Goal: Task Accomplishment & Management: Complete application form

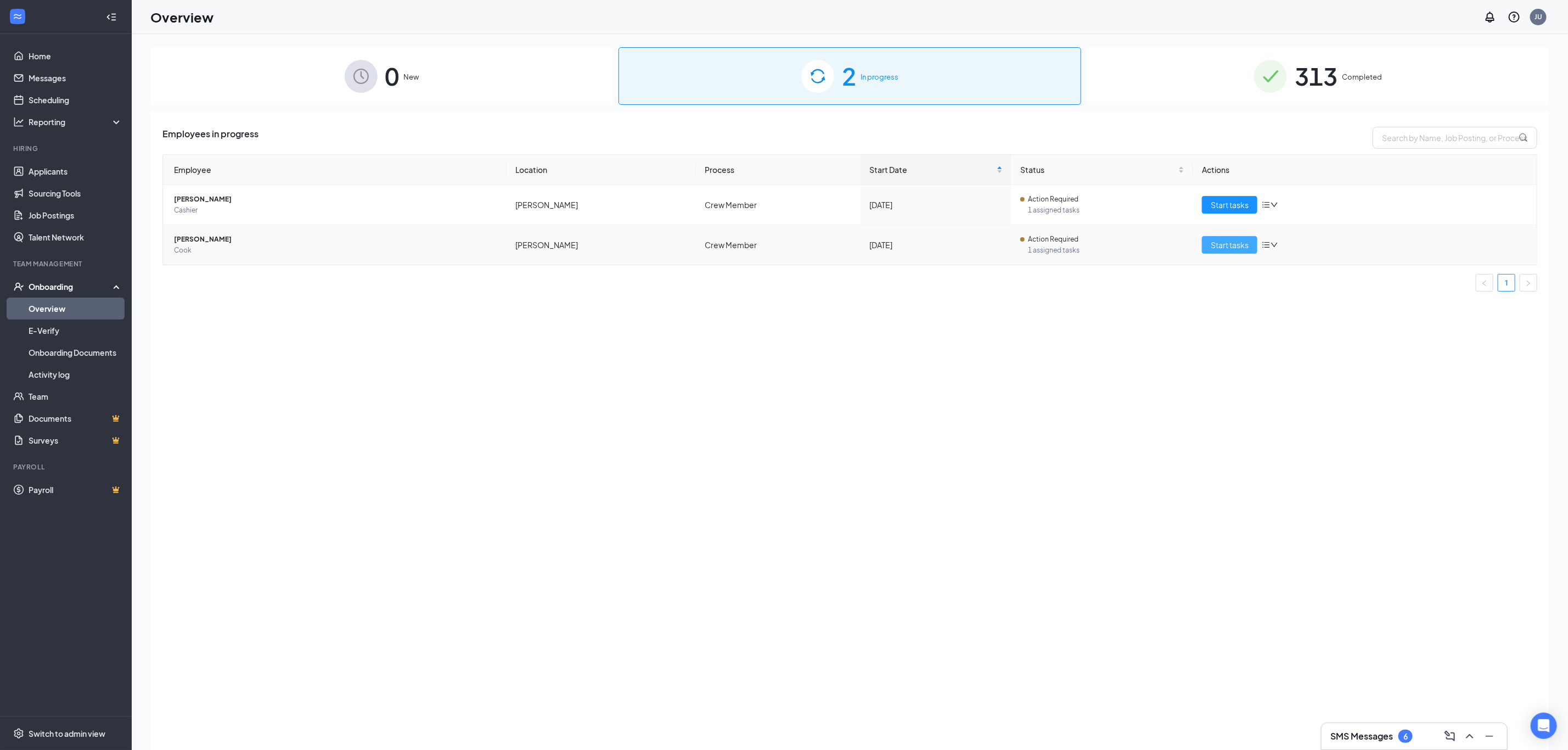
click at [1242, 247] on span "Start tasks" at bounding box center [1230, 245] width 38 height 12
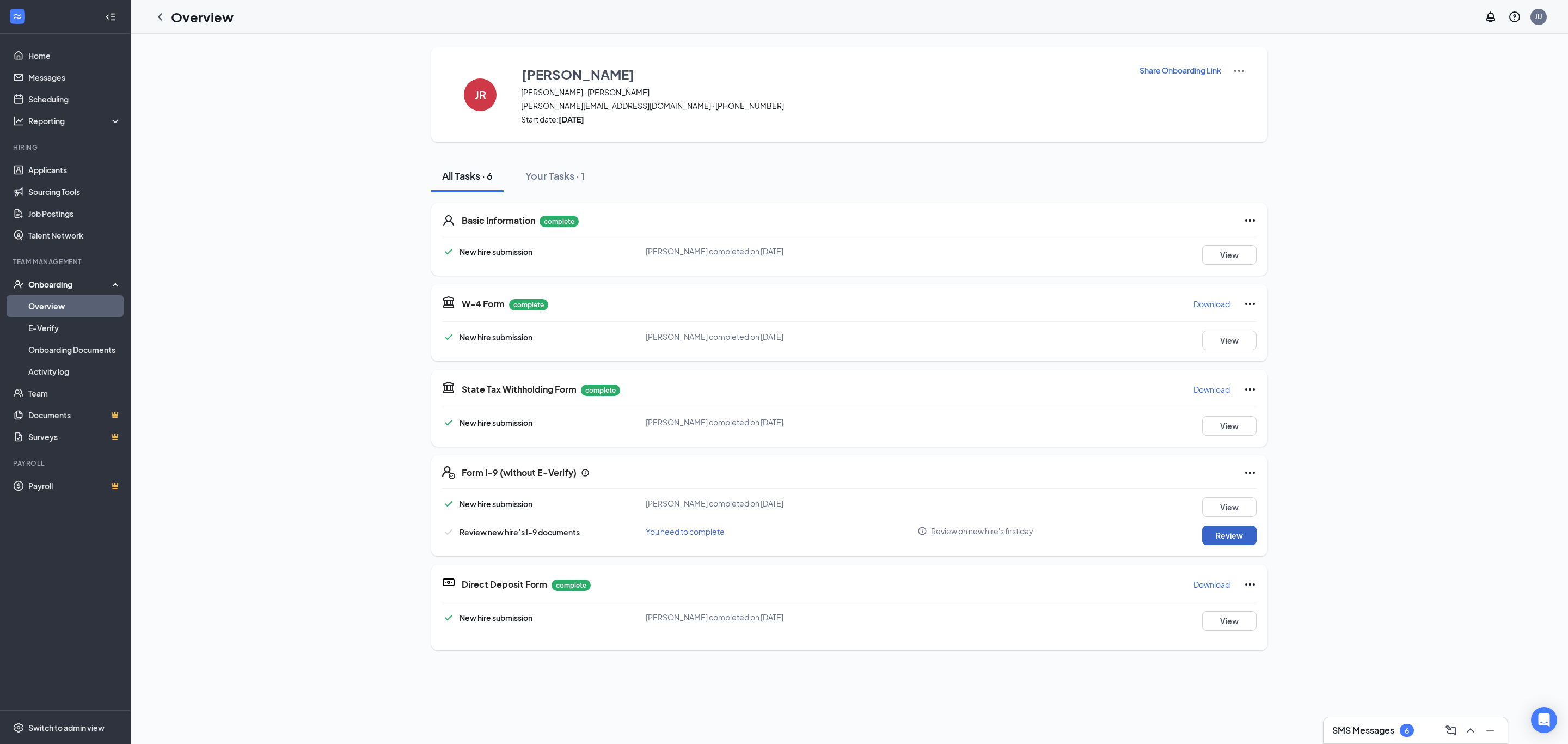
click at [1233, 536] on button "Review" at bounding box center [1229, 535] width 54 height 19
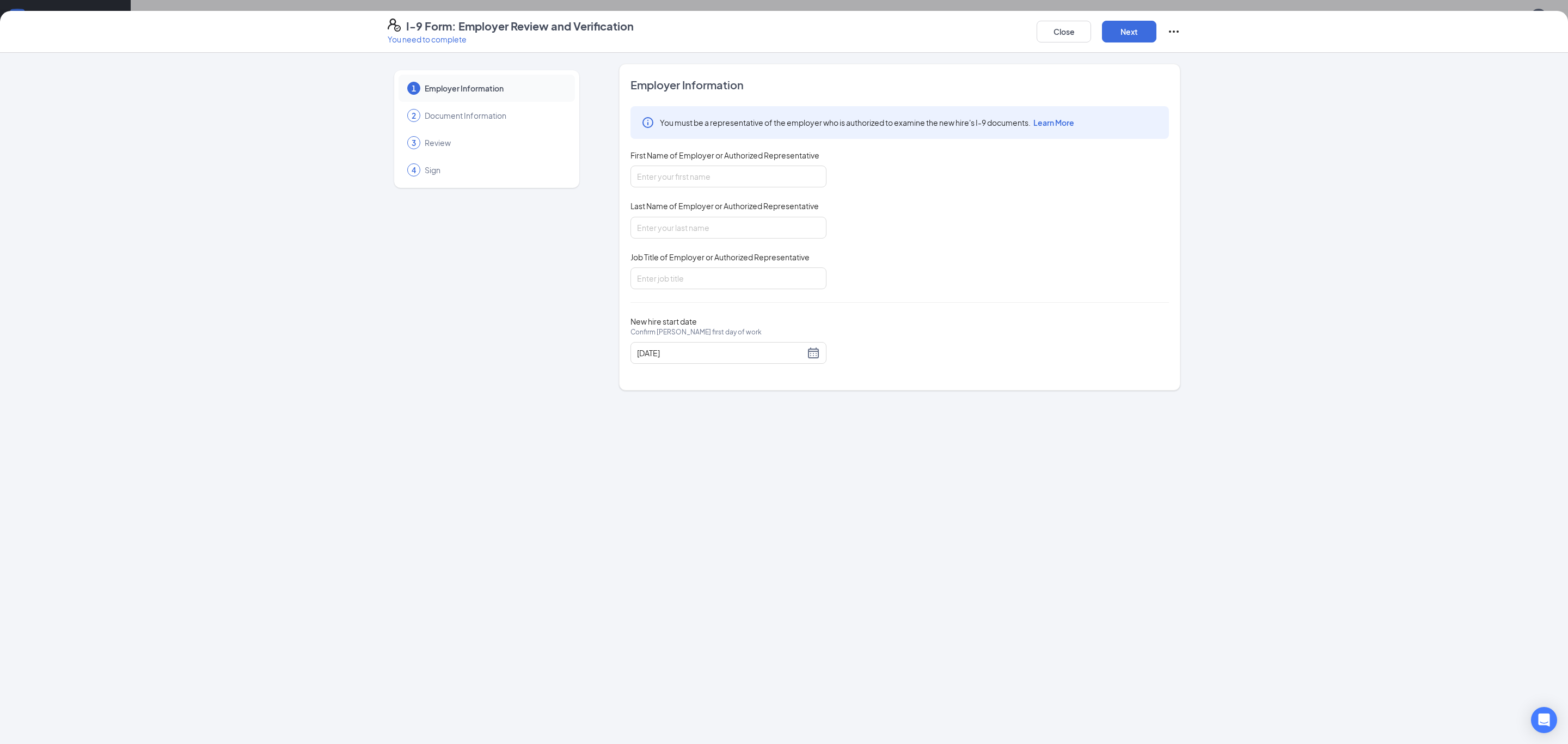
click at [747, 188] on div "You must be a representative of the employer who is authorized to examine the n…" at bounding box center [900, 197] width 539 height 183
click at [745, 170] on input "First Name of Employer or Authorized Representative" at bounding box center [729, 177] width 196 height 22
type input "Taytum"
type input "[PERSON_NAME]"
type input "Office Manager"
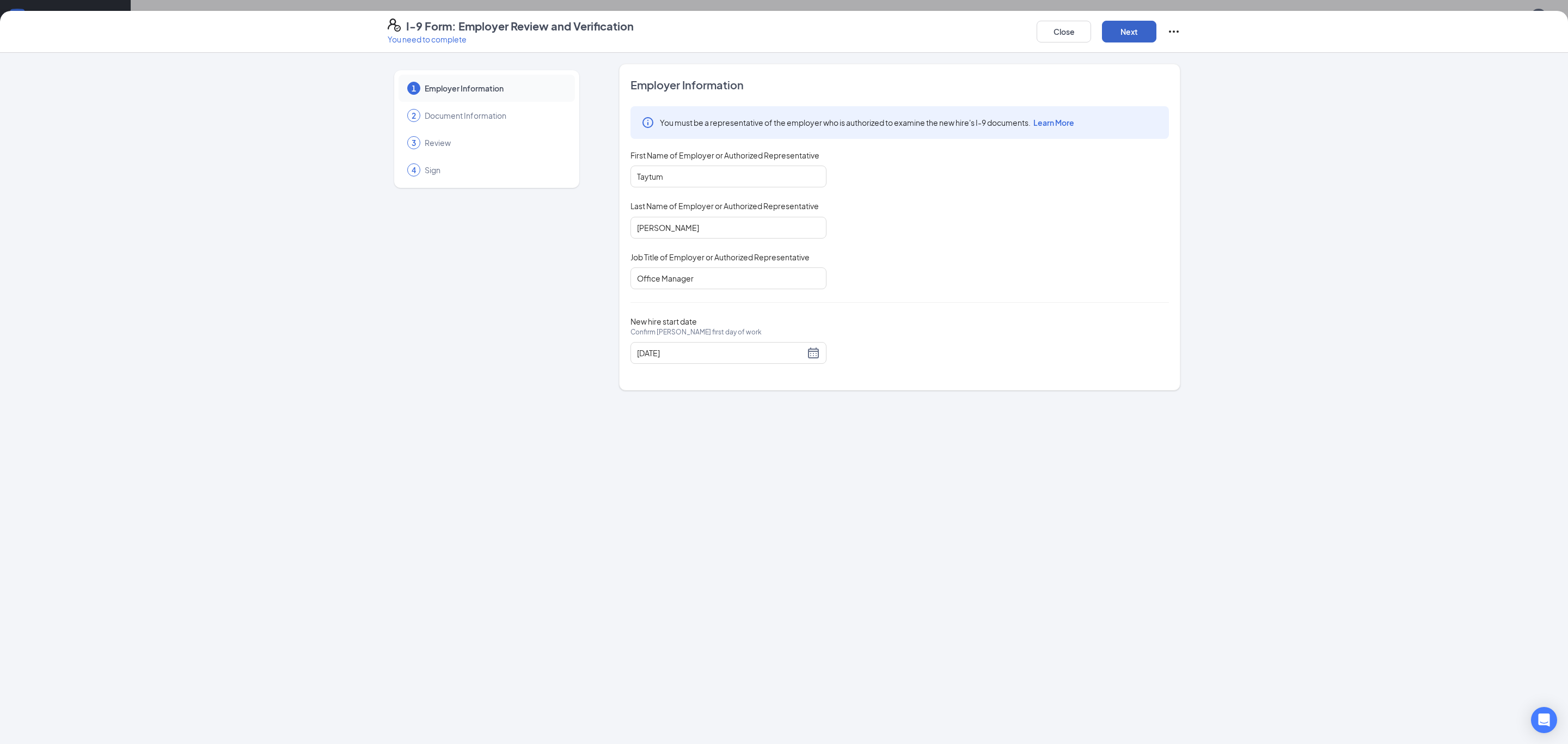
click at [1132, 23] on button "Next" at bounding box center [1129, 32] width 54 height 22
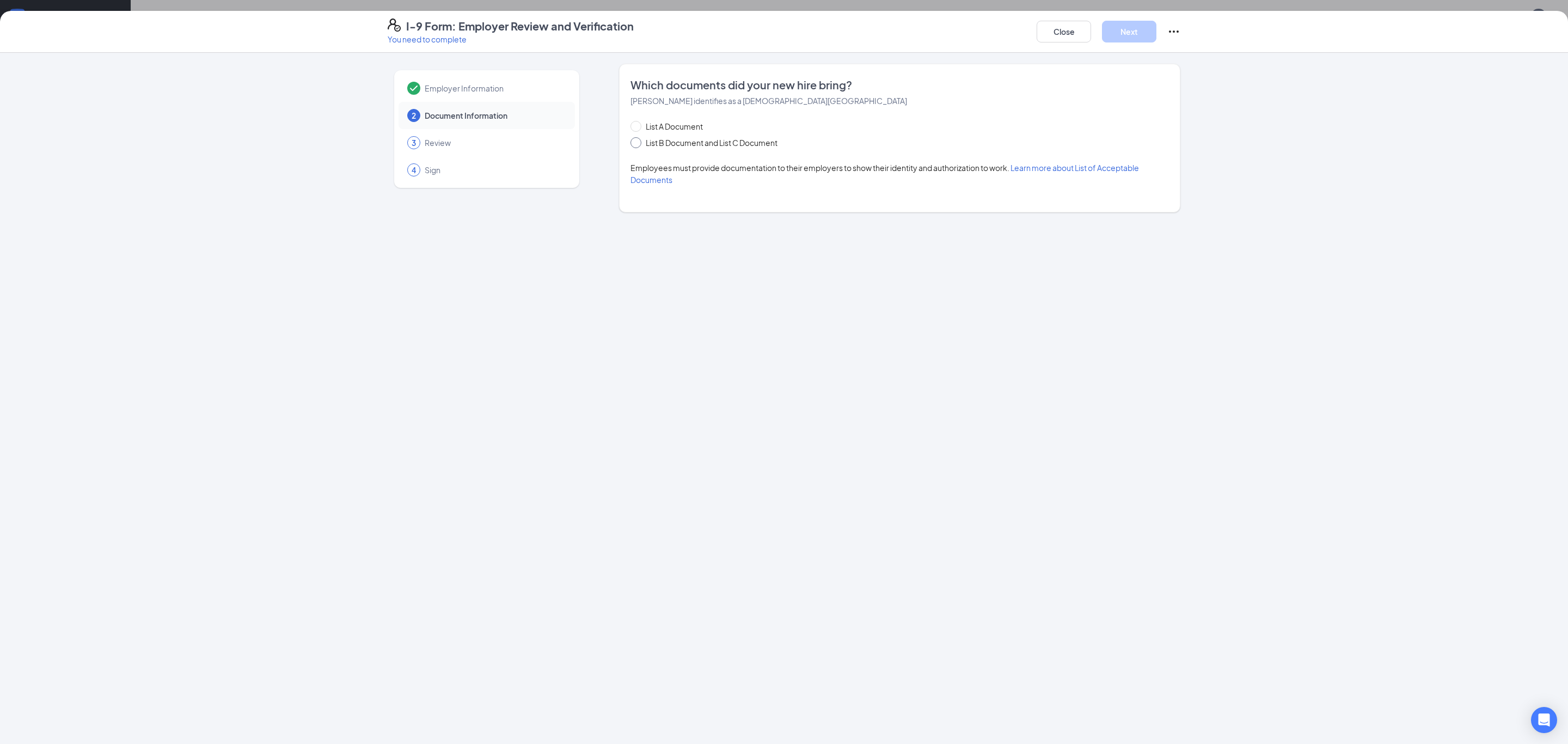
click at [724, 146] on span "List B Document and List C Document" at bounding box center [712, 143] width 141 height 12
click at [638, 145] on input "List B Document and List C Document" at bounding box center [634, 141] width 8 height 8
radio input "true"
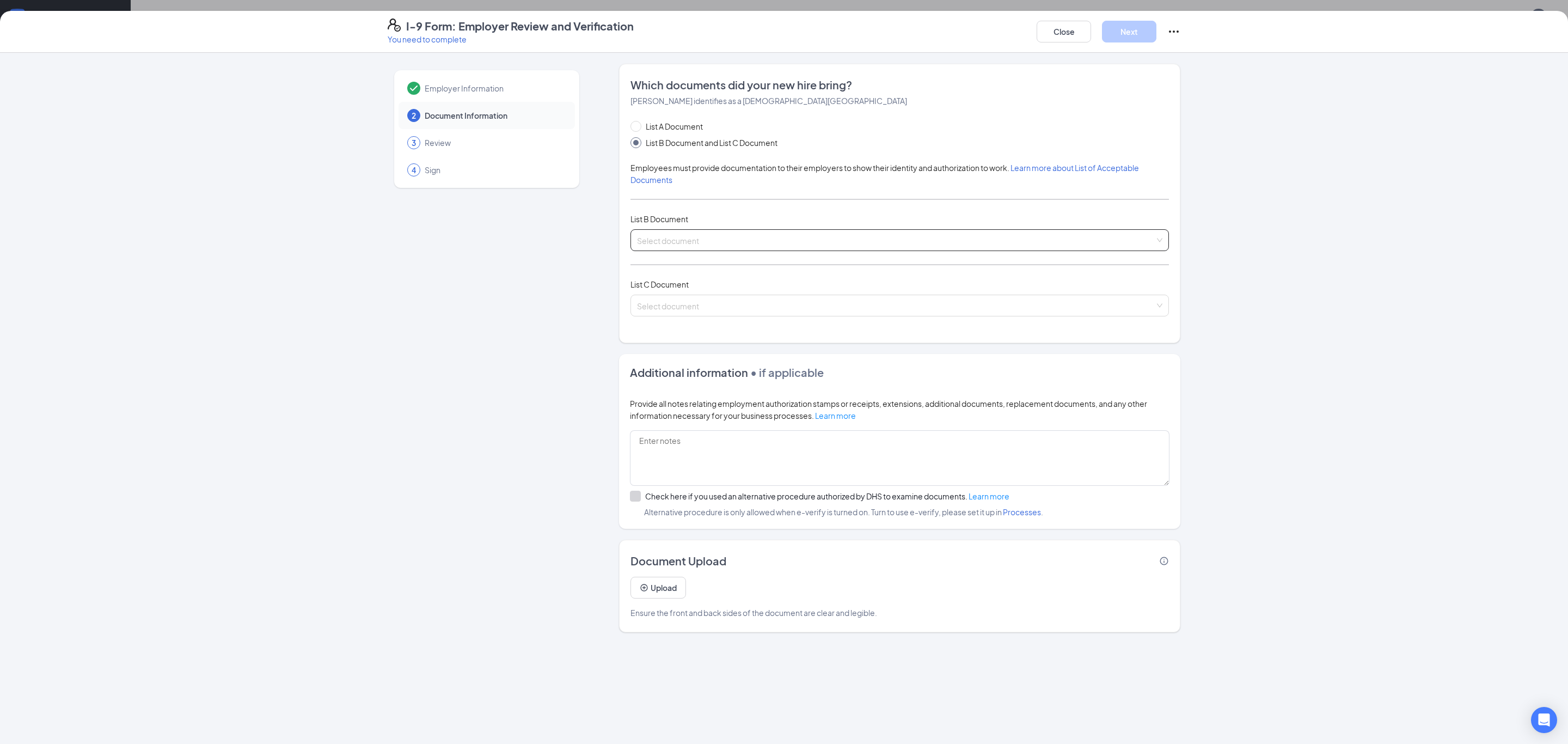
click at [773, 237] on input "search" at bounding box center [895, 237] width 518 height 16
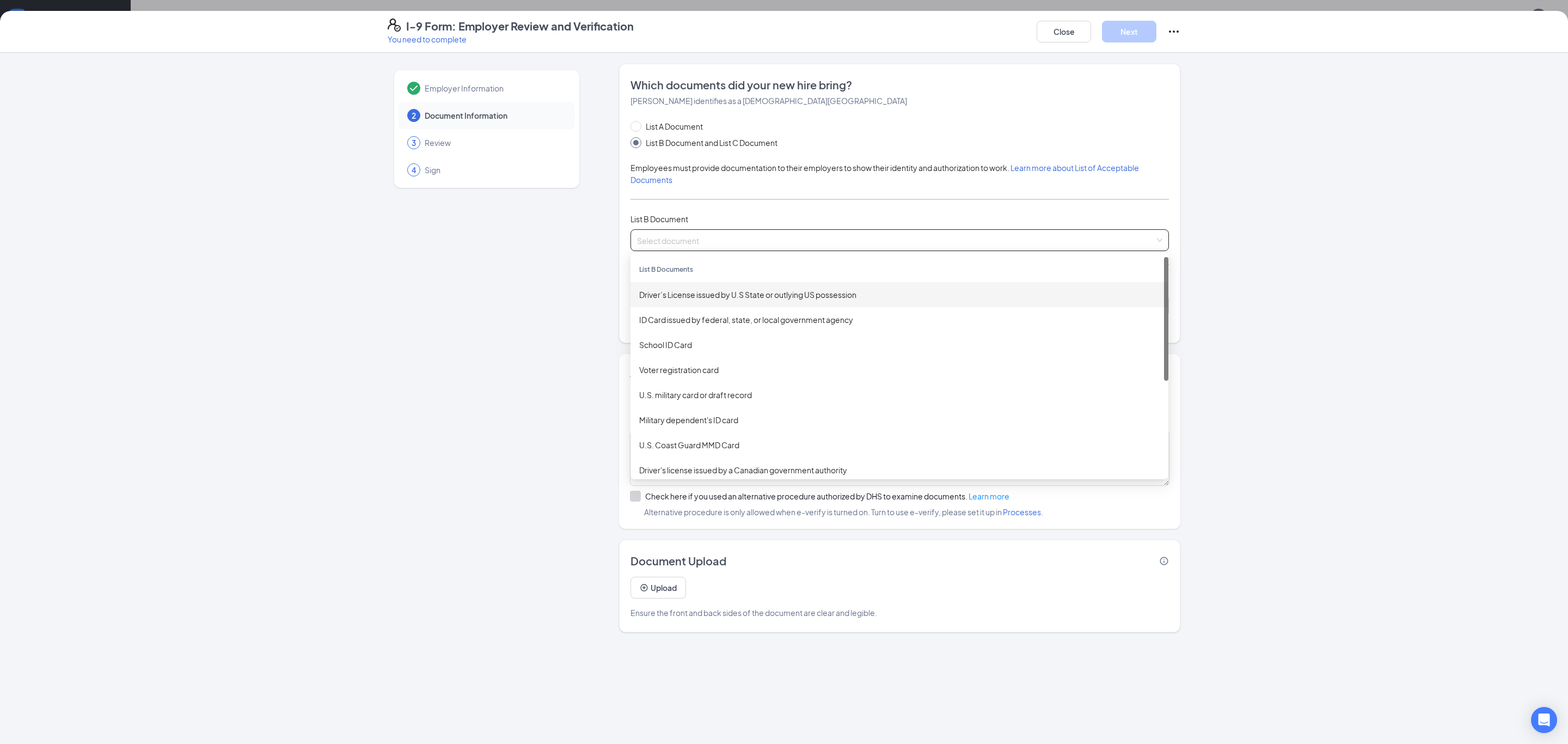
click at [771, 296] on div "Driver’s License issued by U.S State or outlying US possession" at bounding box center [899, 295] width 520 height 12
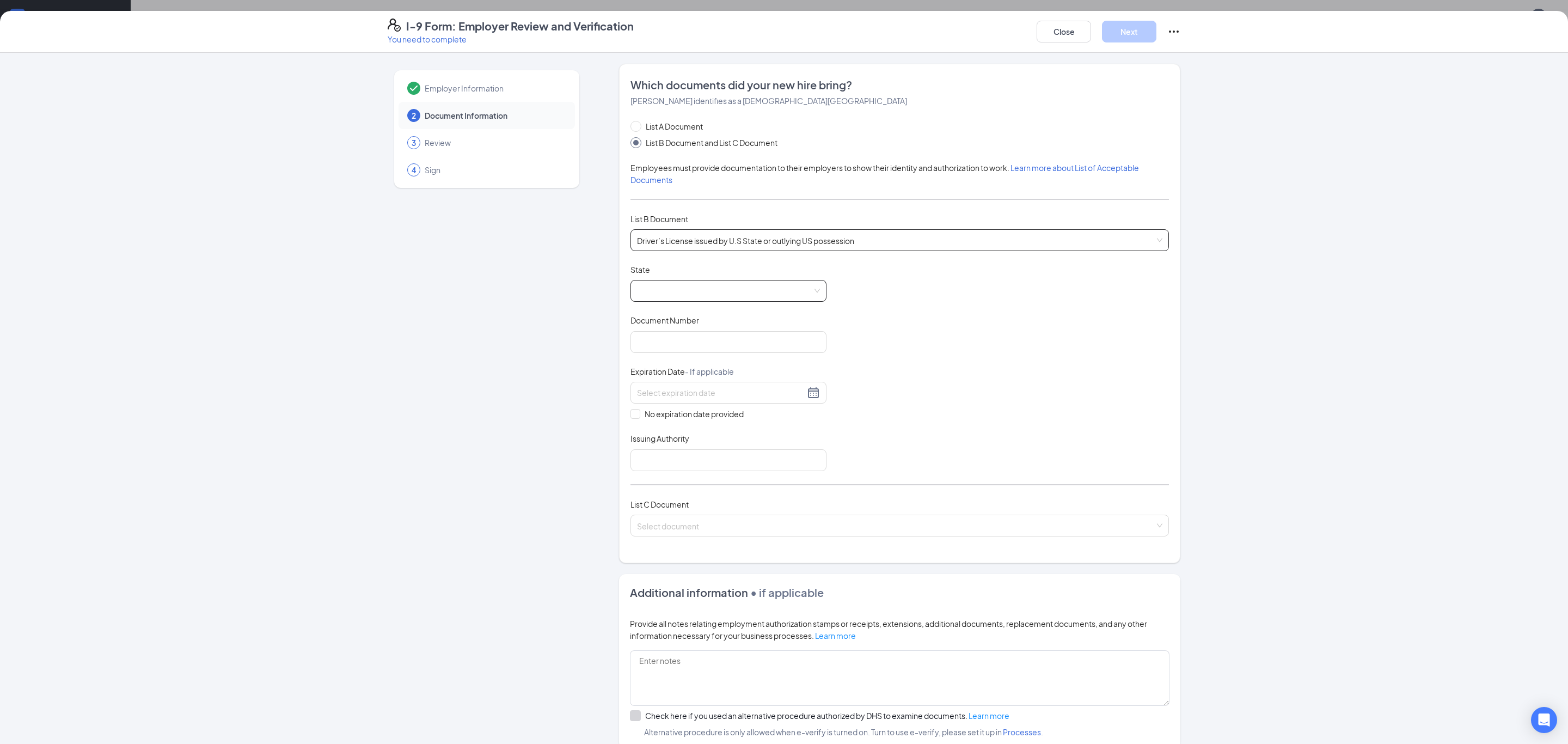
click at [681, 297] on span at bounding box center [728, 291] width 183 height 21
click at [693, 368] on div "[US_STATE]" at bounding box center [729, 360] width 196 height 25
click at [684, 340] on input "Document Number" at bounding box center [729, 342] width 196 height 22
type input "105738389"
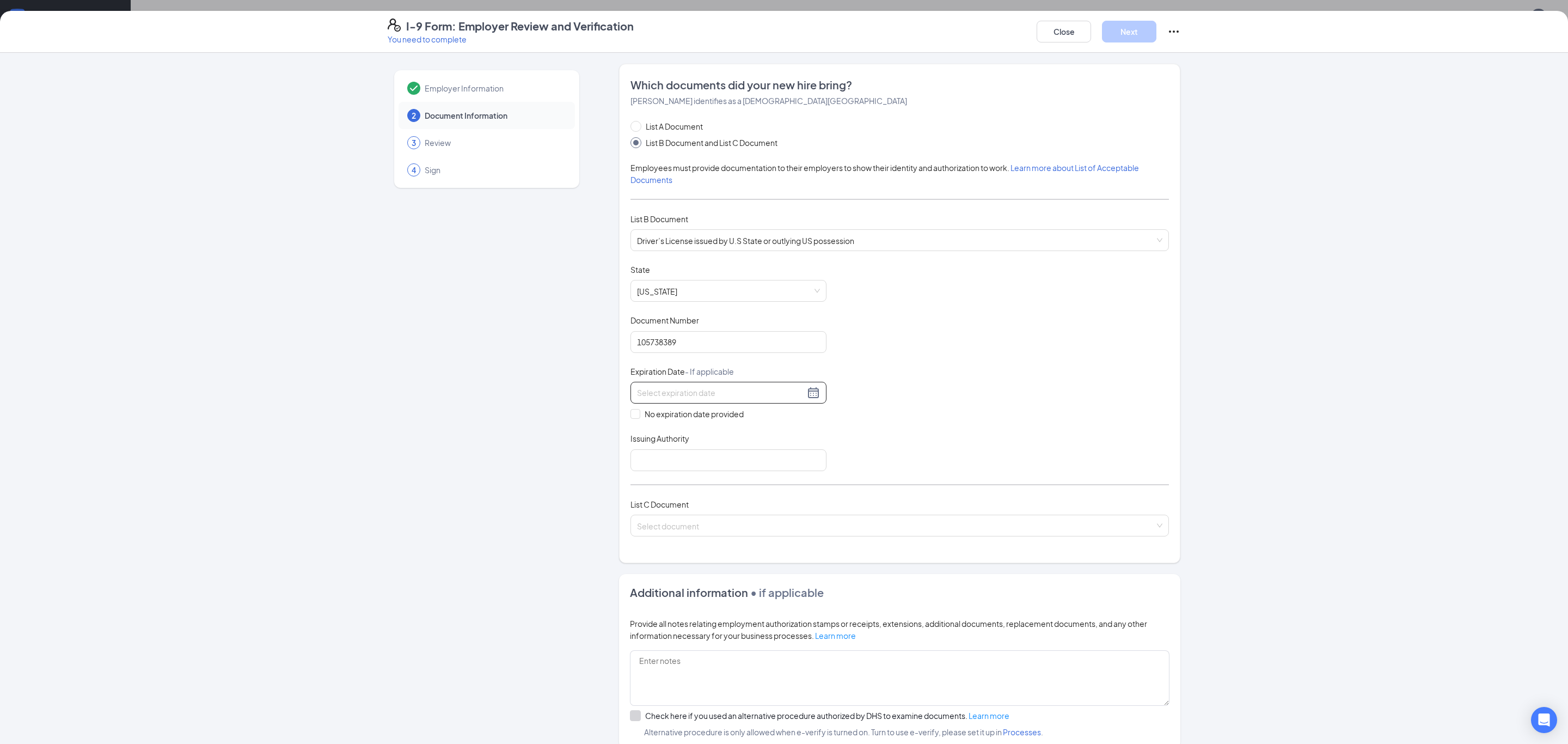
click at [716, 387] on input at bounding box center [720, 393] width 167 height 12
type input "[DATE]"
drag, startPoint x: 859, startPoint y: 422, endPoint x: 851, endPoint y: 428, distance: 10.0
click at [859, 423] on div "Document Title Driver’s License issued by U.S State or outlying US possession S…" at bounding box center [900, 368] width 539 height 207
click at [725, 398] on input at bounding box center [720, 393] width 167 height 12
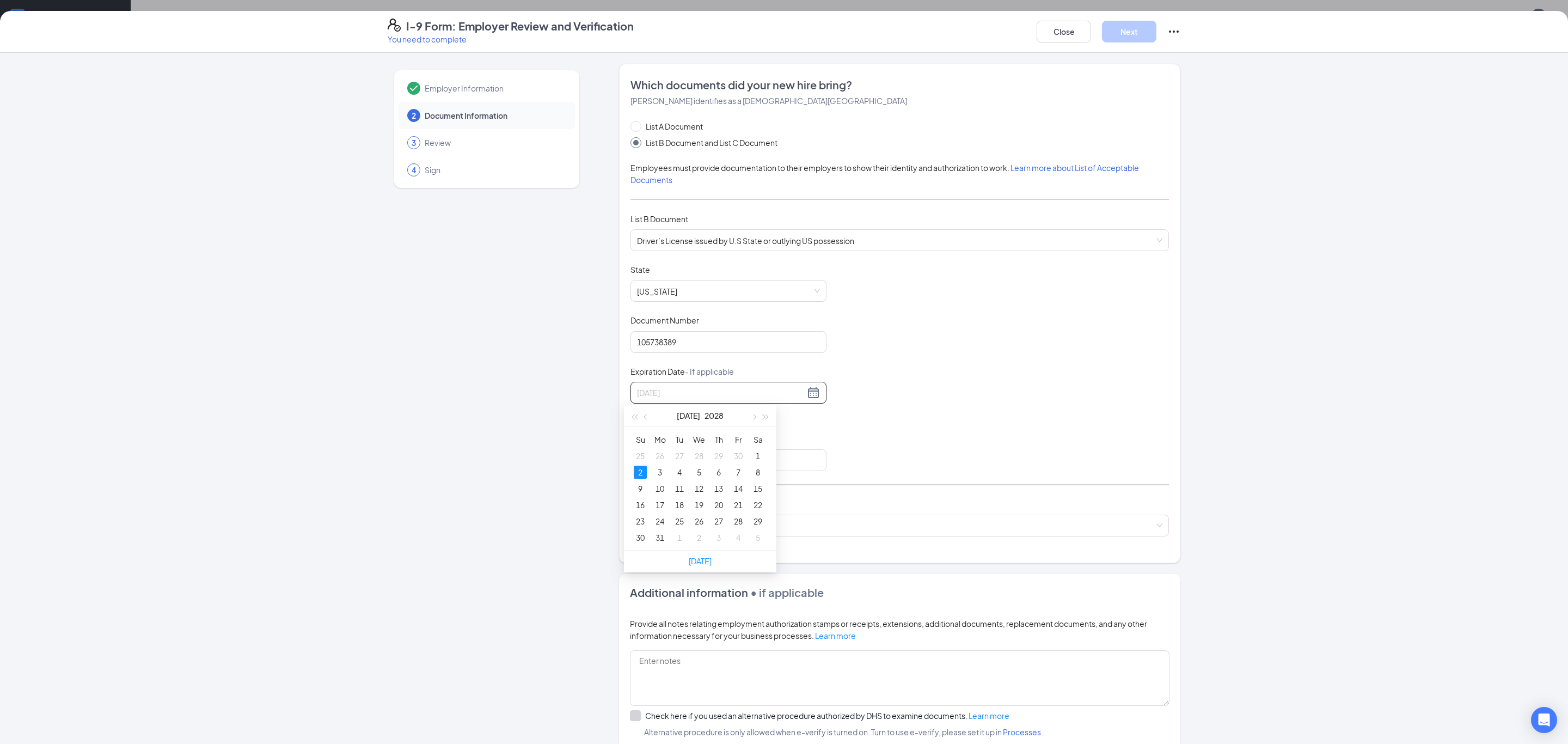
click at [645, 469] on div "2" at bounding box center [640, 472] width 13 height 13
type input "[DATE]"
click at [677, 463] on input "Issuing Authority" at bounding box center [729, 460] width 196 height 22
type input "SCDMV"
click at [744, 525] on input "search" at bounding box center [895, 523] width 518 height 16
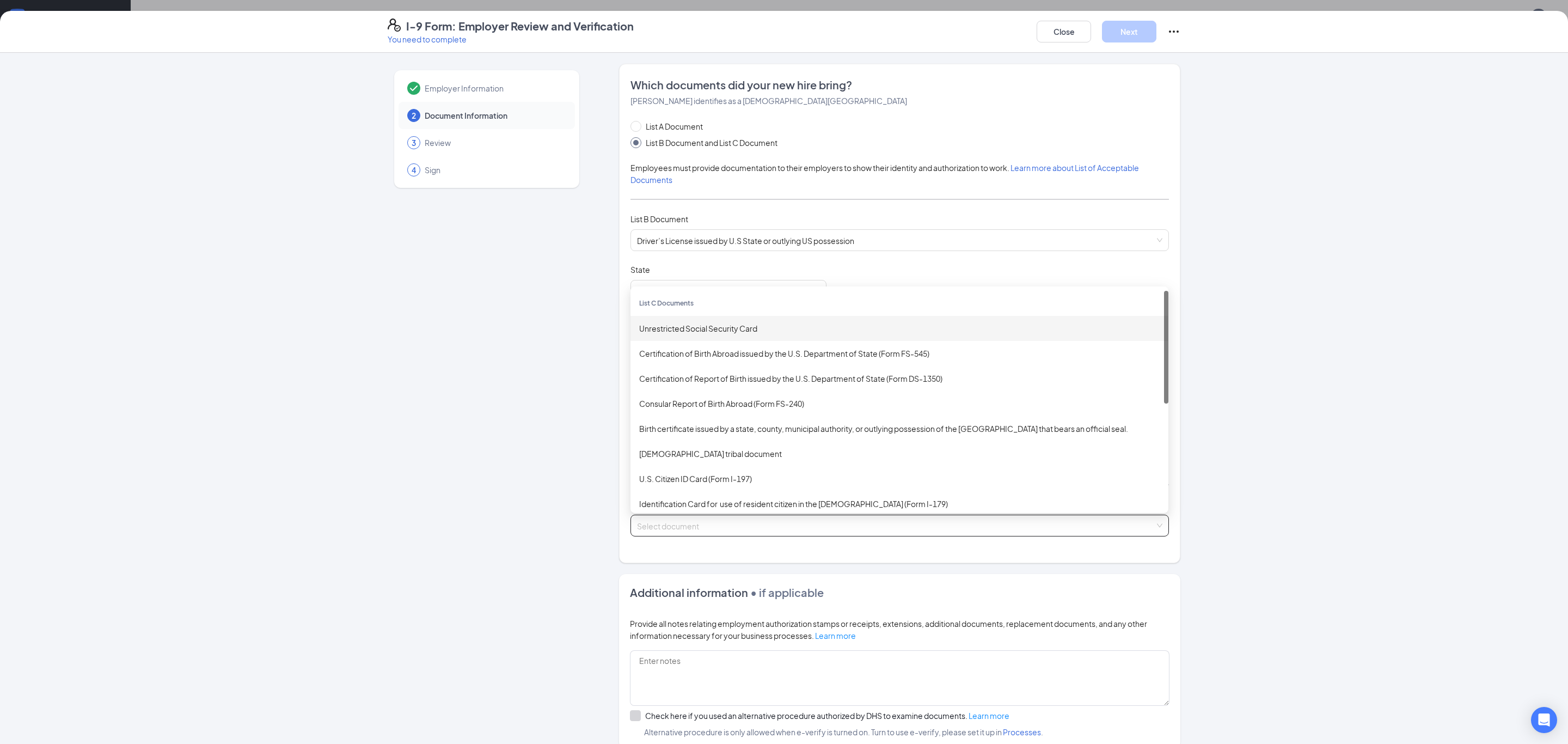
click at [734, 330] on div "Unrestricted Social Security Card" at bounding box center [899, 329] width 520 height 12
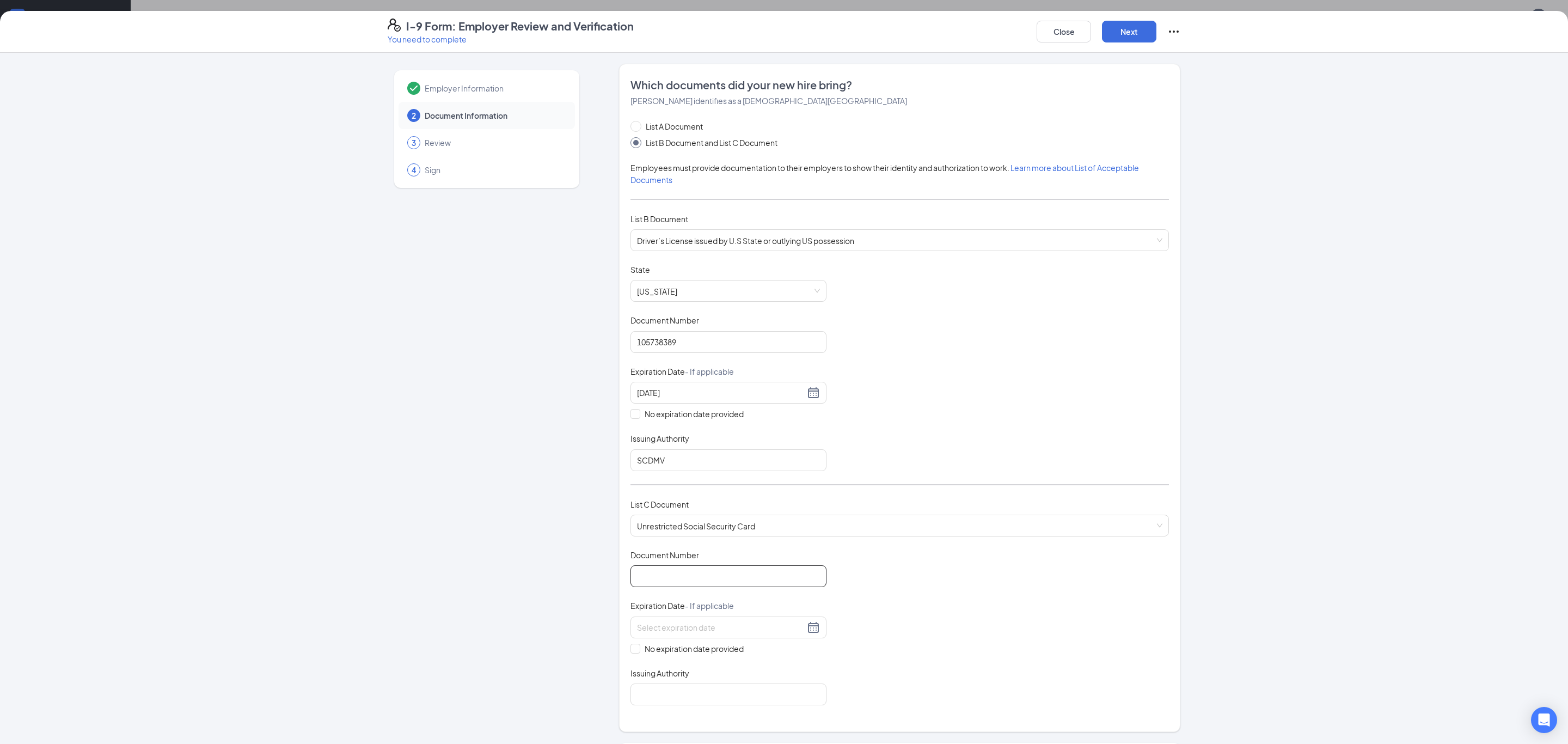
click at [698, 569] on input "Document Number" at bounding box center [729, 576] width 196 height 22
type input "610023357"
drag, startPoint x: 632, startPoint y: 644, endPoint x: 637, endPoint y: 664, distance: 20.6
click at [632, 644] on span at bounding box center [635, 648] width 10 height 10
click at [632, 644] on input "No expiration date provided" at bounding box center [634, 647] width 8 height 8
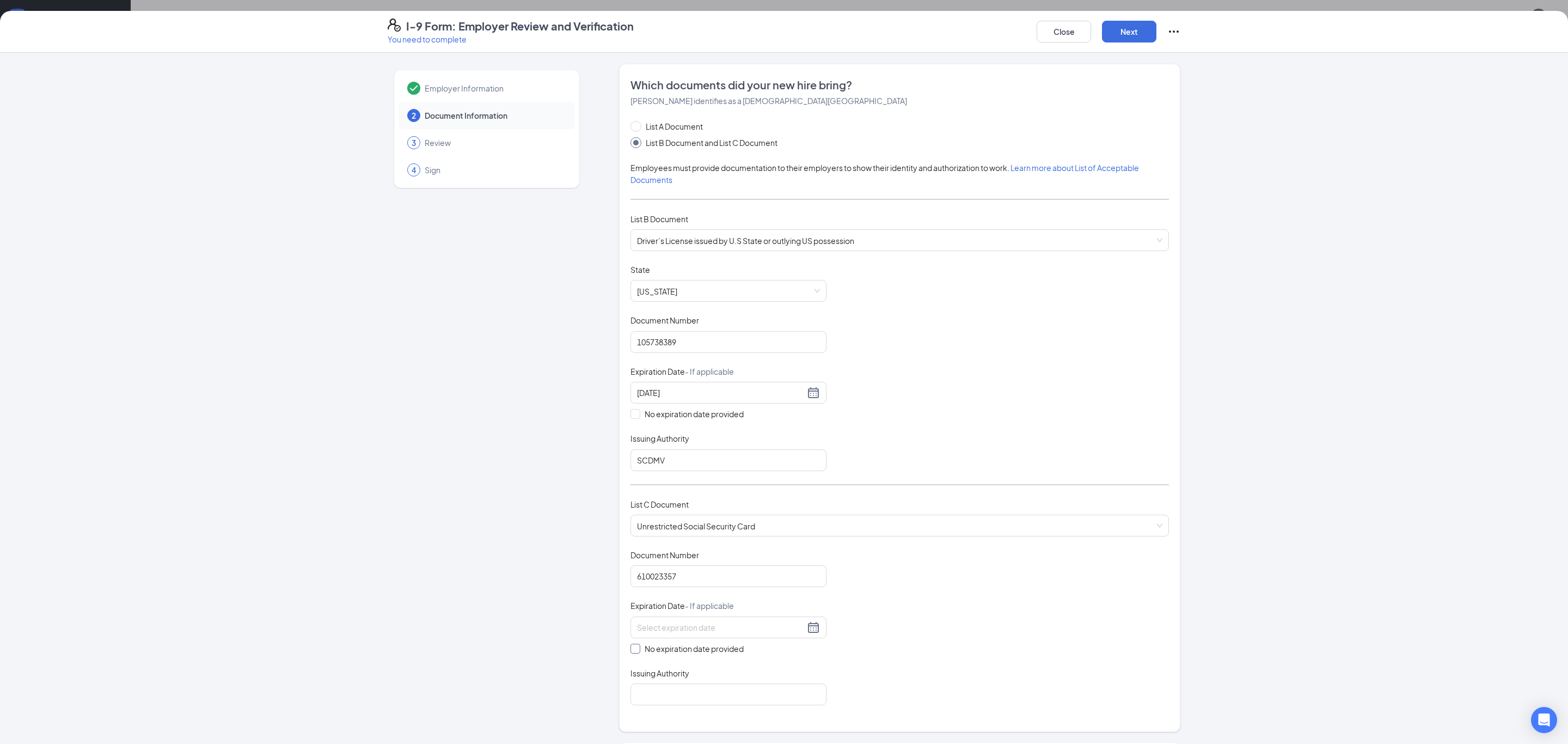
checkbox input "true"
click at [648, 697] on input "Issuing Authority" at bounding box center [729, 697] width 196 height 22
type input "SSO"
click at [1145, 27] on button "Next" at bounding box center [1129, 32] width 54 height 22
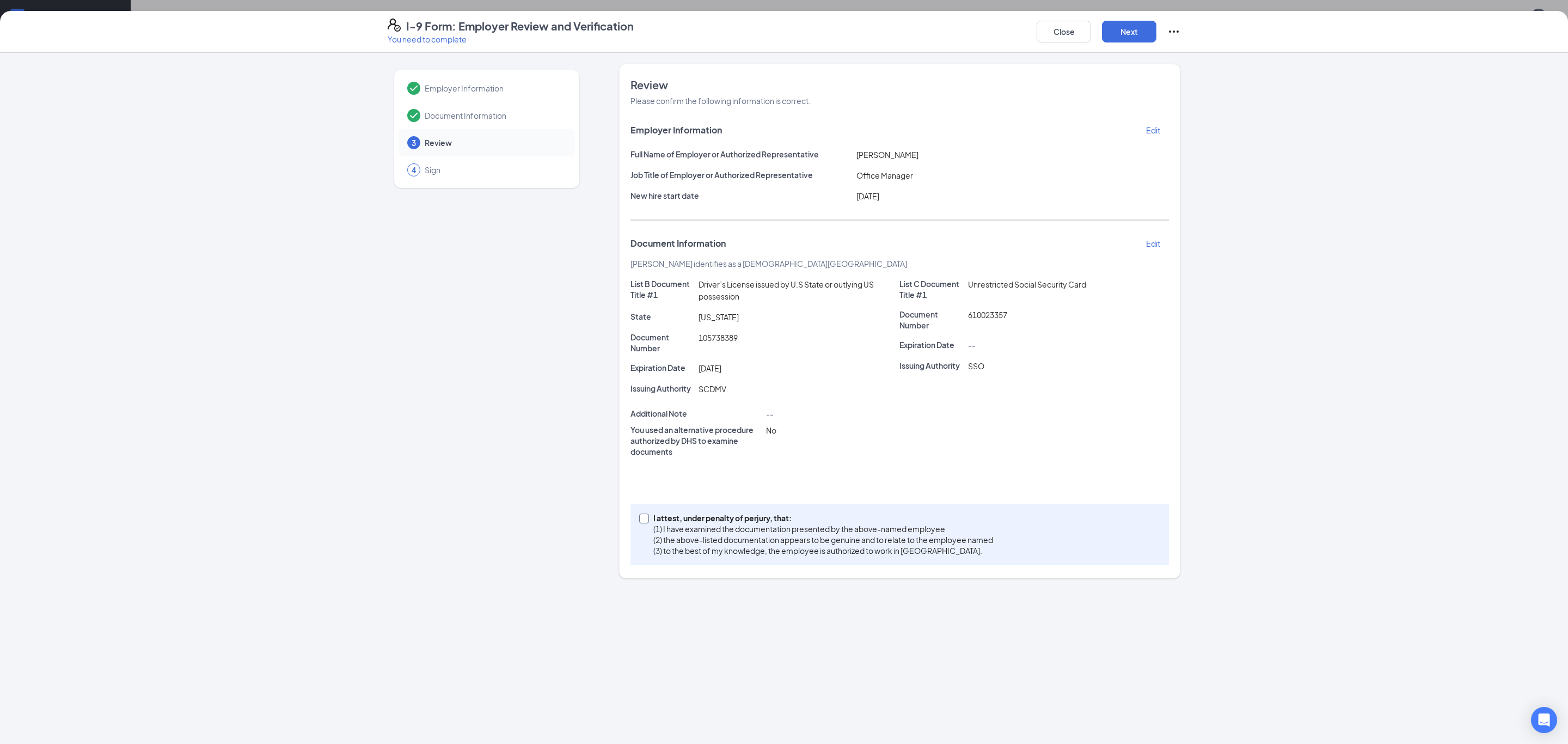
click at [648, 519] on span at bounding box center [644, 518] width 10 height 10
click at [647, 519] on input "I attest, under penalty of [PERSON_NAME], that: (1) I have examined the documen…" at bounding box center [643, 517] width 8 height 8
checkbox input "true"
click at [1112, 31] on button "Next" at bounding box center [1129, 32] width 54 height 22
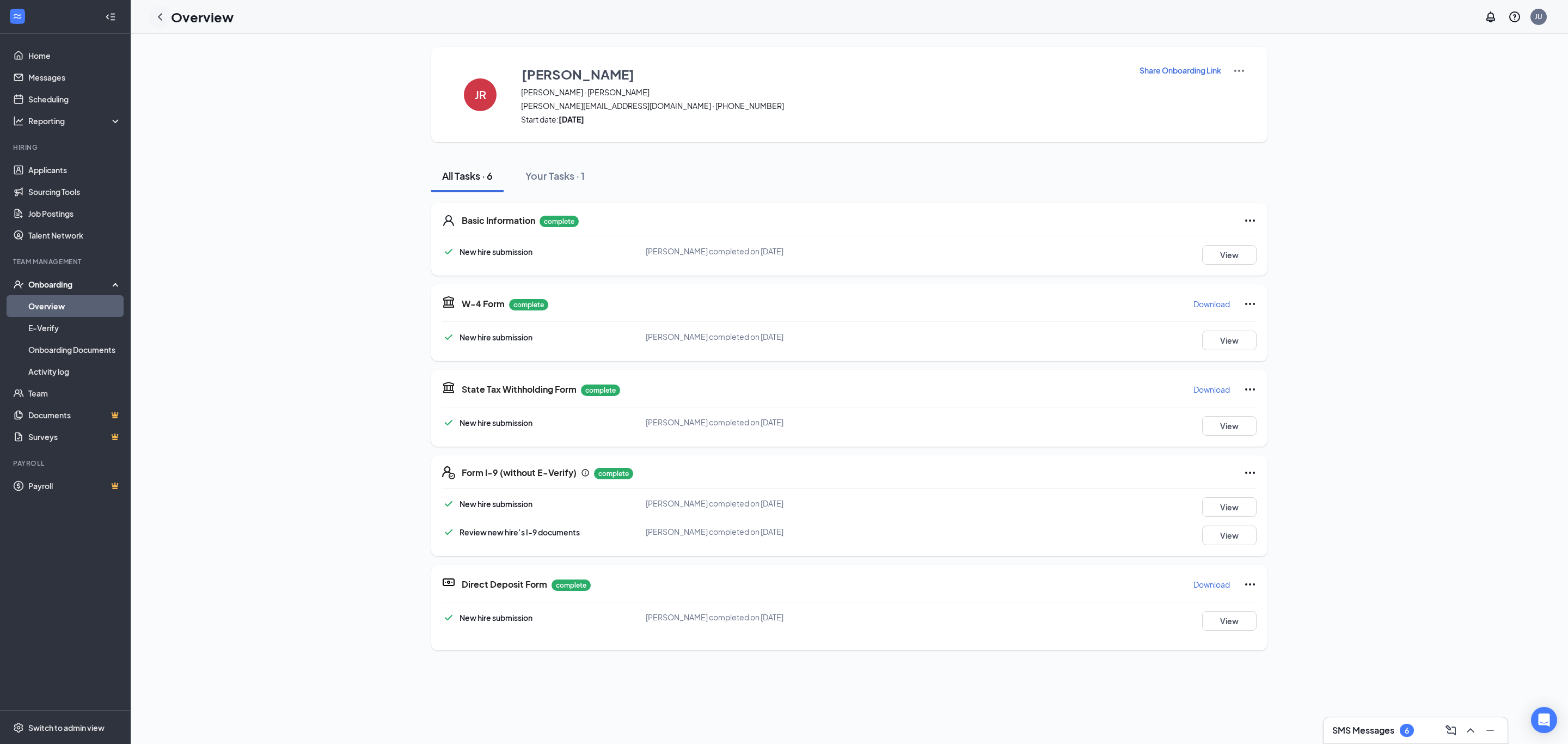
click at [161, 12] on icon "ChevronLeft" at bounding box center [159, 16] width 13 height 13
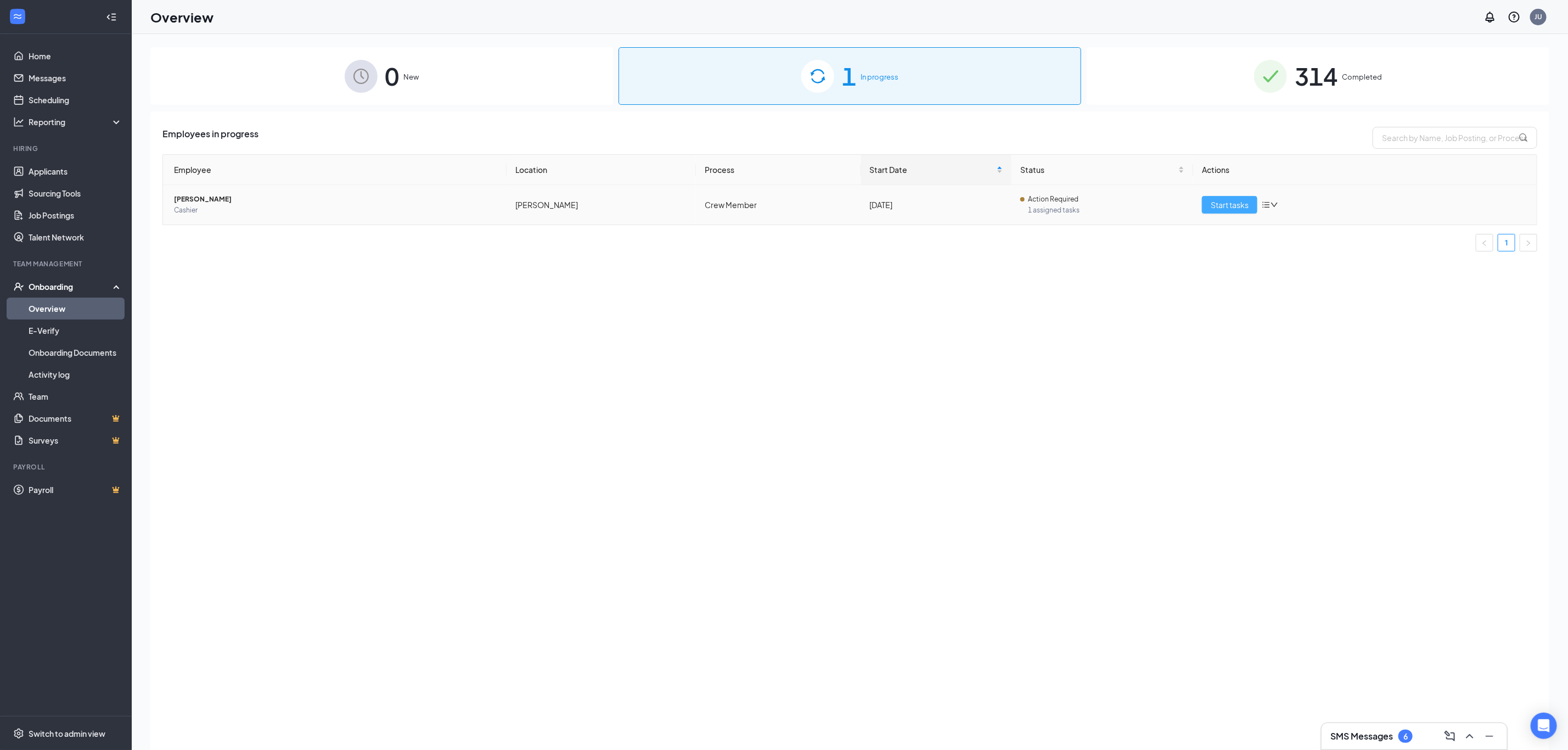
click at [1217, 206] on span "Start tasks" at bounding box center [1230, 205] width 38 height 12
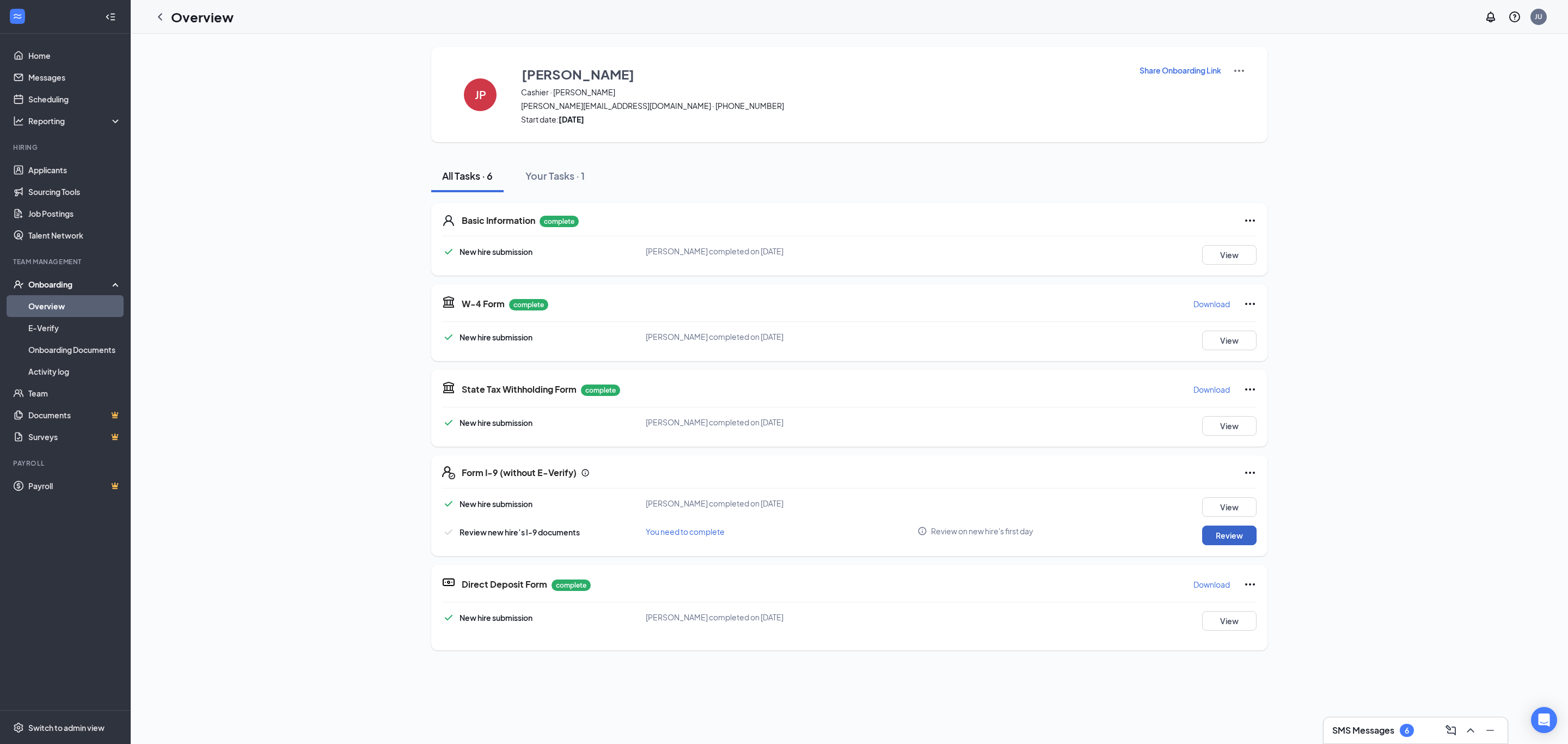
click at [1209, 534] on button "Review" at bounding box center [1229, 535] width 54 height 19
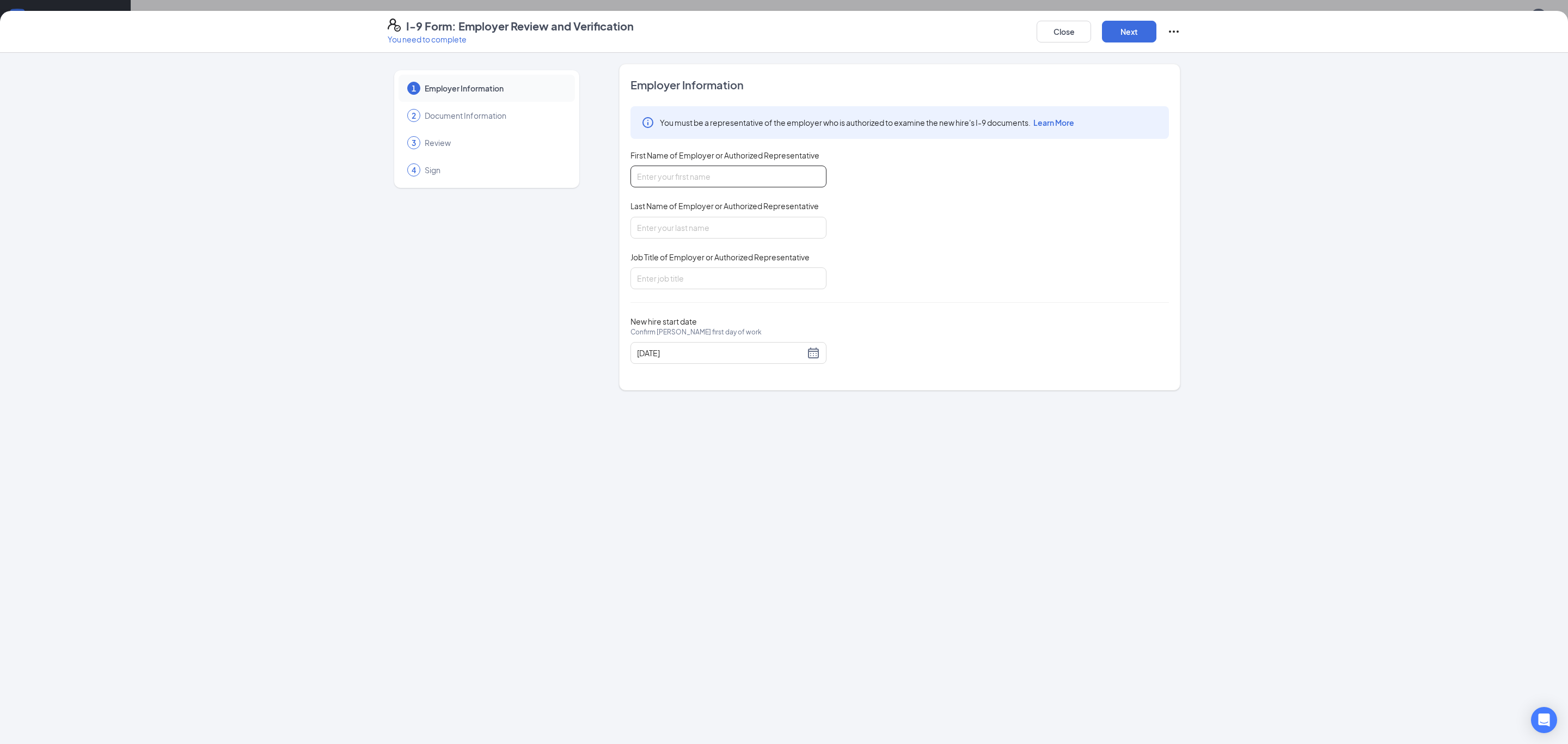
click at [737, 168] on input "First Name of Employer or Authorized Representative" at bounding box center [729, 177] width 196 height 22
type input "Taytum"
type input "[PERSON_NAME]"
click at [677, 283] on input "Job Title of Employer or Authorized Representative" at bounding box center [729, 278] width 196 height 22
type input "Office Manager"
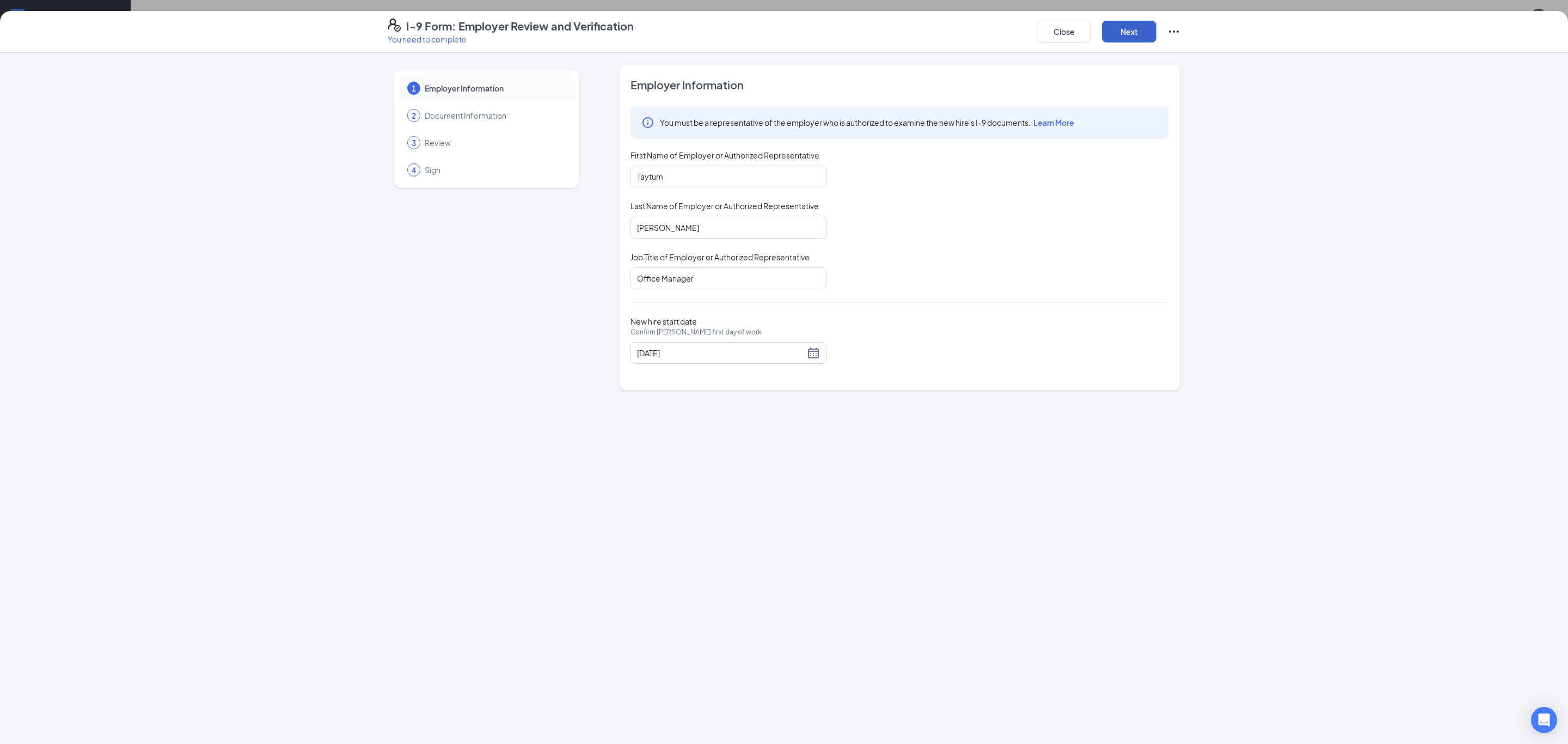
click at [1127, 38] on button "Next" at bounding box center [1129, 32] width 54 height 22
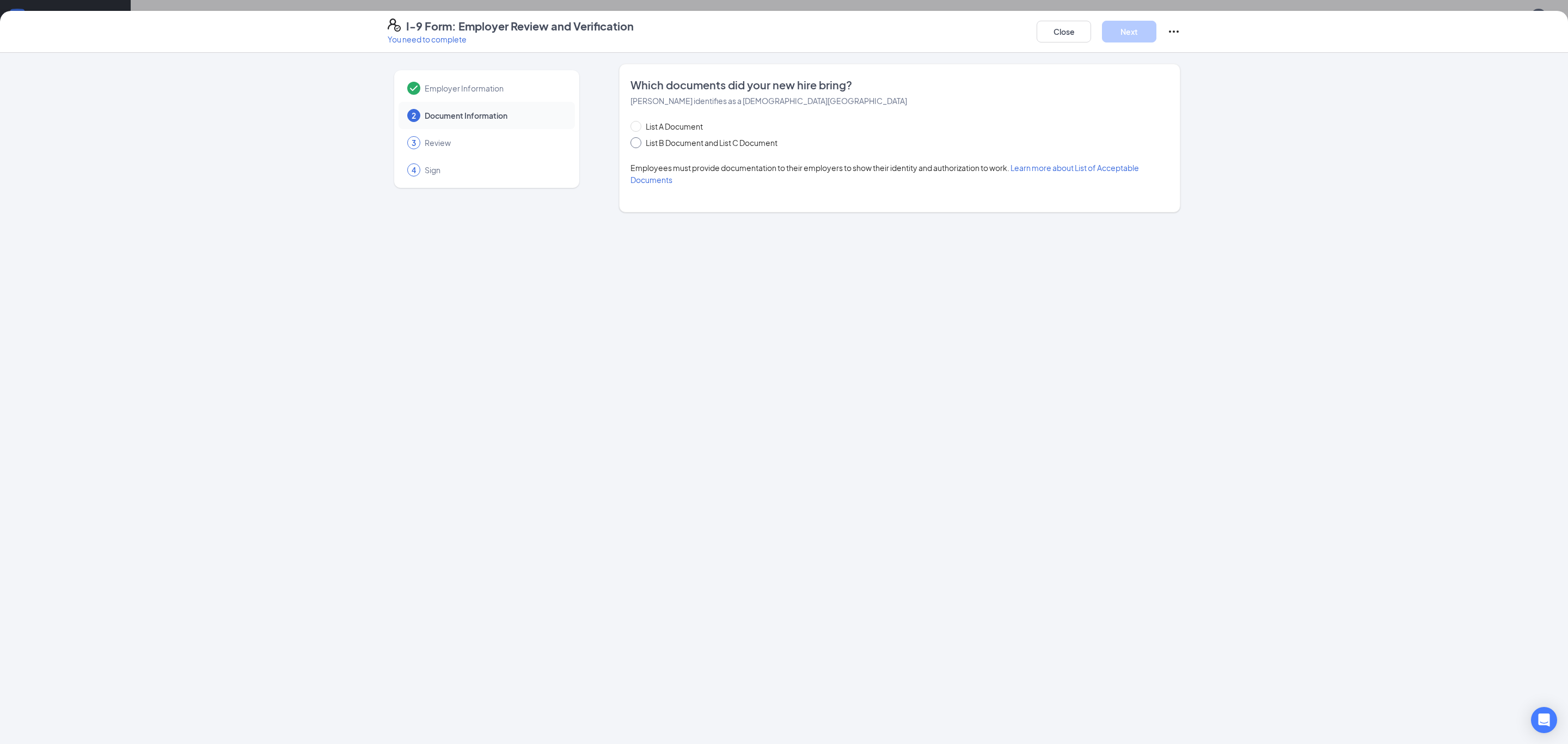
click at [657, 141] on span "List B Document and List C Document" at bounding box center [712, 143] width 141 height 12
click at [638, 141] on input "List B Document and List C Document" at bounding box center [634, 141] width 8 height 8
radio input "true"
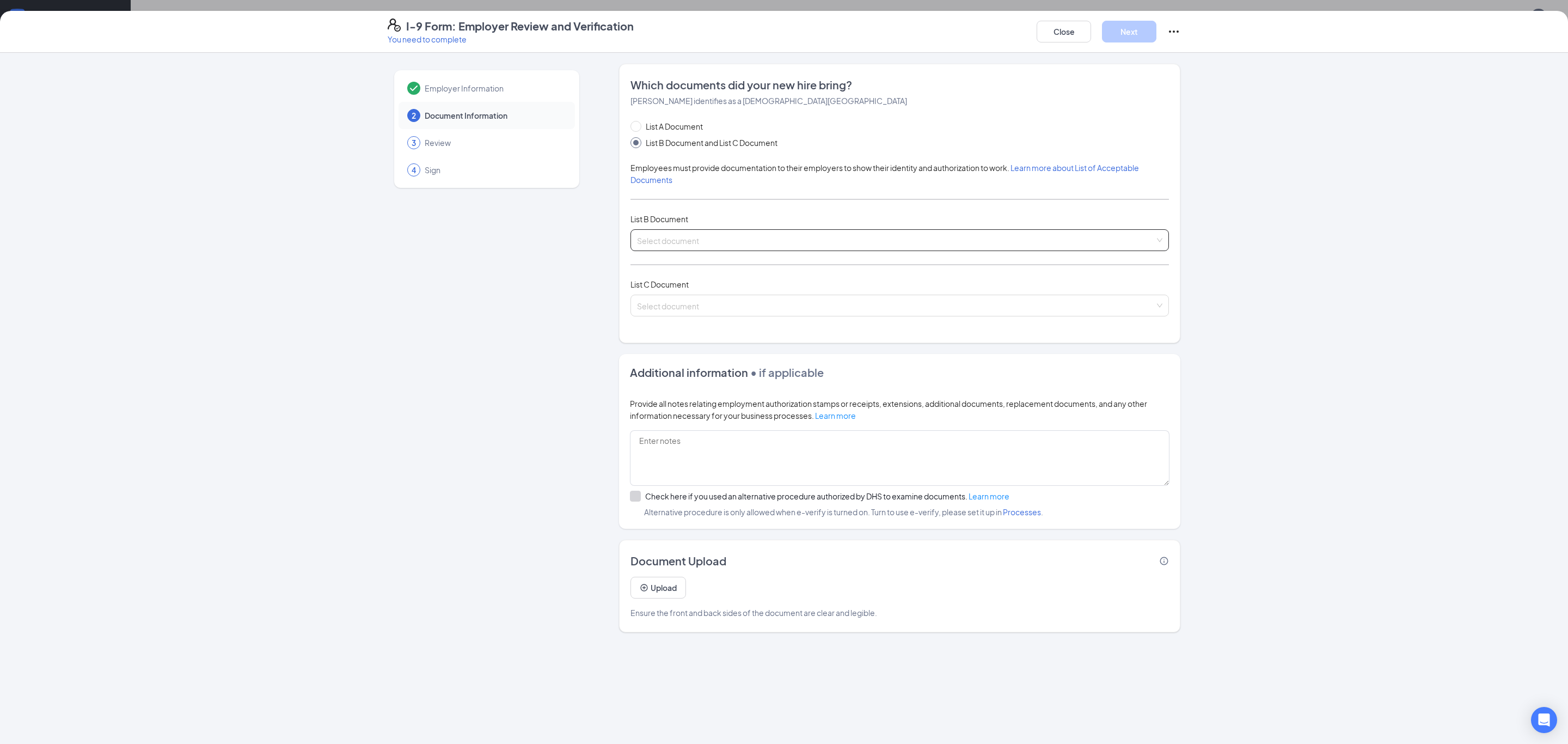
click at [672, 242] on input "search" at bounding box center [895, 237] width 518 height 16
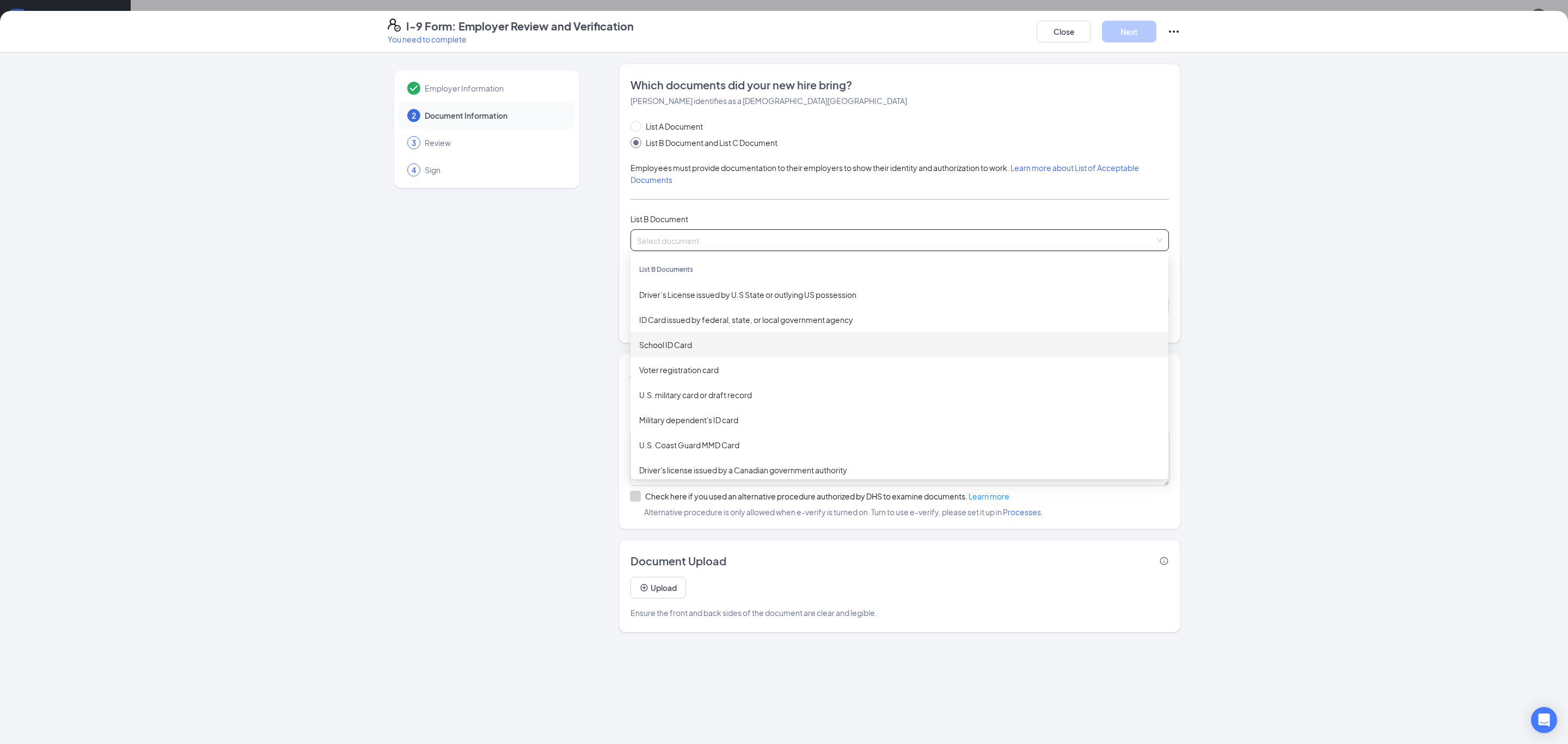
click at [701, 349] on div "School ID Card" at bounding box center [899, 345] width 520 height 12
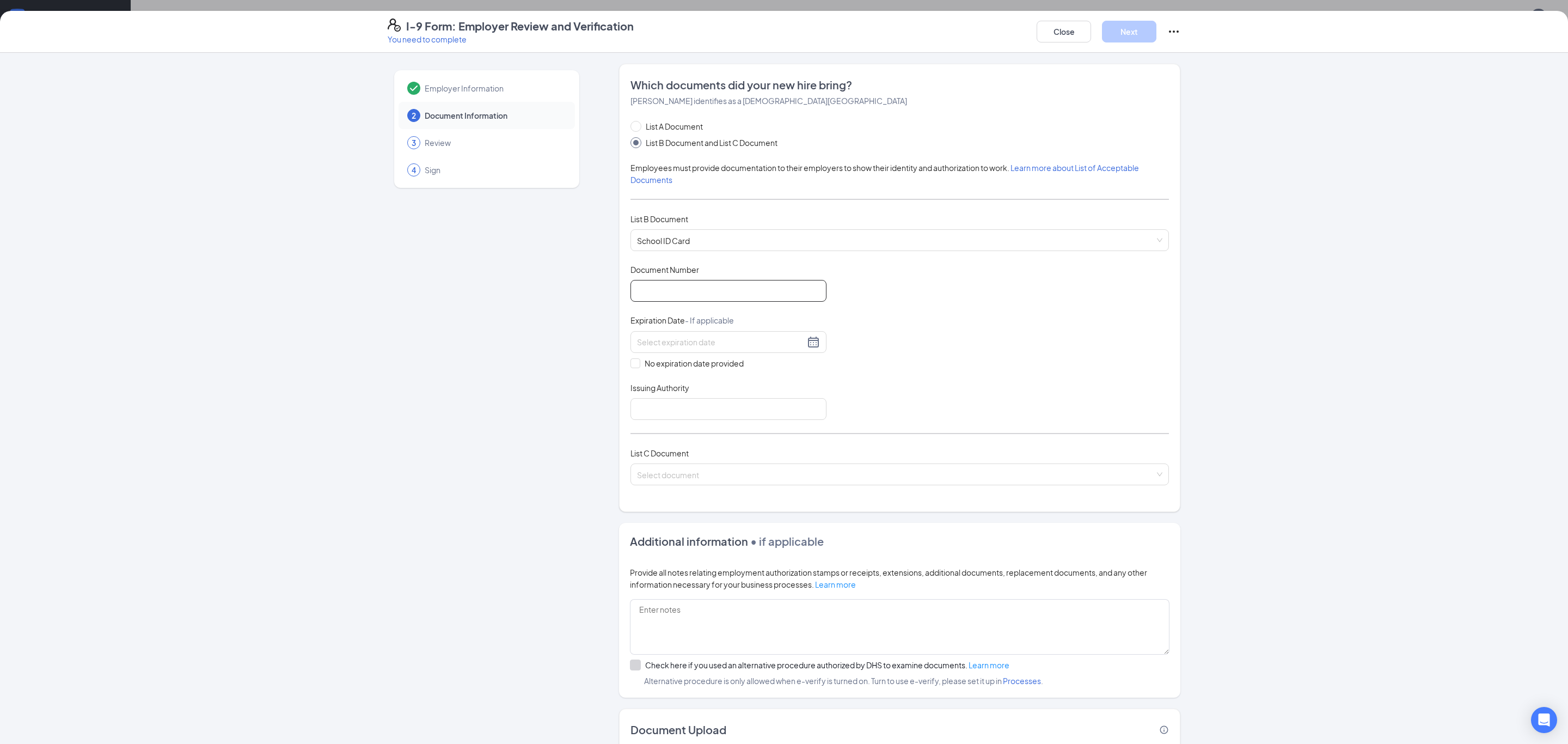
drag, startPoint x: 691, startPoint y: 289, endPoint x: 685, endPoint y: 290, distance: 6.1
click at [691, 290] on input "Document Number" at bounding box center [729, 291] width 196 height 22
type input "44024"
click at [640, 366] on span "No expiration date provided" at bounding box center [694, 363] width 108 height 12
click at [636, 366] on input "No expiration date provided" at bounding box center [634, 362] width 8 height 8
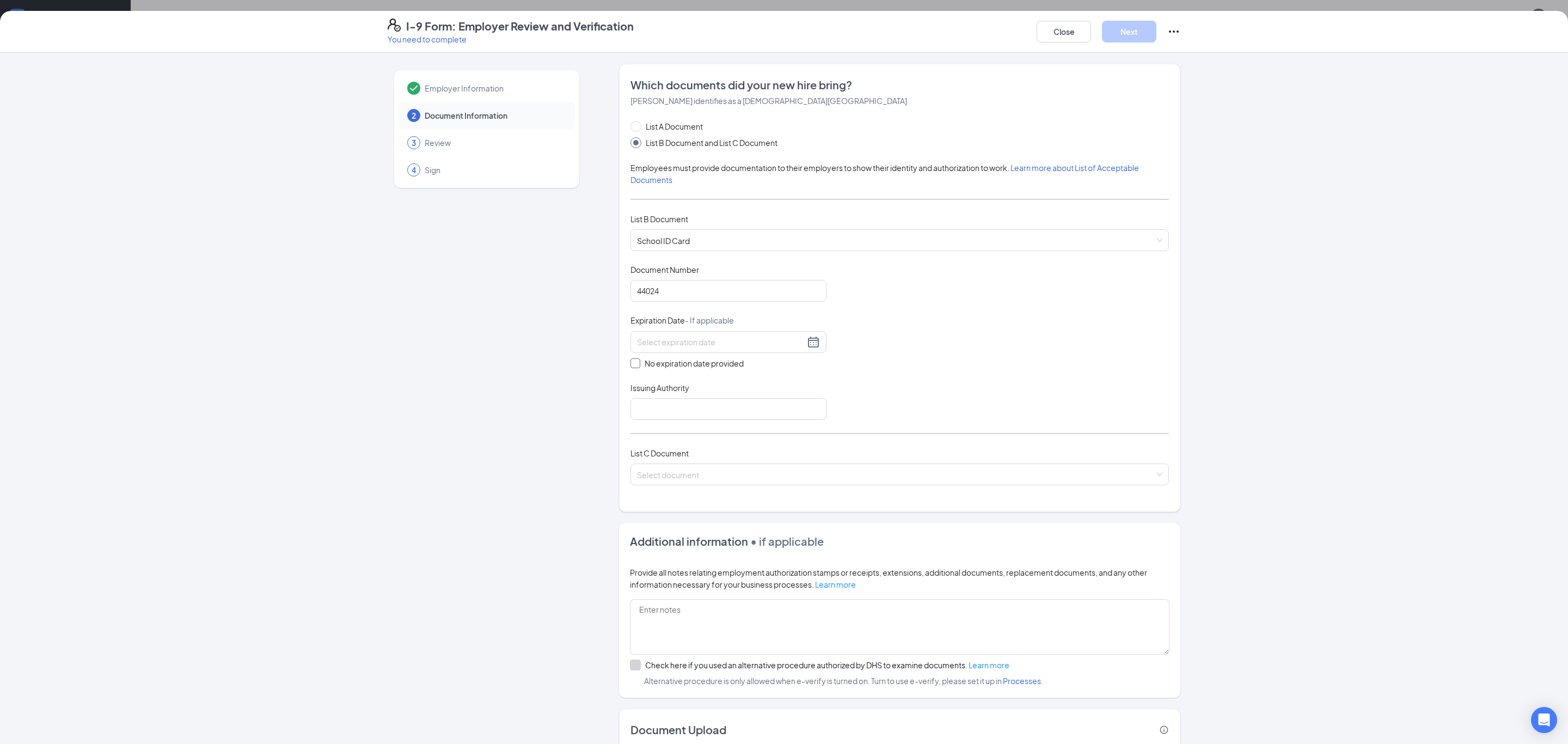
checkbox input "true"
click at [643, 419] on input "Issuing Authority" at bounding box center [729, 411] width 196 height 22
type input "B"
type input "[PERSON_NAME][GEOGRAPHIC_DATA]"
click at [724, 481] on input "search" at bounding box center [895, 474] width 518 height 16
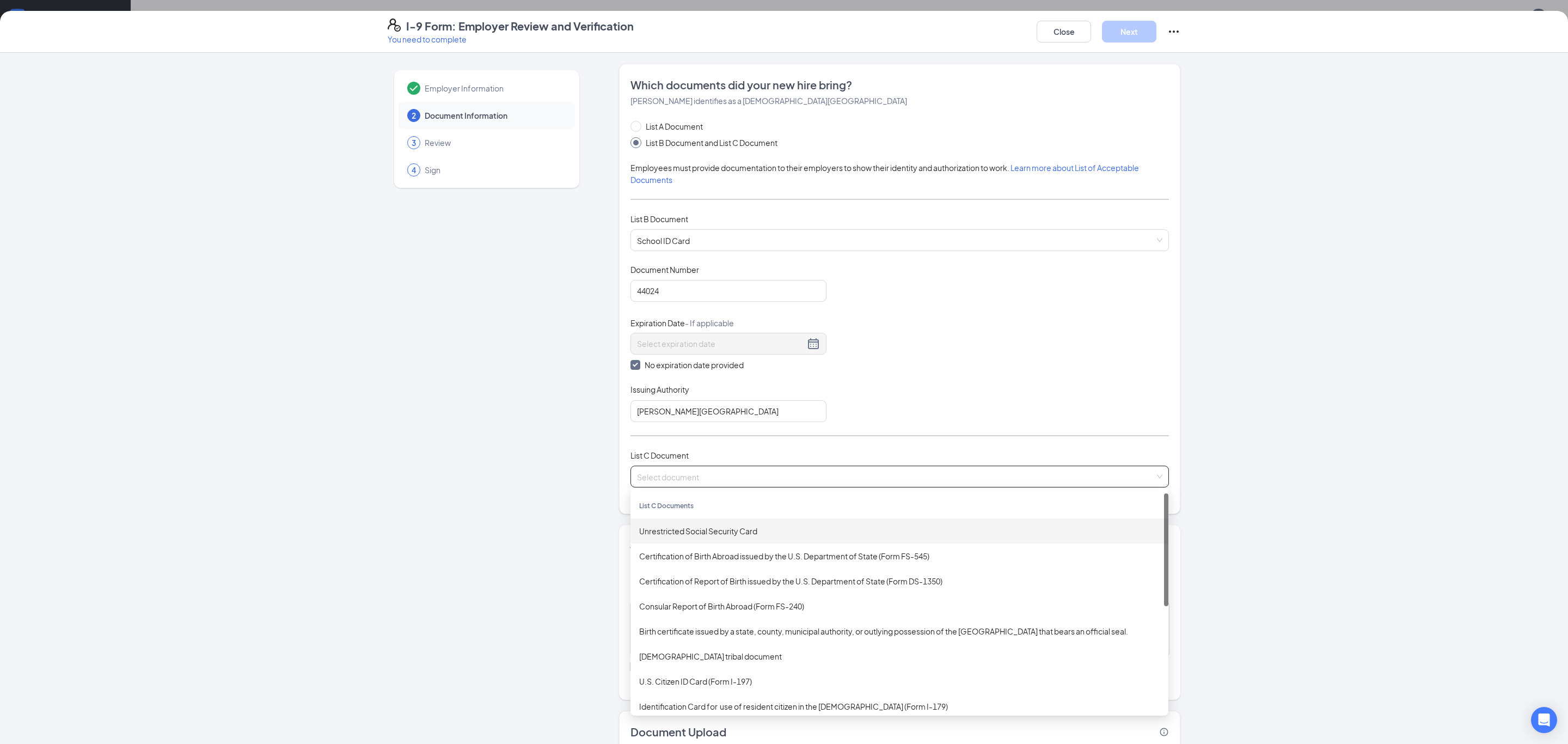
click at [689, 530] on div "Unrestricted Social Security Card" at bounding box center [899, 531] width 520 height 12
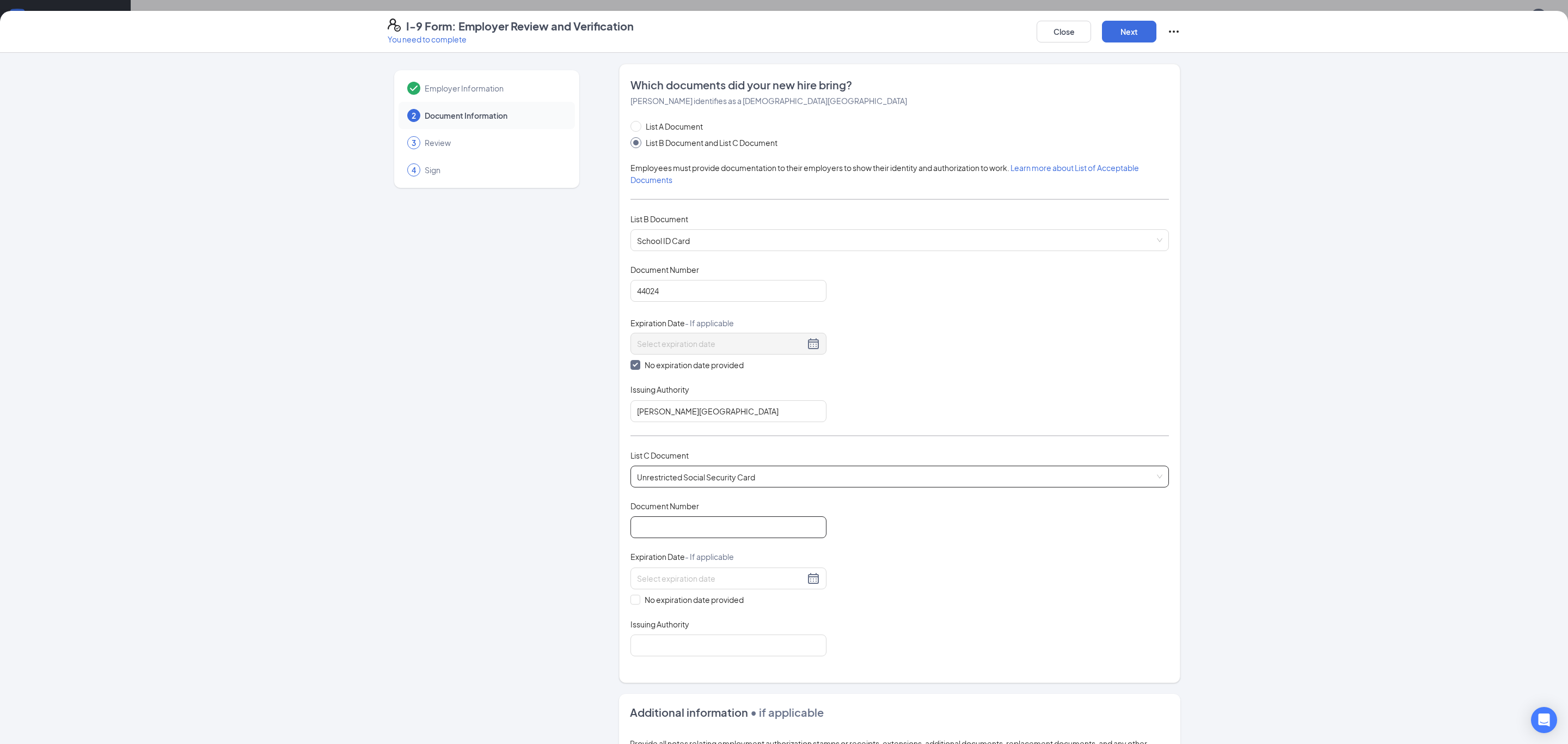
click at [701, 527] on input "Document Number" at bounding box center [729, 527] width 196 height 22
type input "074982829"
click at [645, 595] on span "No expiration date provided" at bounding box center [694, 600] width 108 height 12
click at [638, 595] on input "No expiration date provided" at bounding box center [634, 598] width 8 height 8
checkbox input "true"
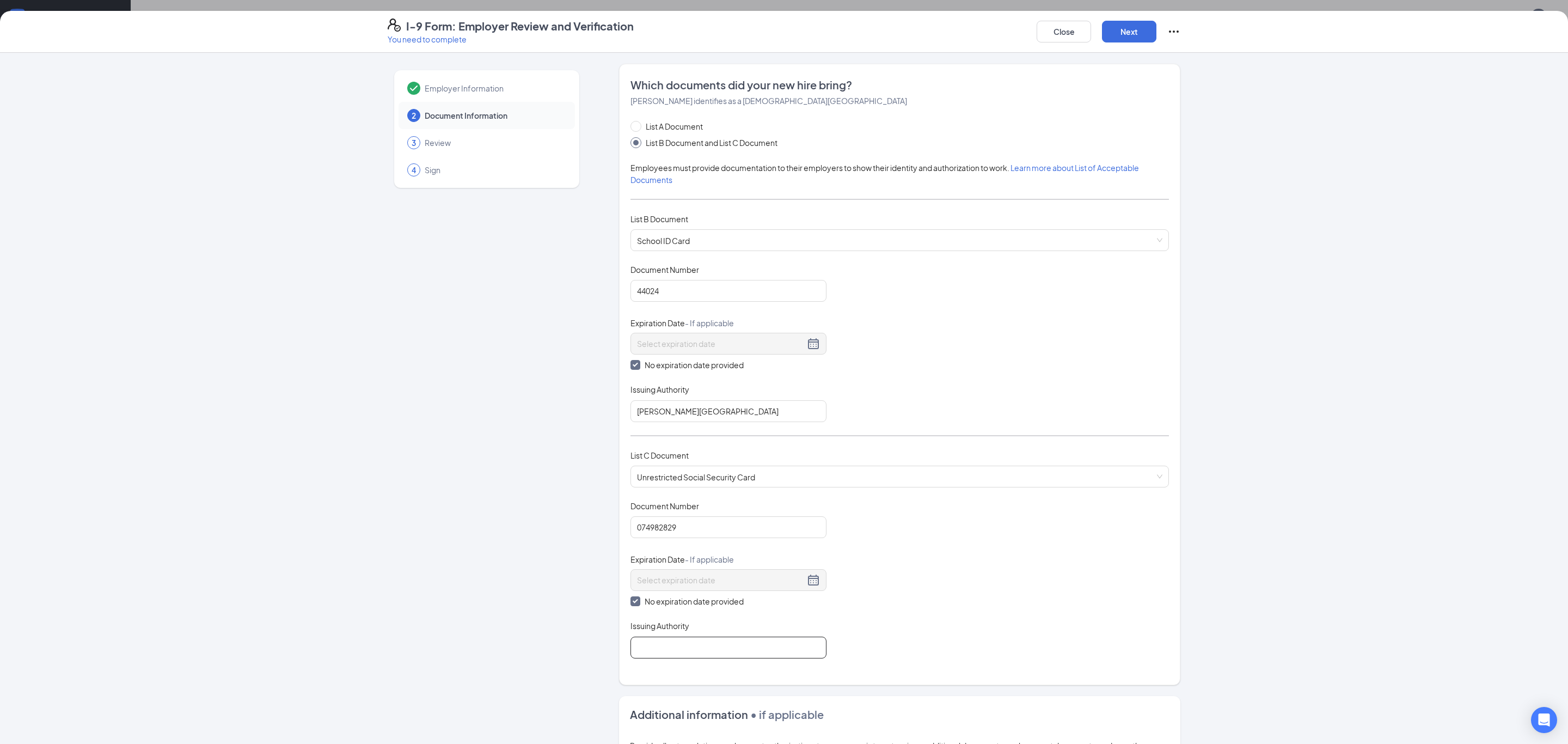
click at [648, 653] on input "Issuing Authority" at bounding box center [729, 648] width 196 height 22
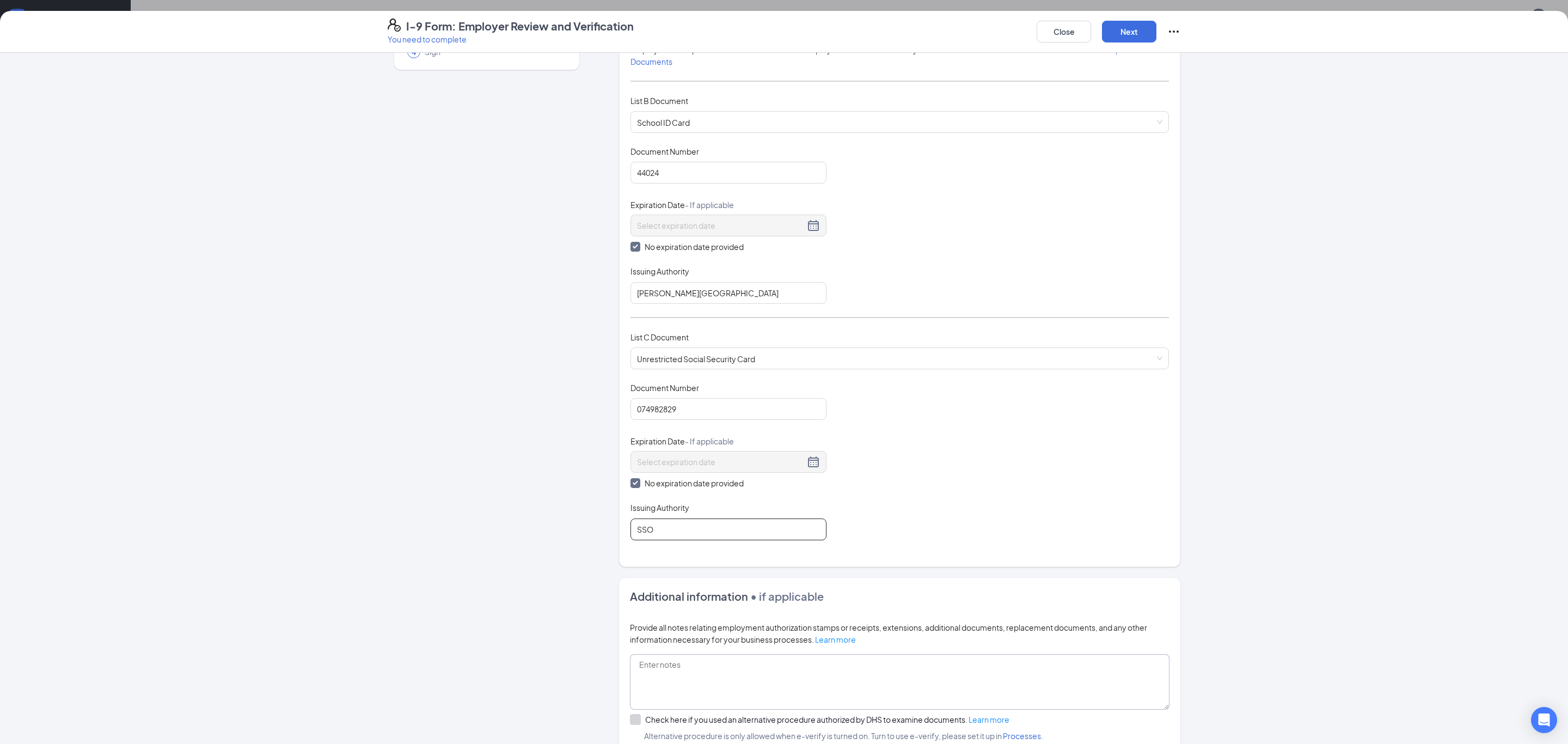
scroll to position [240, 0]
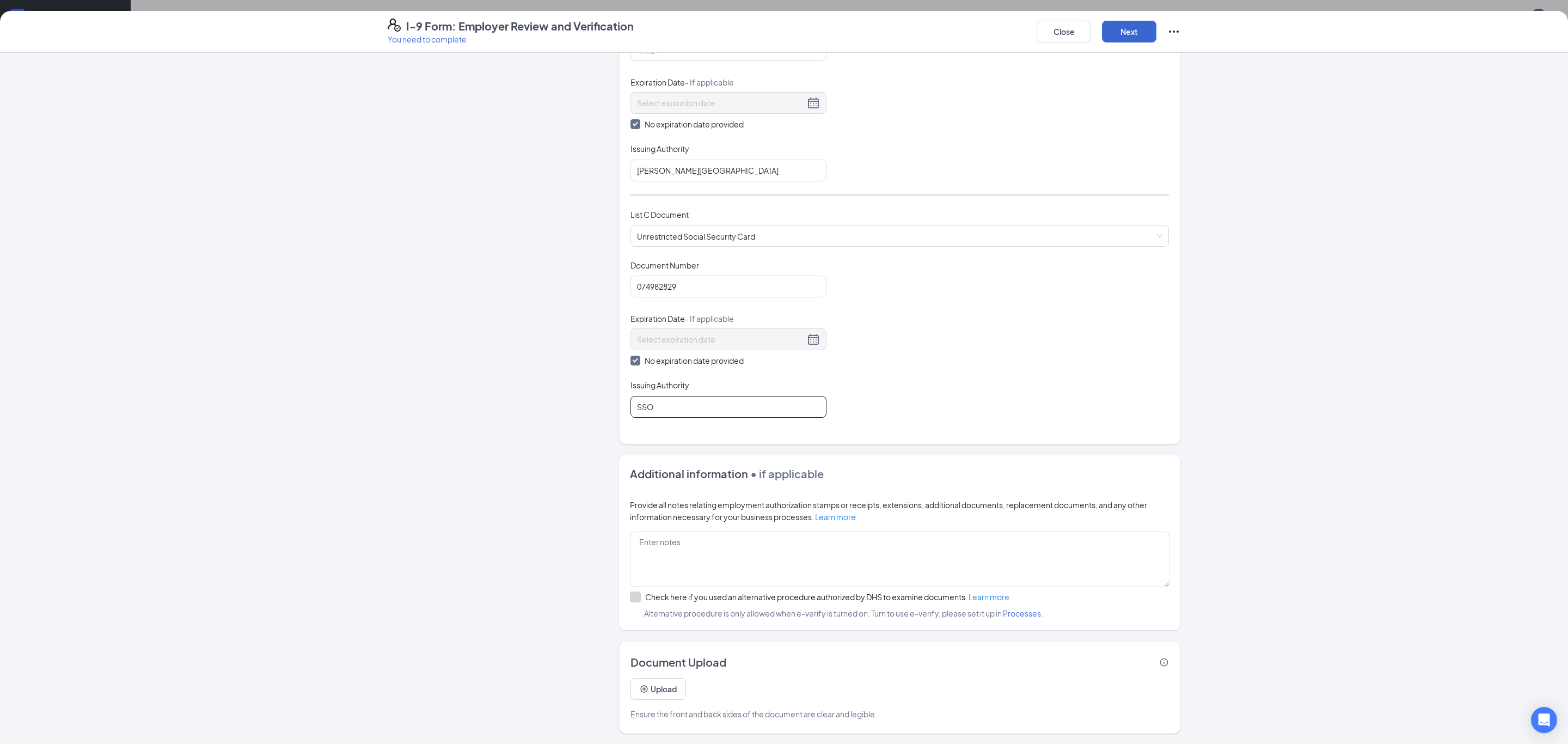
type input "SSO"
click at [1137, 29] on button "Next" at bounding box center [1129, 32] width 54 height 22
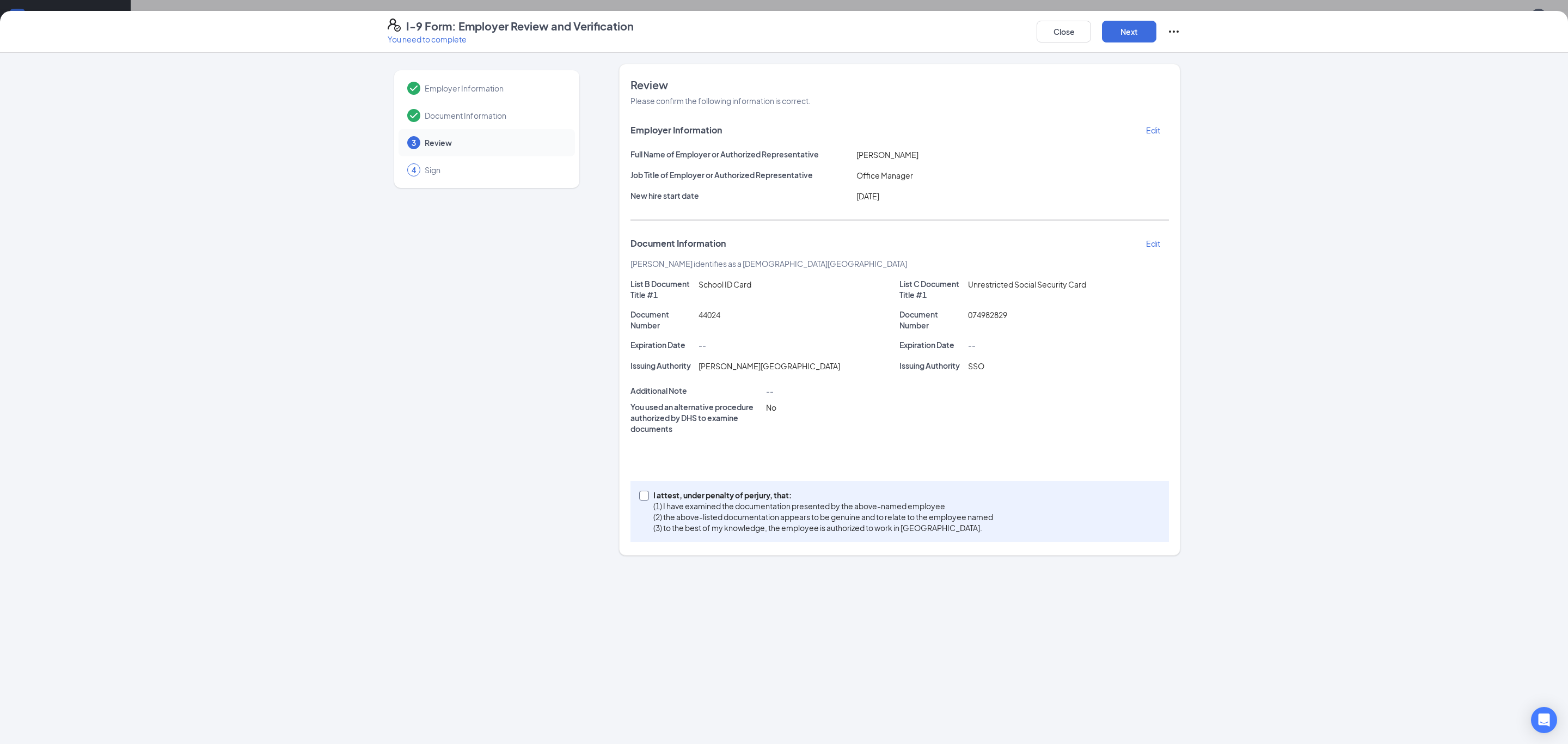
click at [646, 498] on input "I attest, under penalty of [PERSON_NAME], that: (1) I have examined the documen…" at bounding box center [643, 494] width 8 height 8
checkbox input "true"
click at [1143, 39] on button "Next" at bounding box center [1129, 32] width 54 height 22
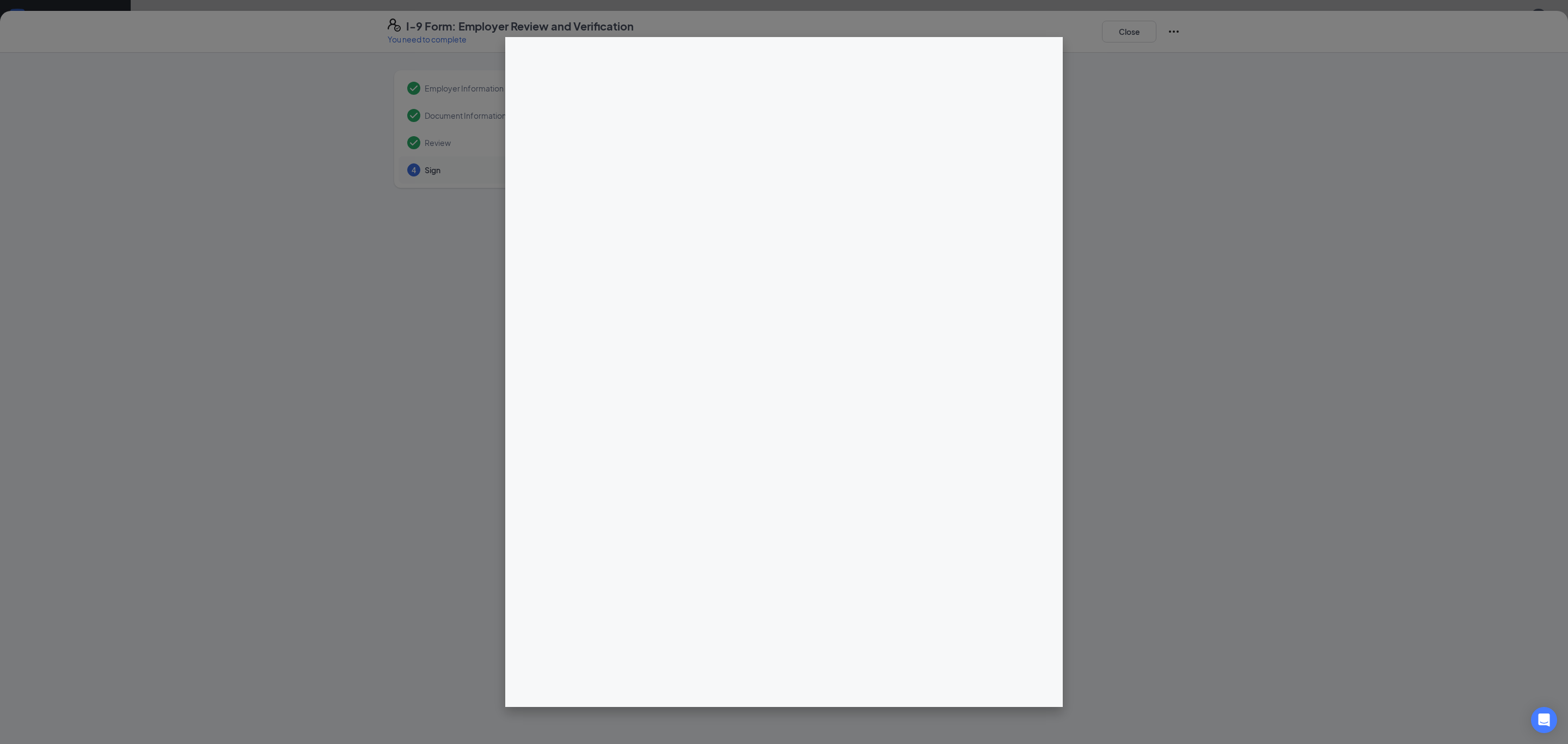
click at [794, 152] on div "I-9 Form: Employer Review and Verification You need to complete Close Employer …" at bounding box center [784, 372] width 1568 height 744
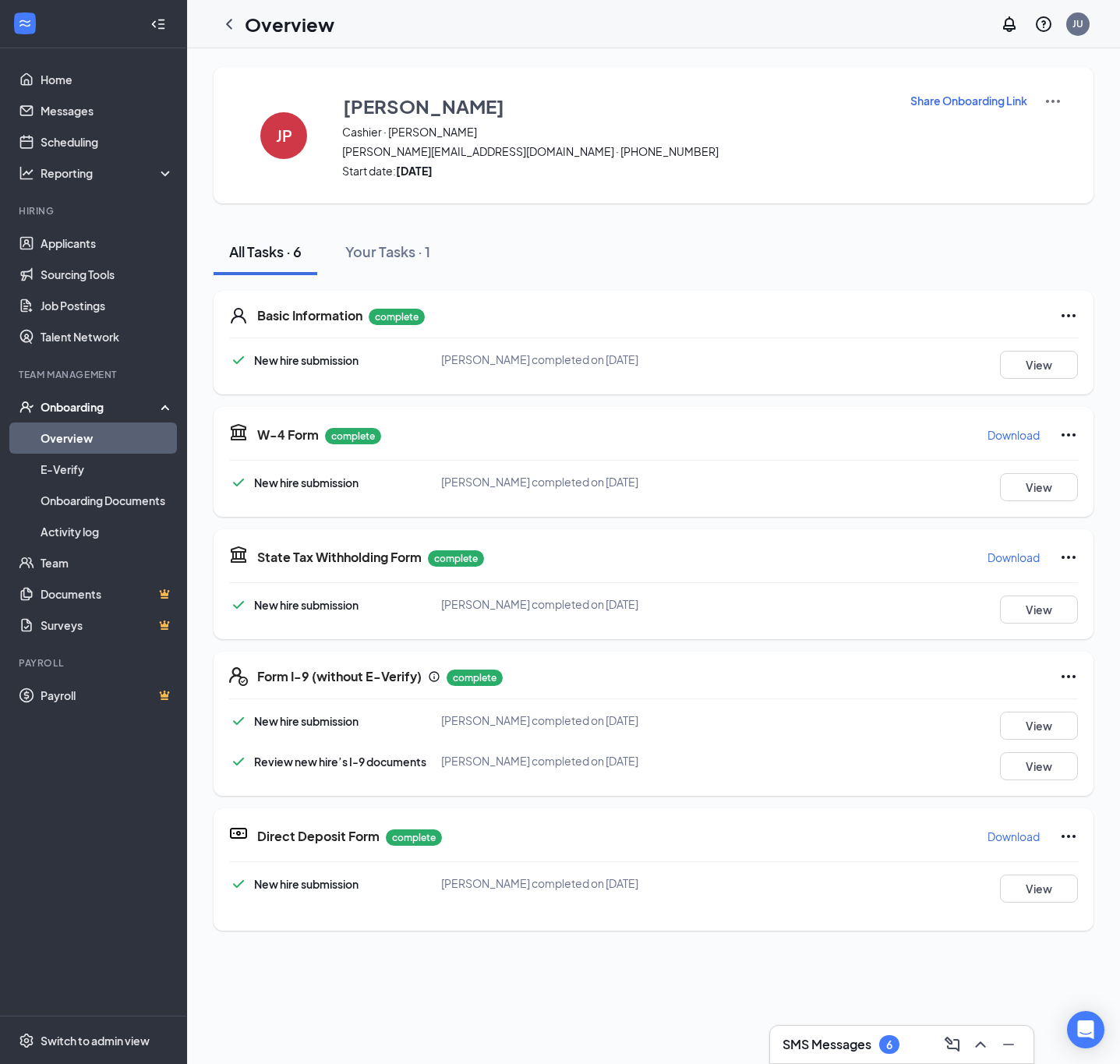
click at [229, 15] on icon "ChevronLeft" at bounding box center [228, 24] width 18 height 18
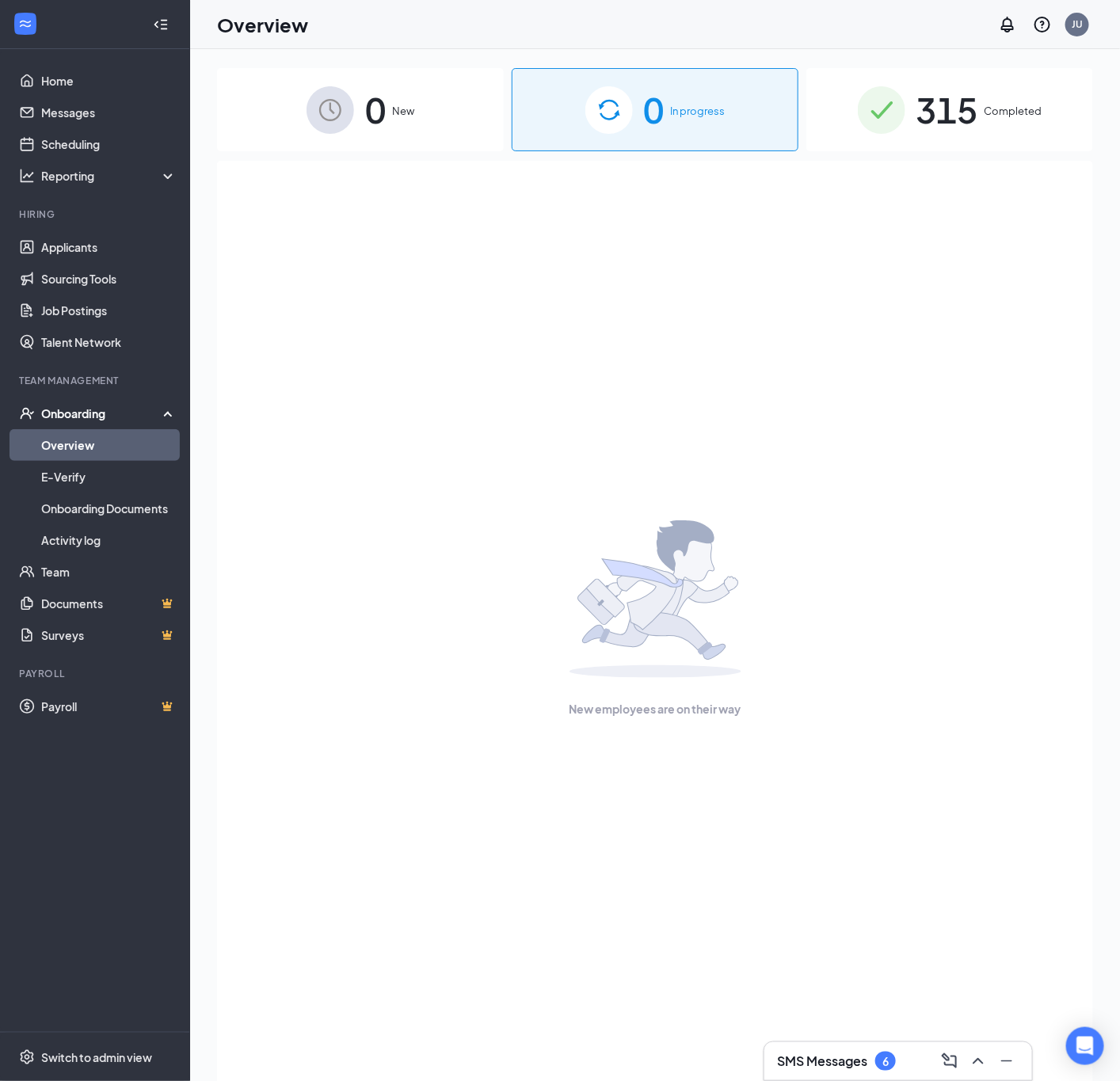
click at [995, 74] on div "315 Completed" at bounding box center [950, 110] width 287 height 83
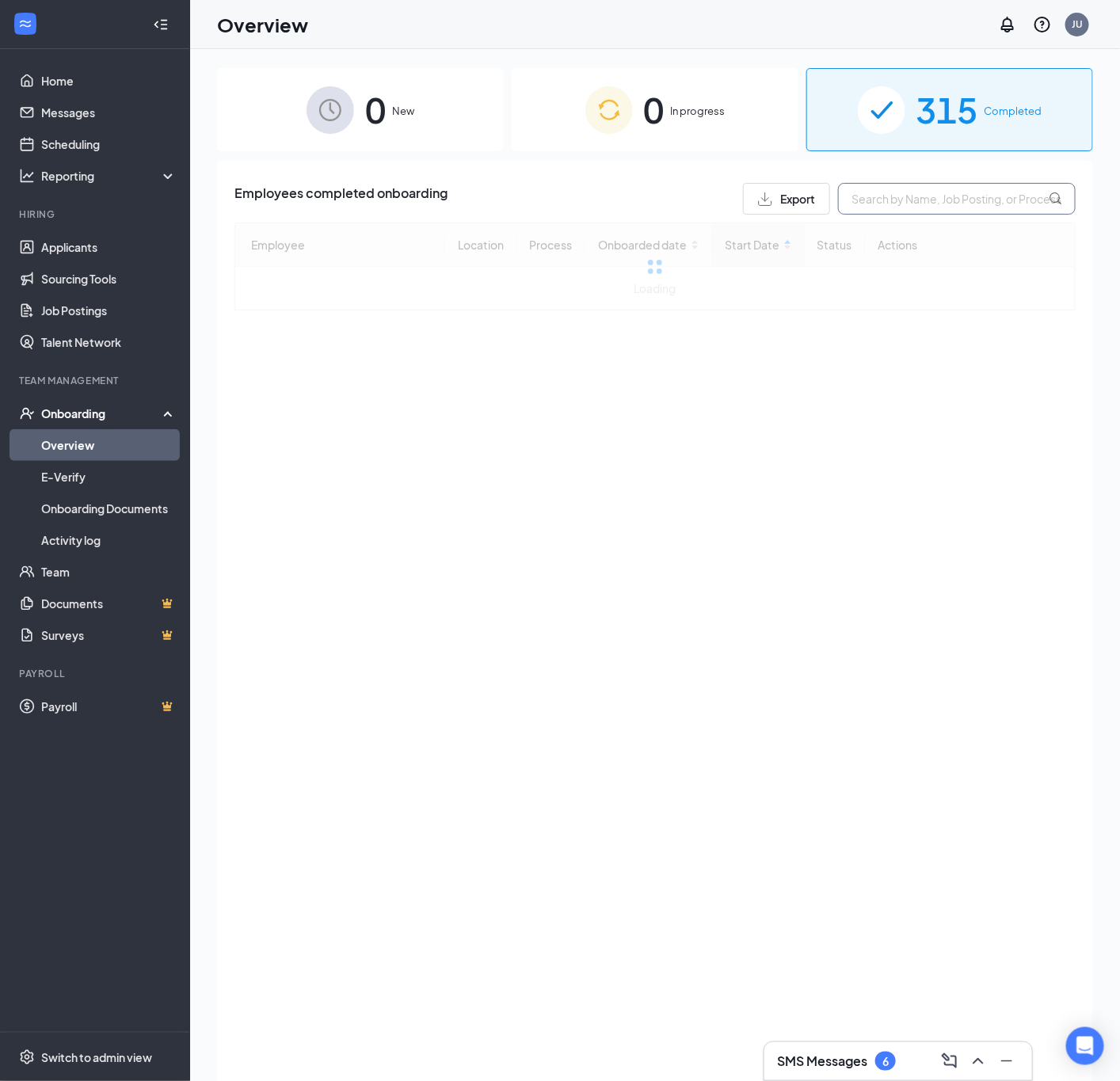
click at [910, 199] on input "text" at bounding box center [956, 199] width 237 height 32
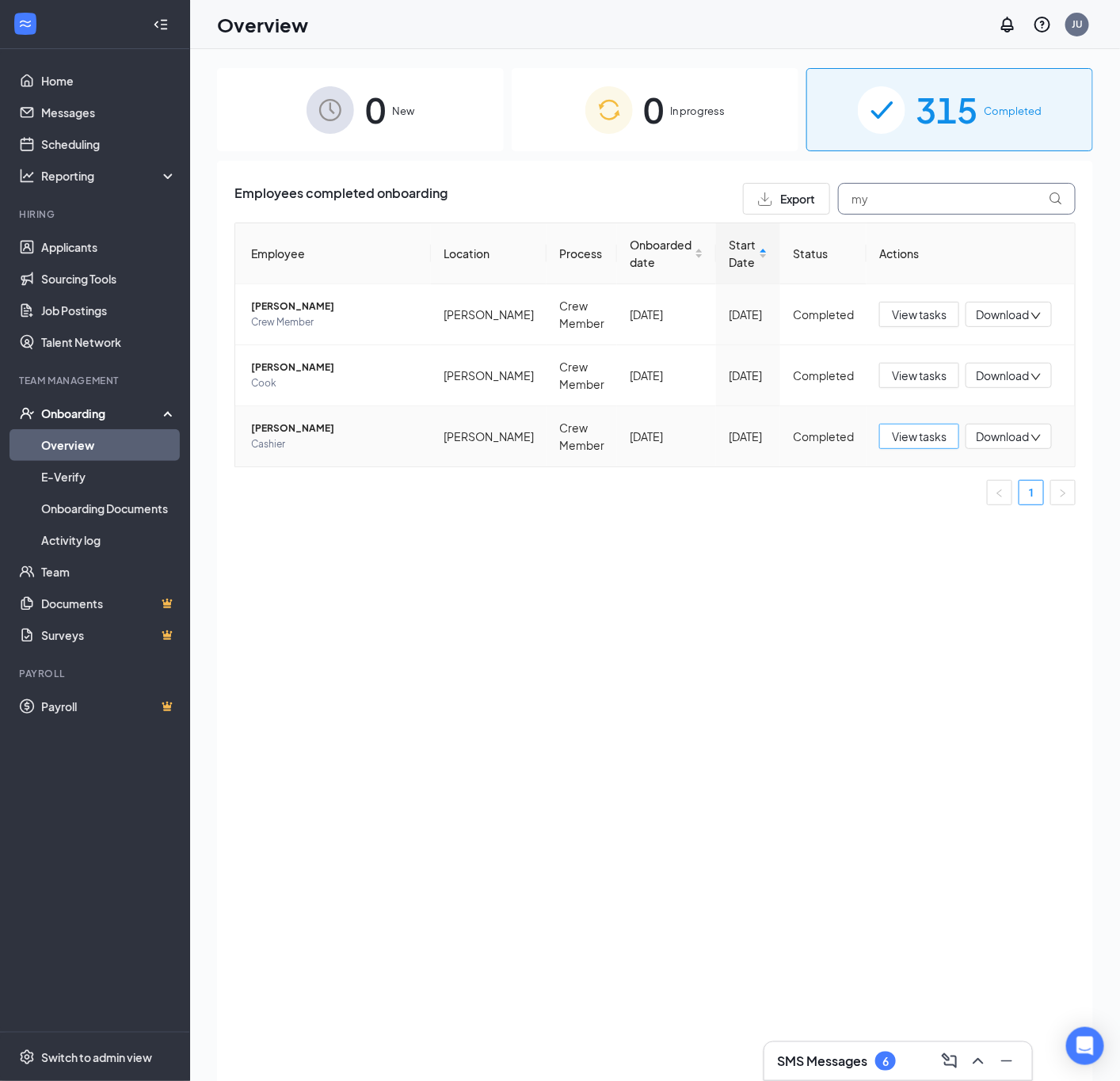
type input "my"
click at [920, 431] on span "View tasks" at bounding box center [919, 436] width 55 height 18
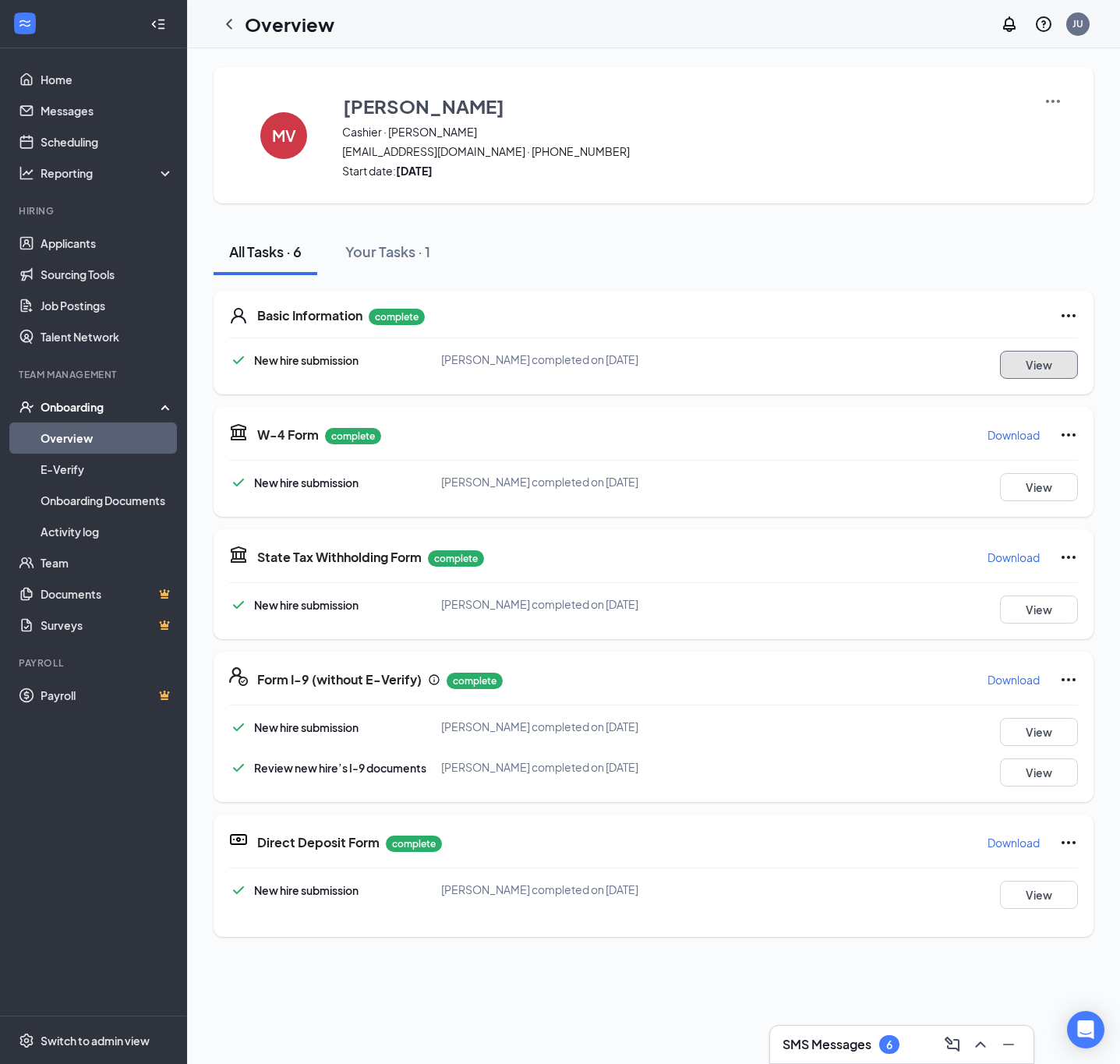
click at [1038, 368] on button "View" at bounding box center [1039, 364] width 78 height 28
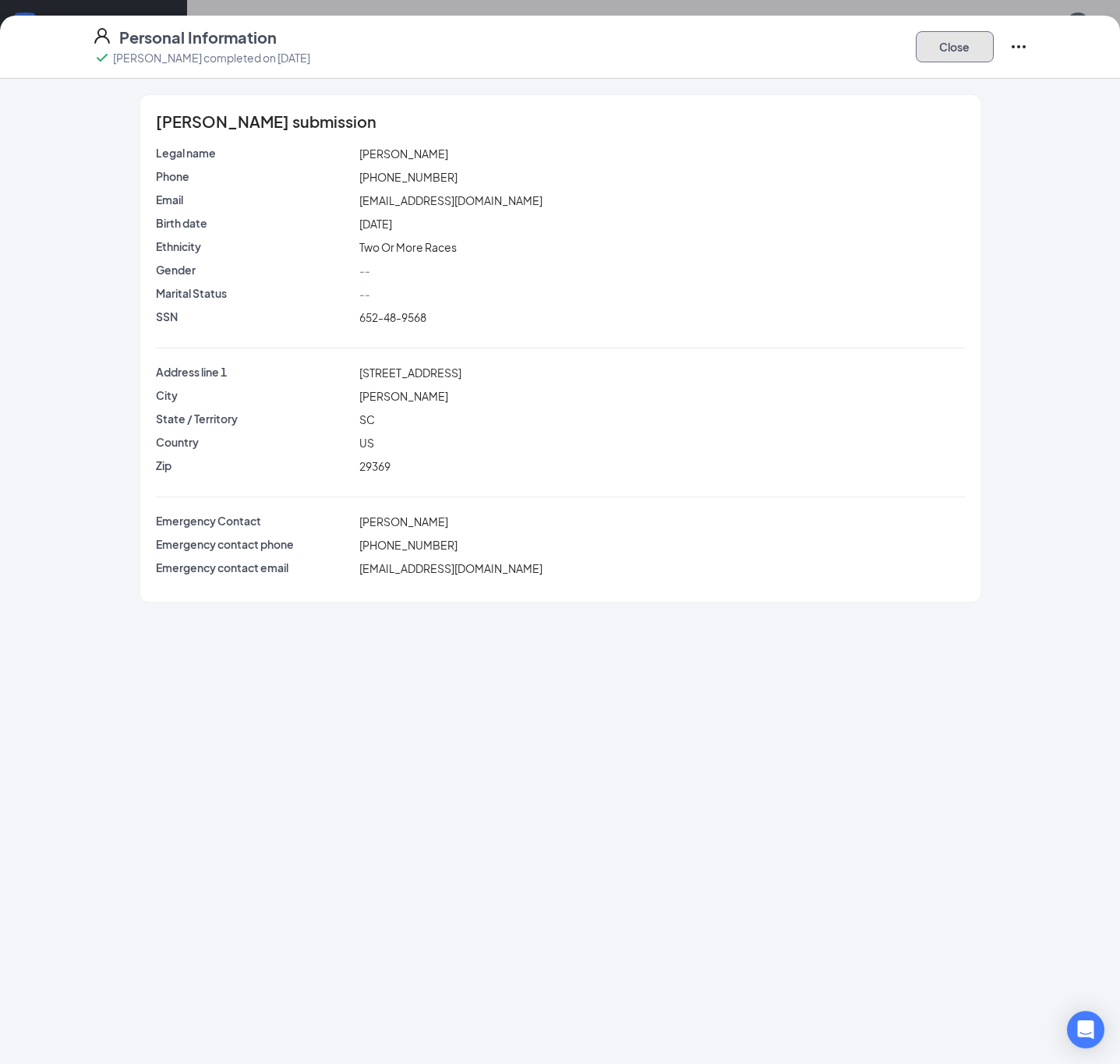
click at [969, 43] on button "Close" at bounding box center [954, 47] width 78 height 31
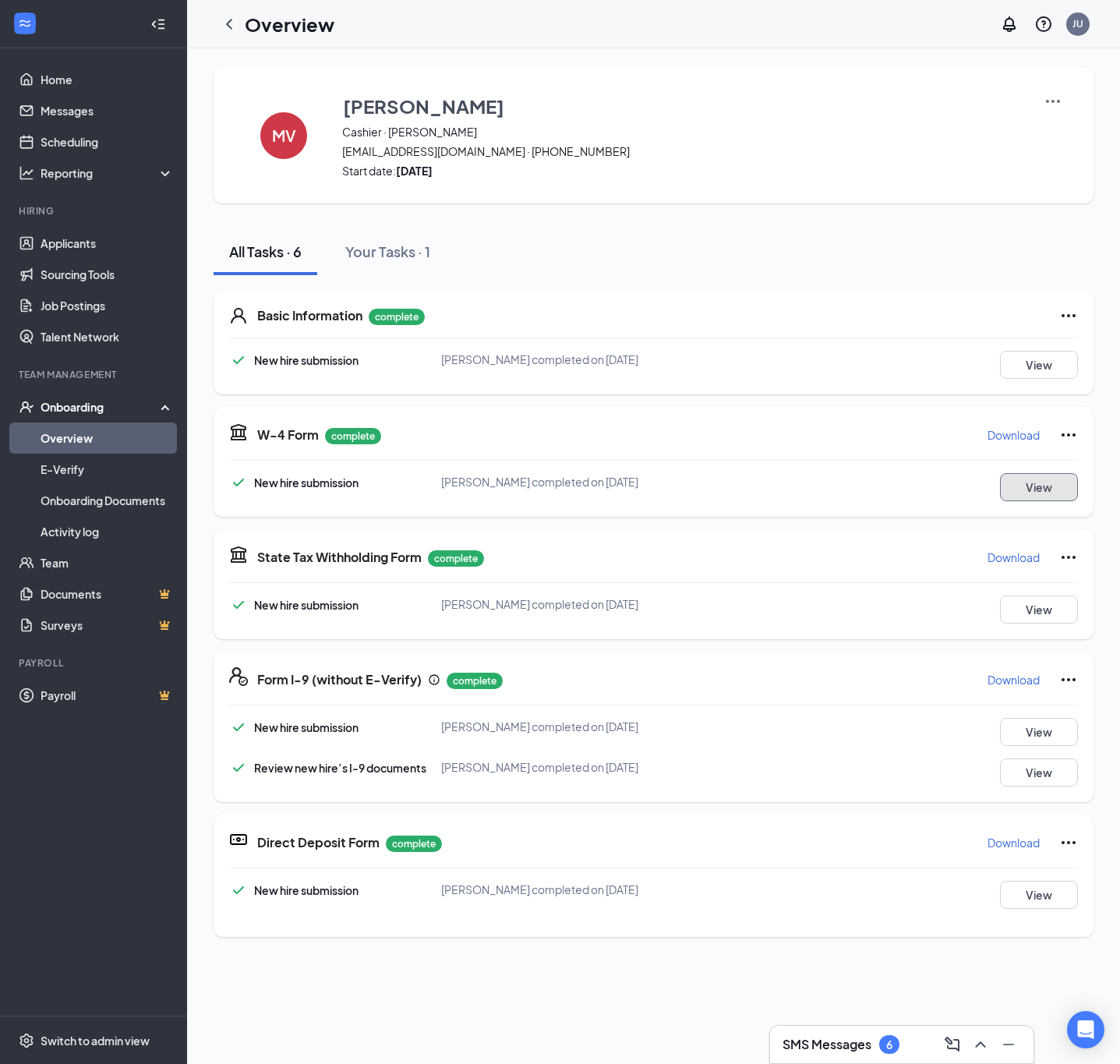
click at [1018, 487] on button "View" at bounding box center [1039, 487] width 78 height 28
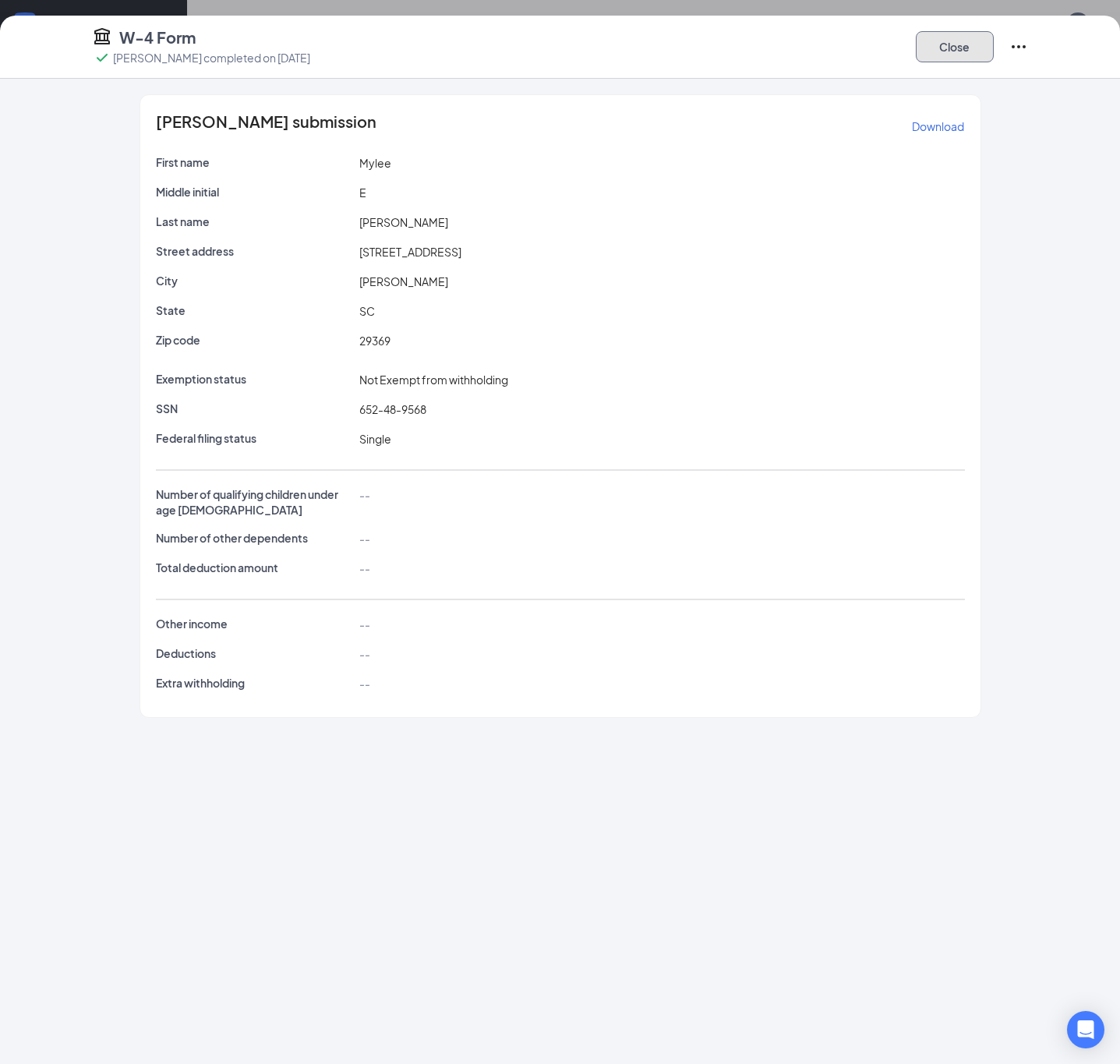
click at [957, 45] on button "Close" at bounding box center [954, 47] width 78 height 31
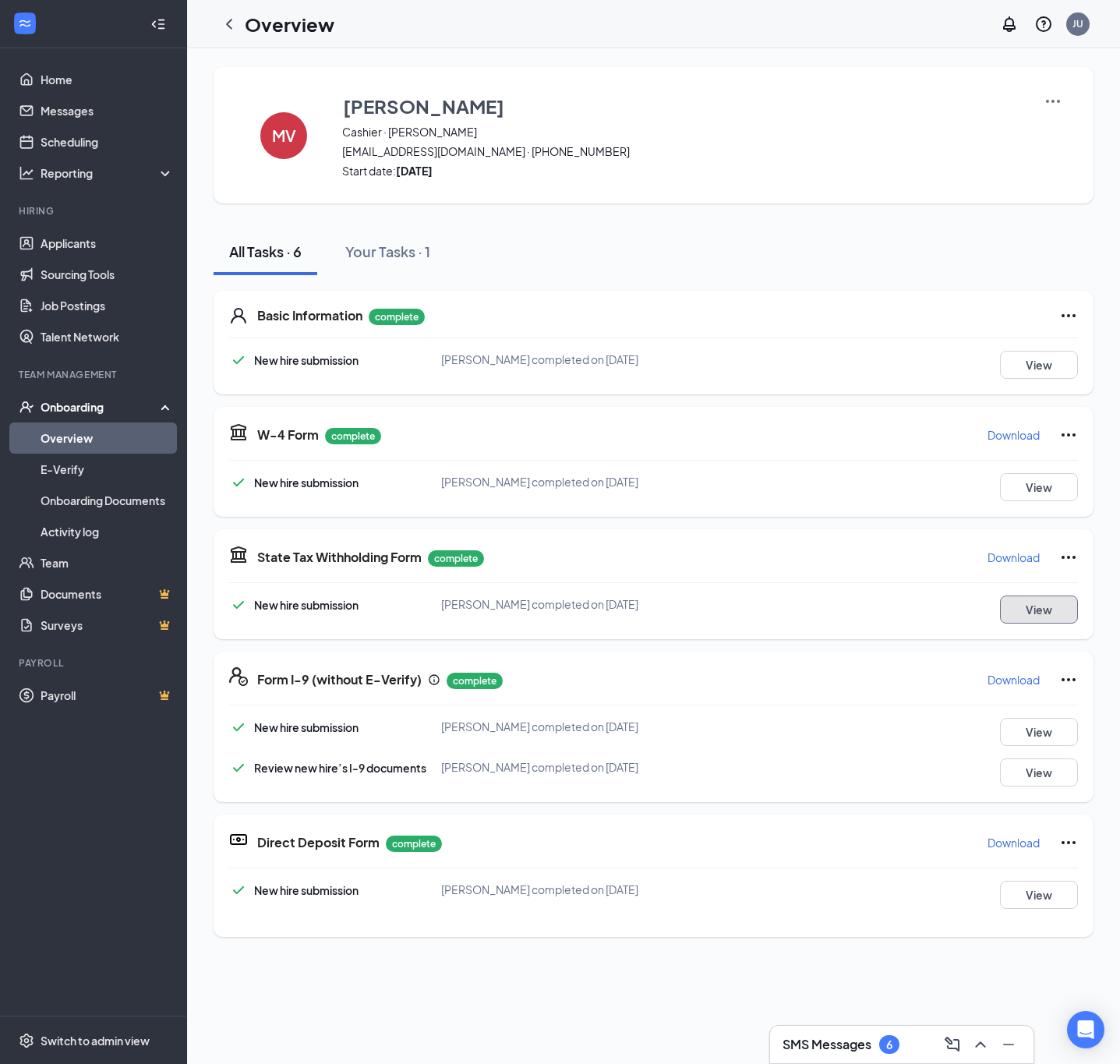
click at [1020, 610] on button "View" at bounding box center [1039, 609] width 78 height 28
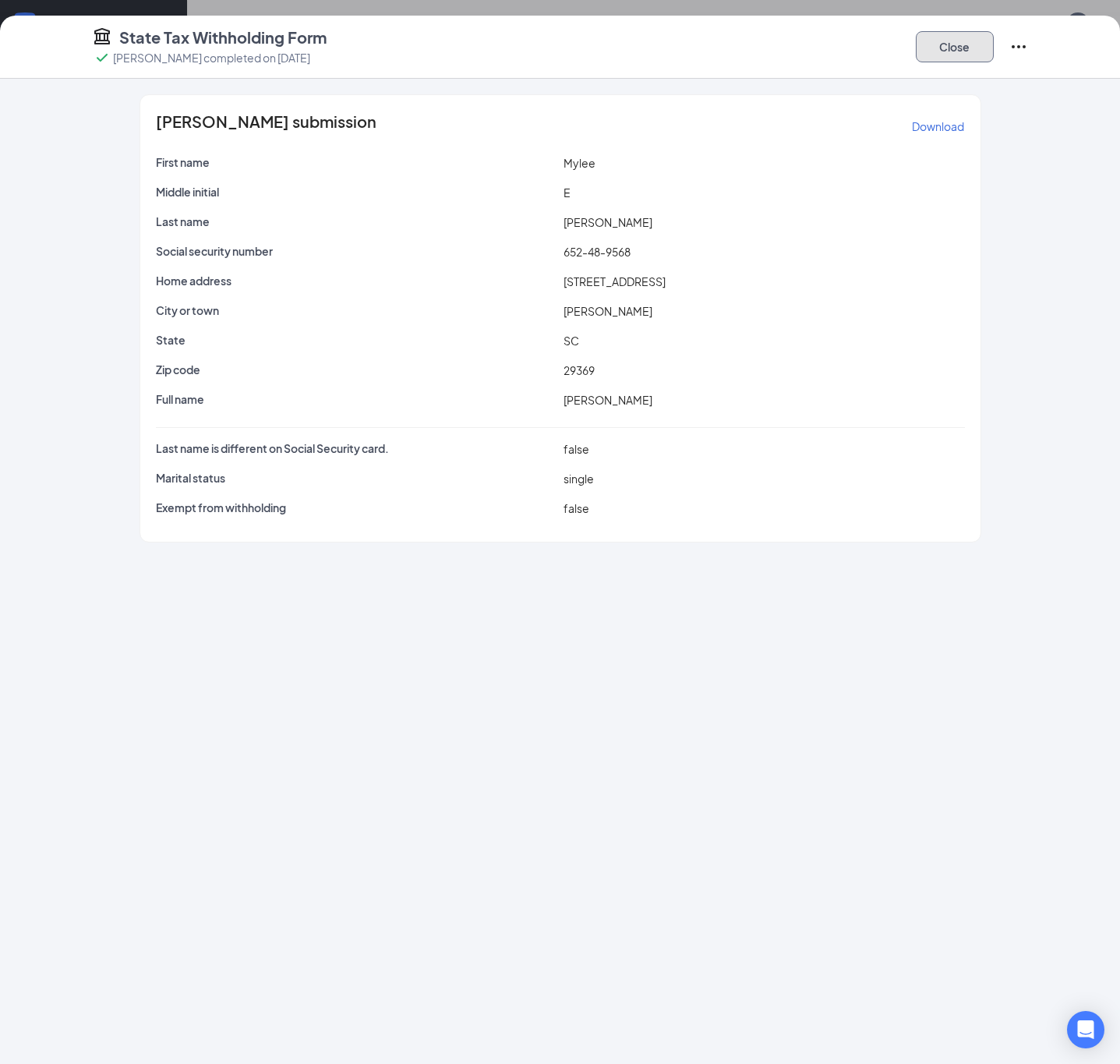
click at [948, 48] on button "Close" at bounding box center [954, 47] width 78 height 31
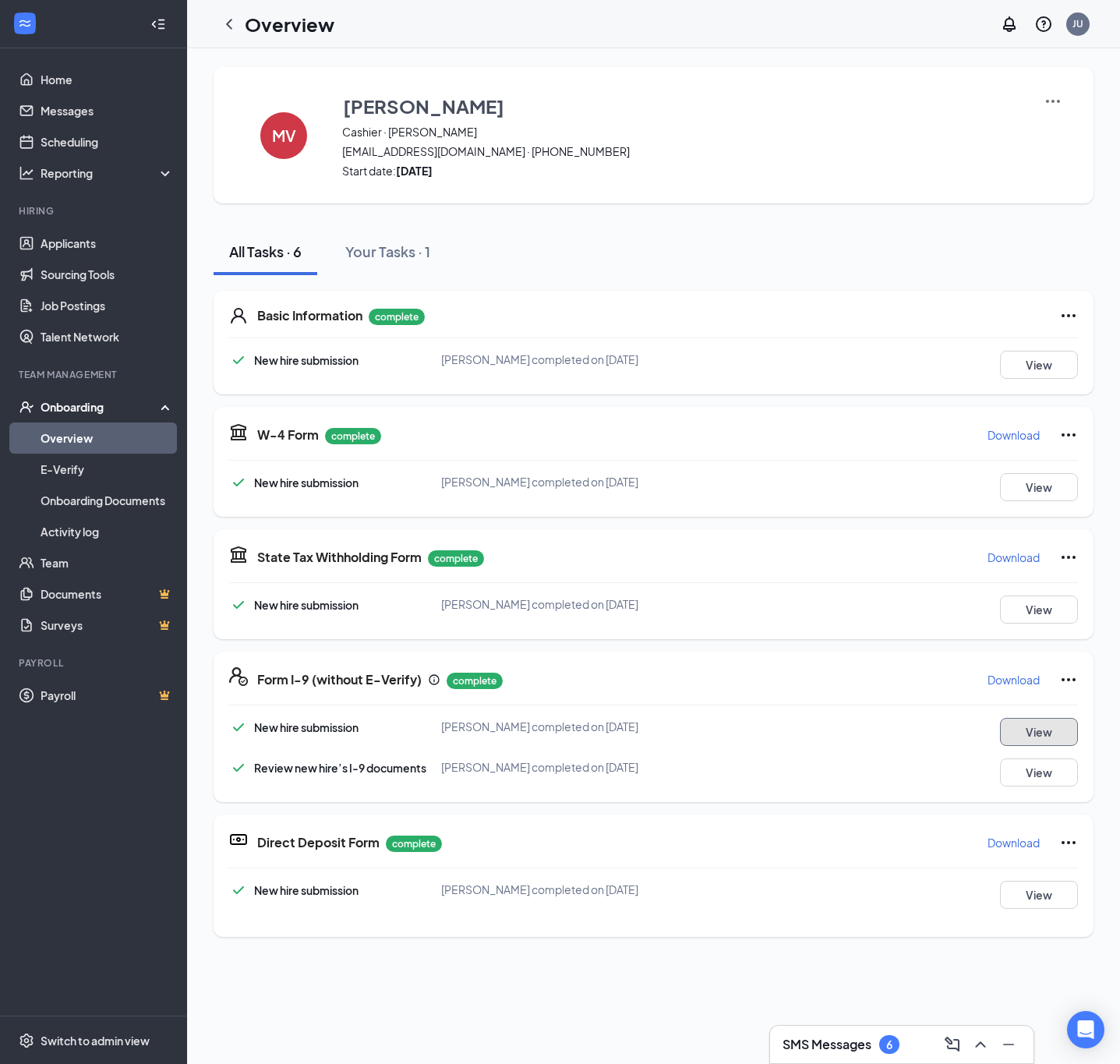
click at [1027, 735] on button "View" at bounding box center [1039, 732] width 78 height 28
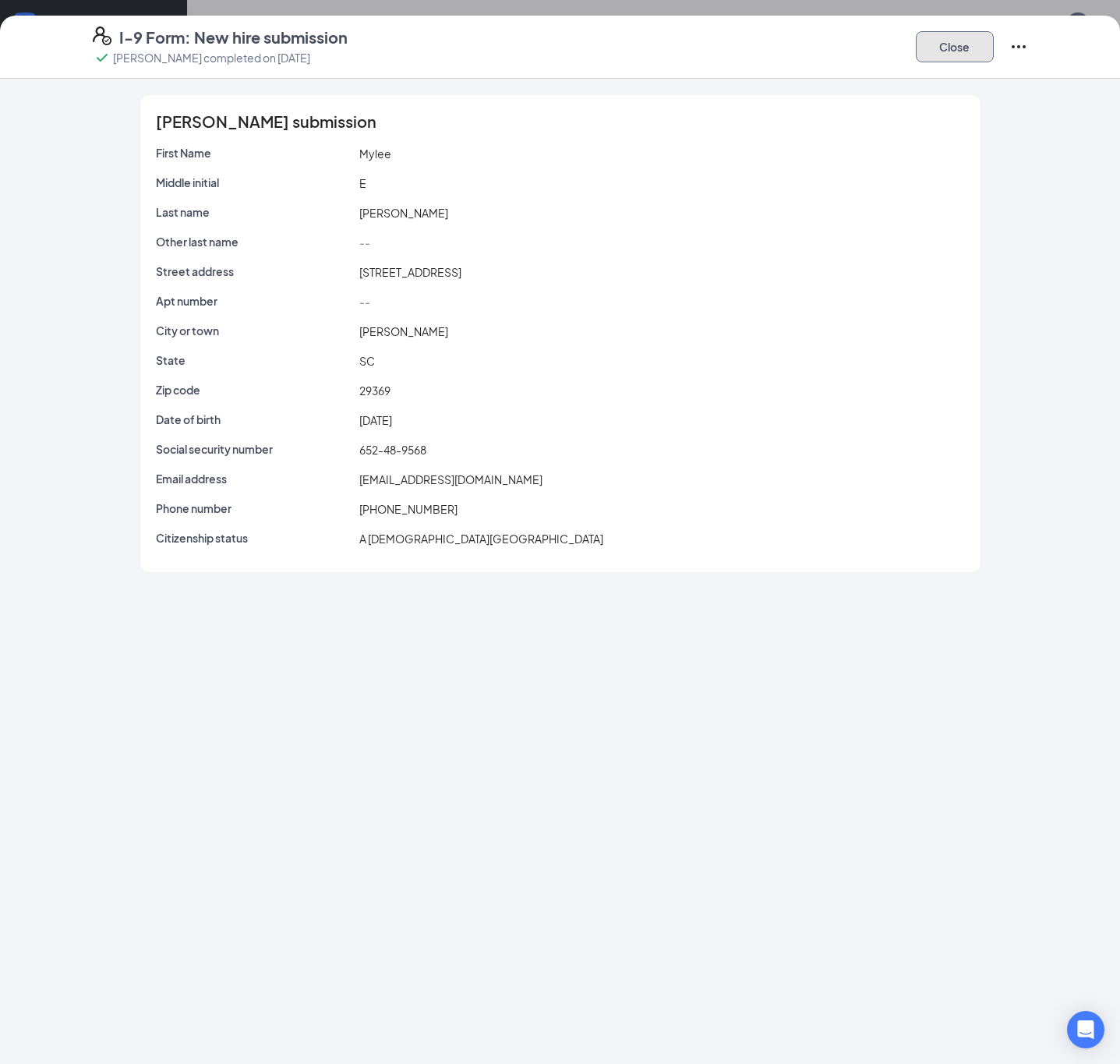
drag, startPoint x: 946, startPoint y: 38, endPoint x: 946, endPoint y: 49, distance: 11.0
click at [947, 38] on button "Close" at bounding box center [954, 47] width 78 height 31
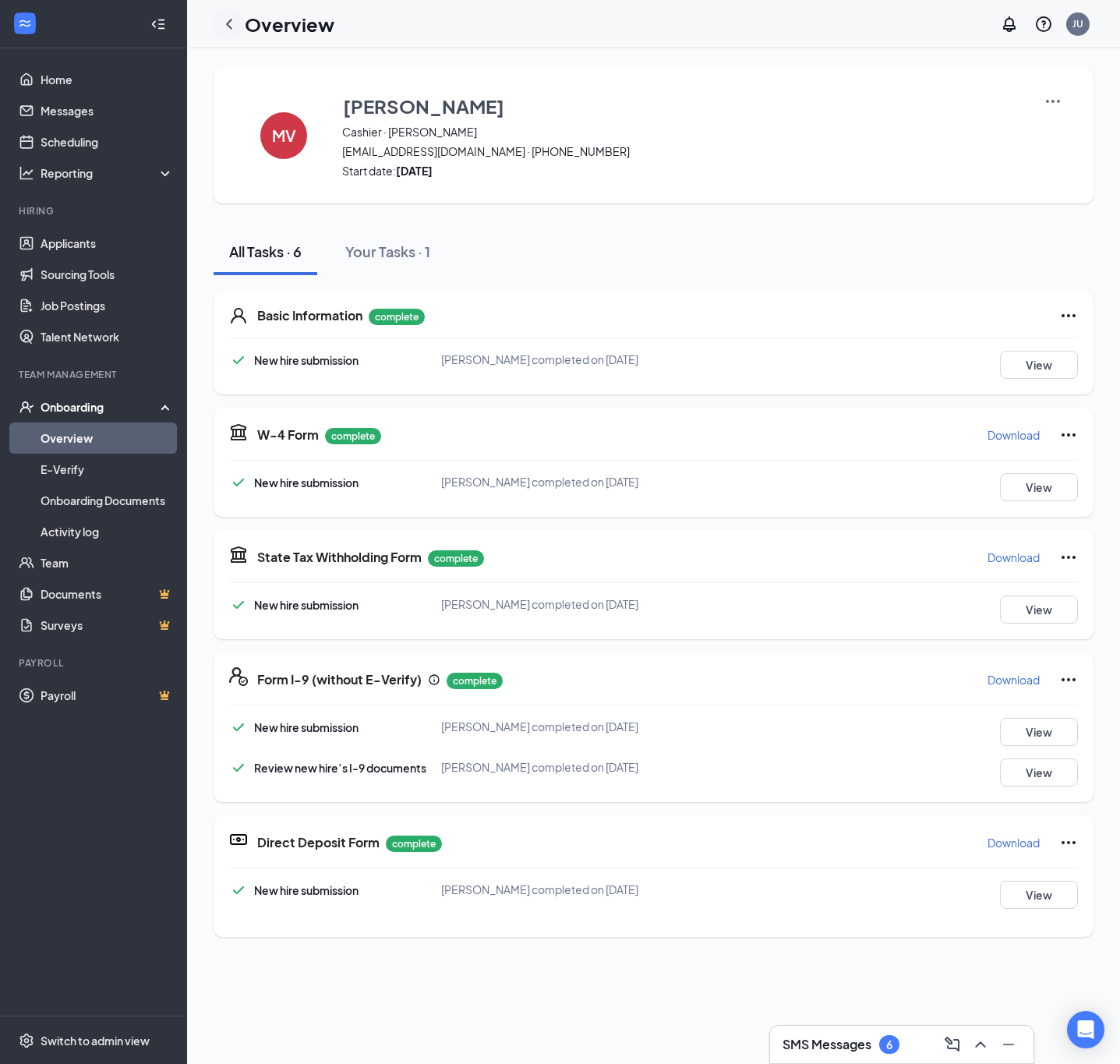
click at [227, 22] on icon "ChevronLeft" at bounding box center [228, 24] width 18 height 18
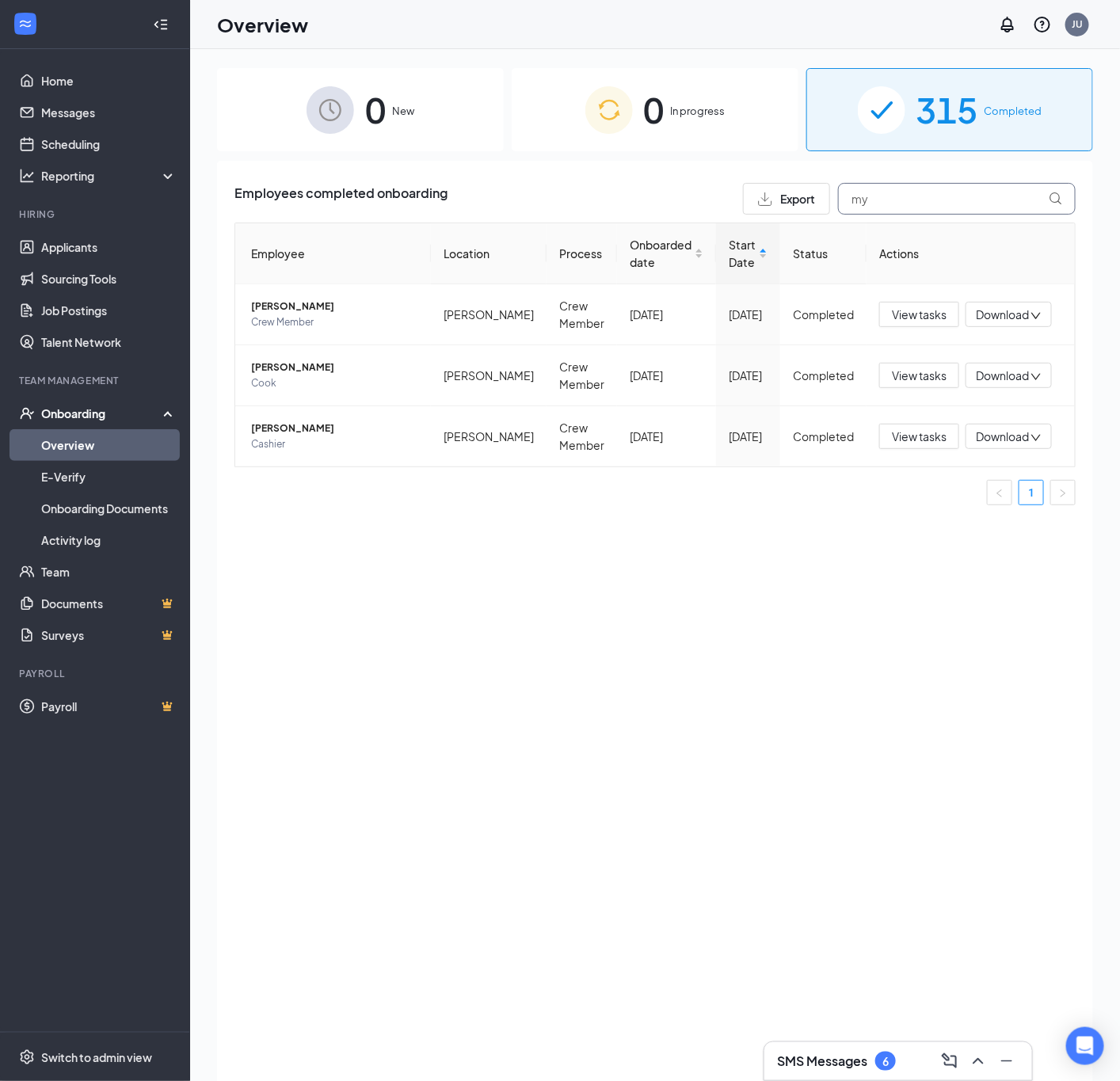
click at [961, 197] on input "my" at bounding box center [956, 199] width 237 height 32
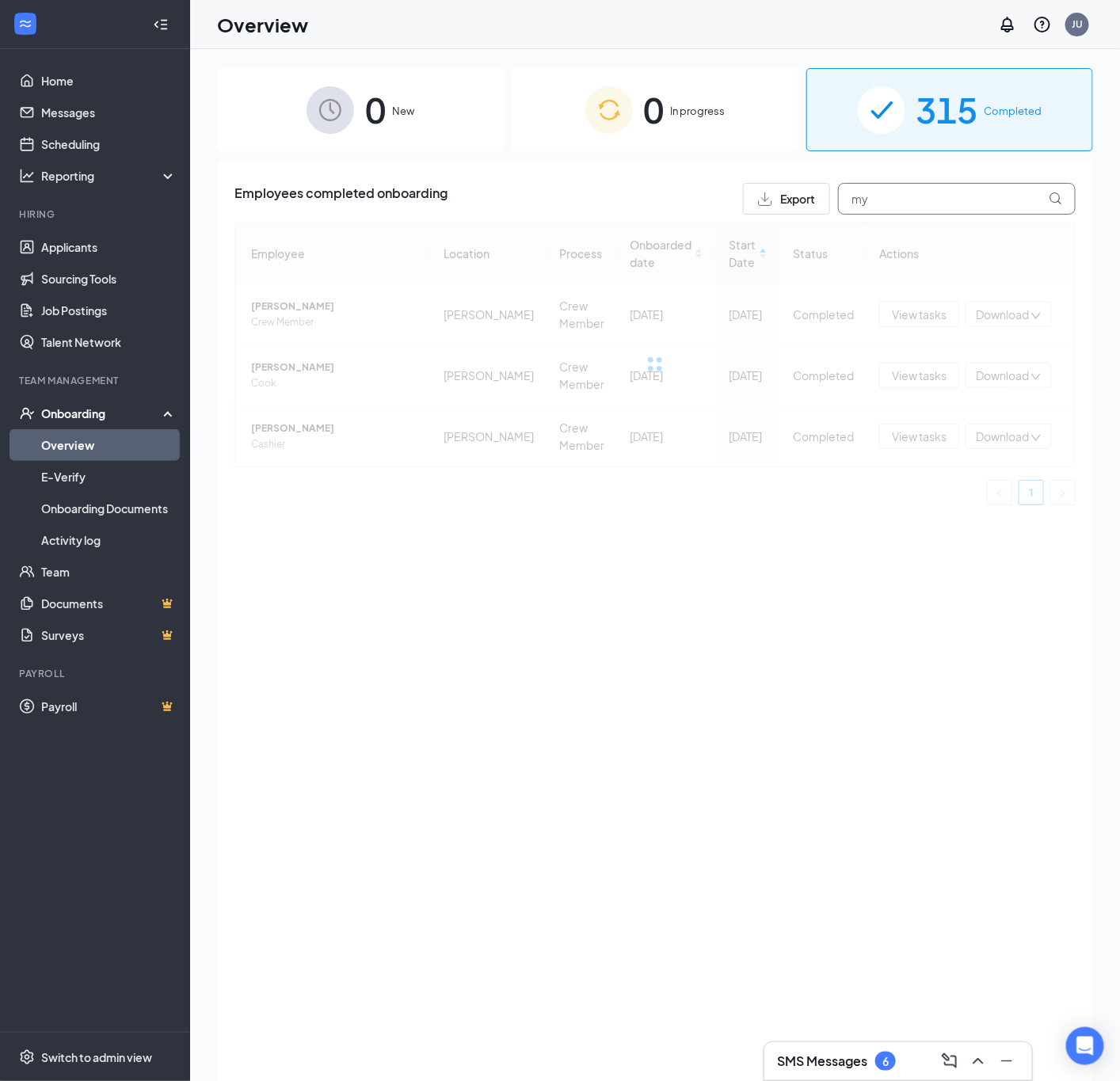
click at [962, 199] on input "my" at bounding box center [956, 199] width 237 height 32
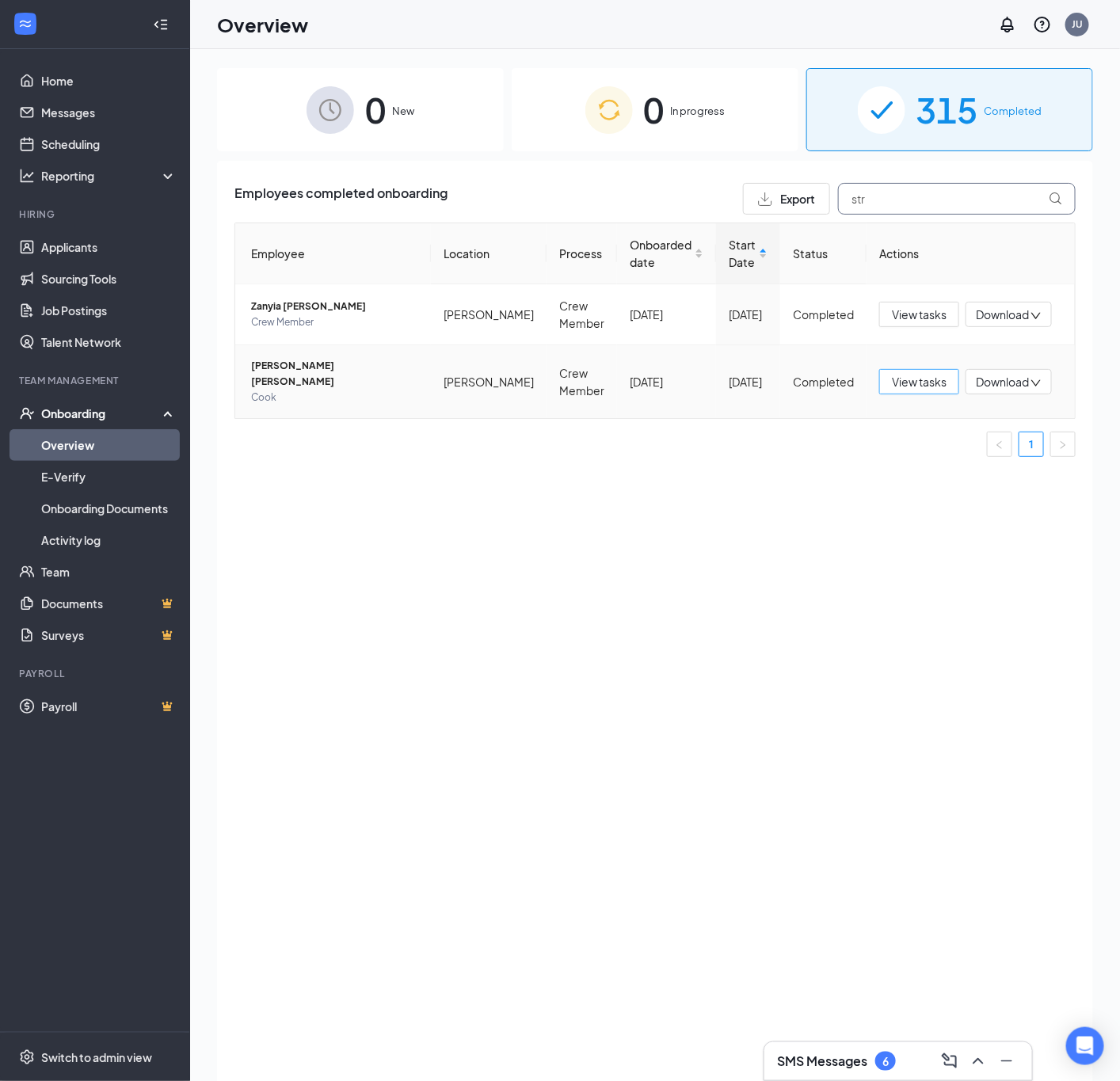
type input "str"
click at [927, 380] on span "View tasks" at bounding box center [919, 382] width 55 height 18
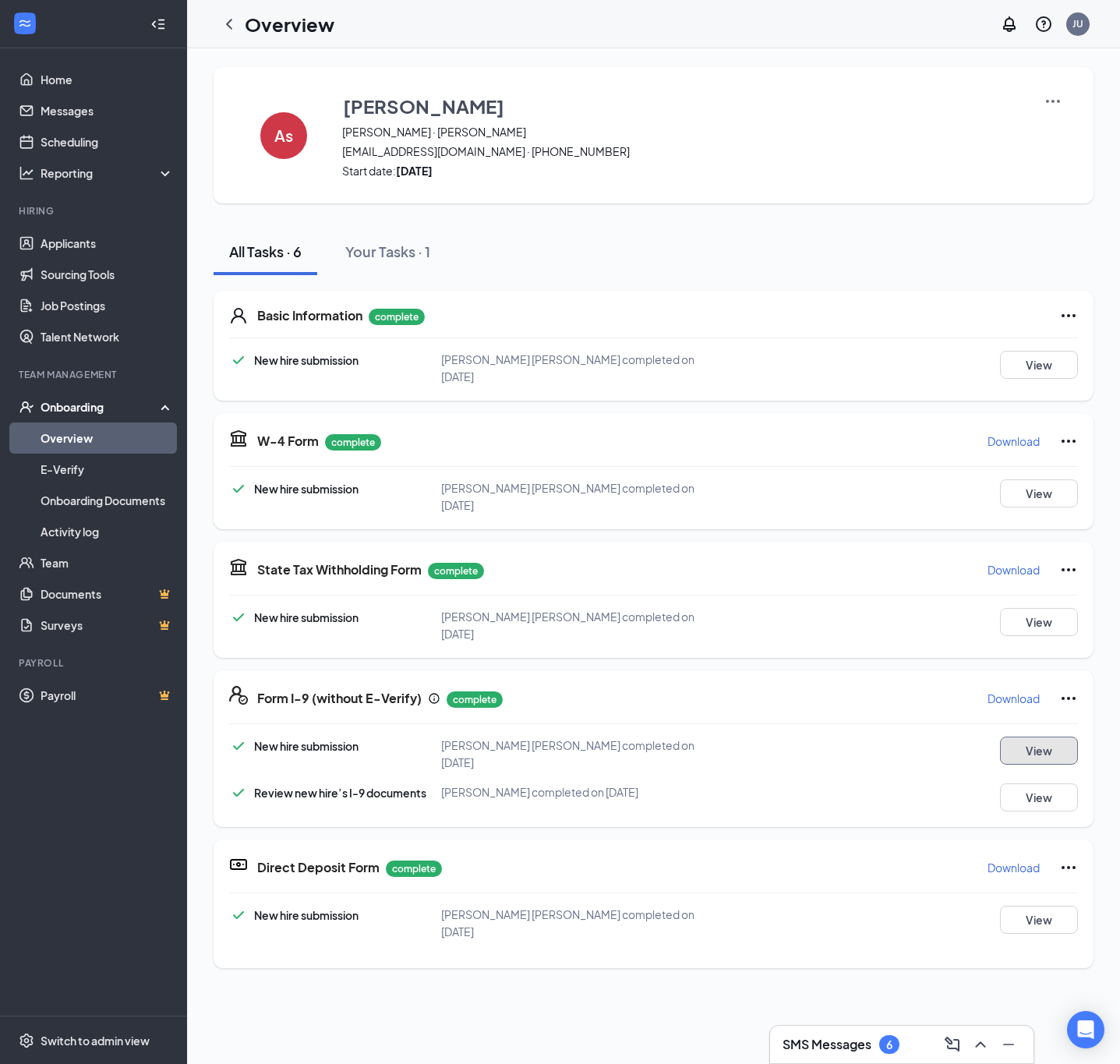
click at [1023, 736] on button "View" at bounding box center [1039, 750] width 78 height 28
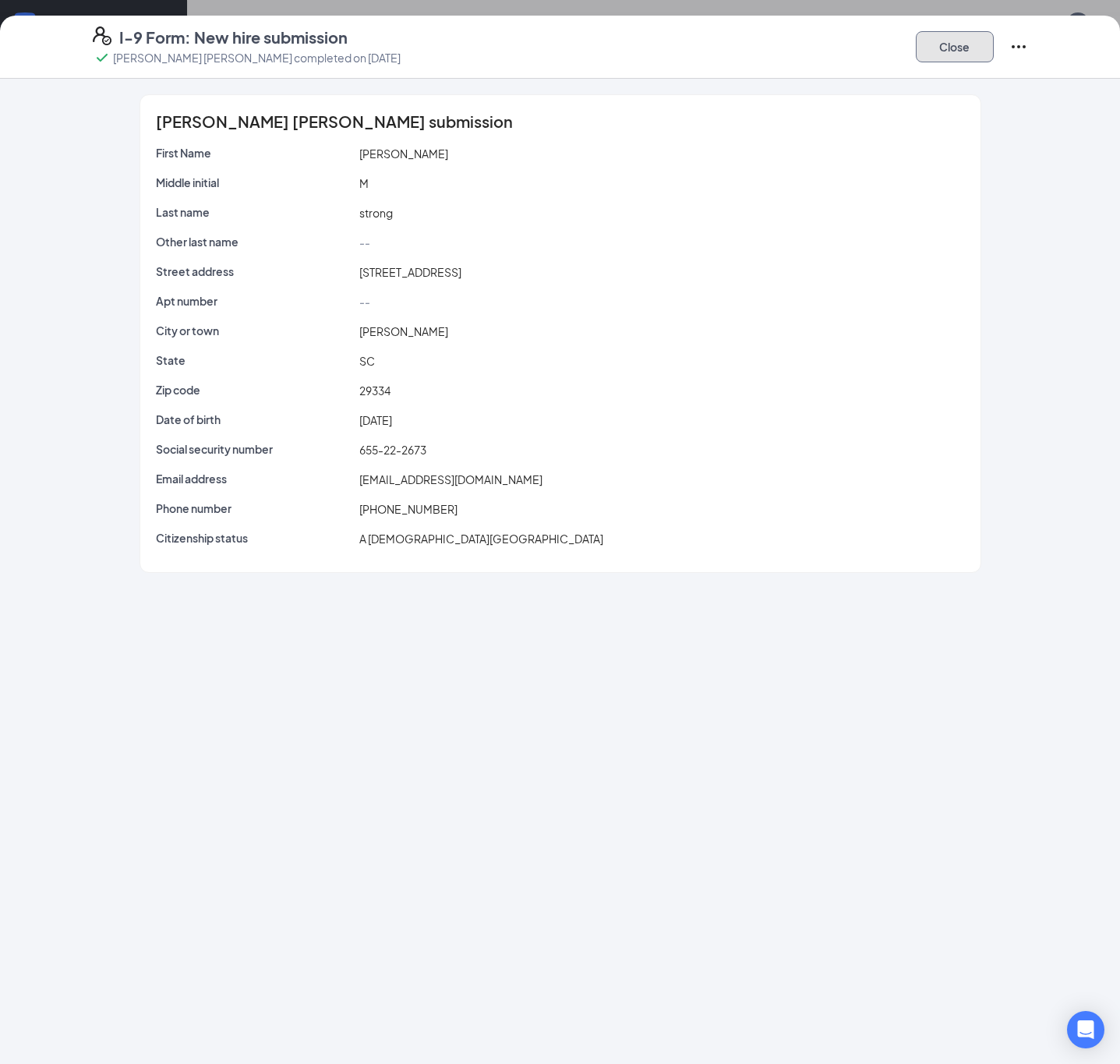
click at [949, 52] on button "Close" at bounding box center [954, 47] width 78 height 31
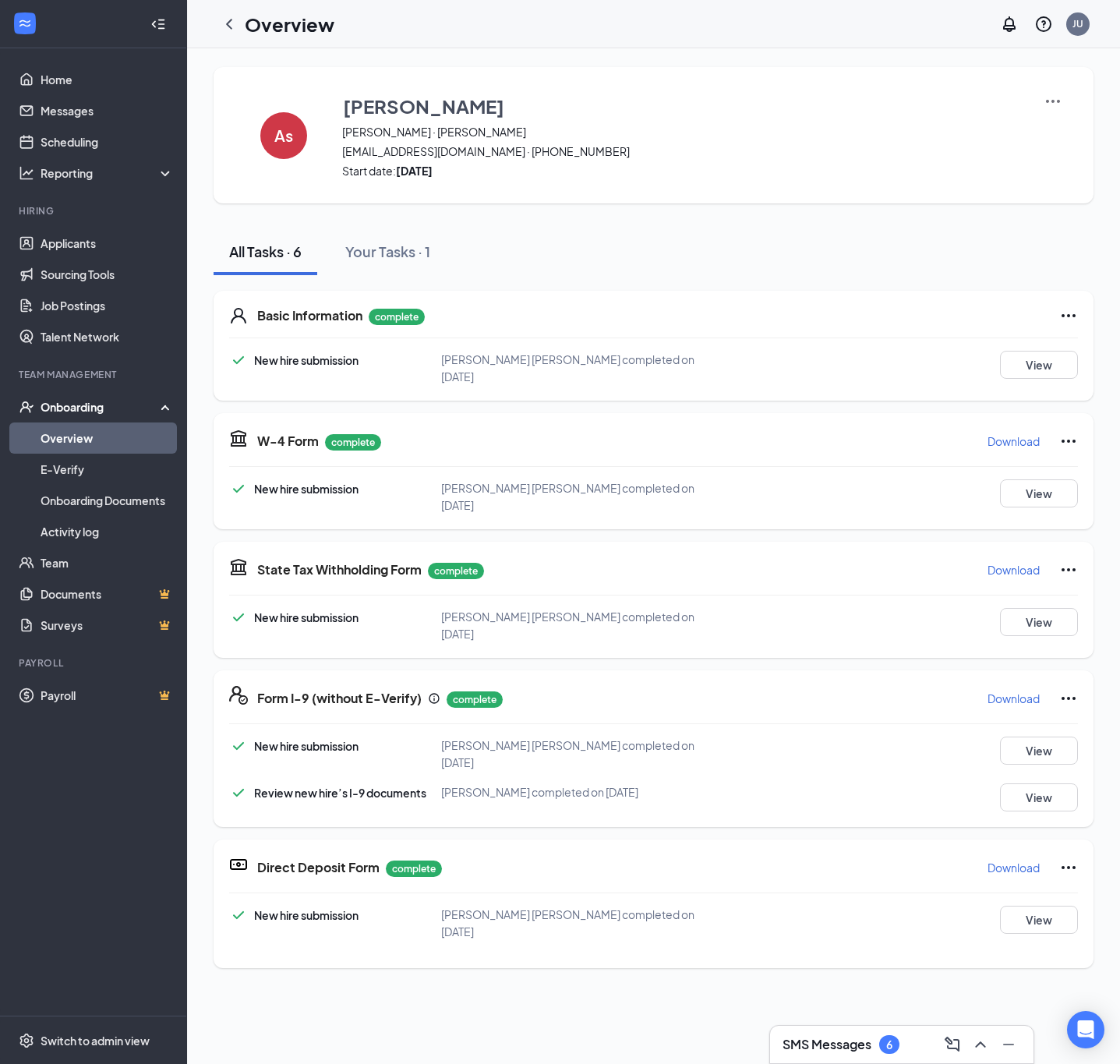
click at [234, 24] on icon "ChevronLeft" at bounding box center [228, 24] width 18 height 18
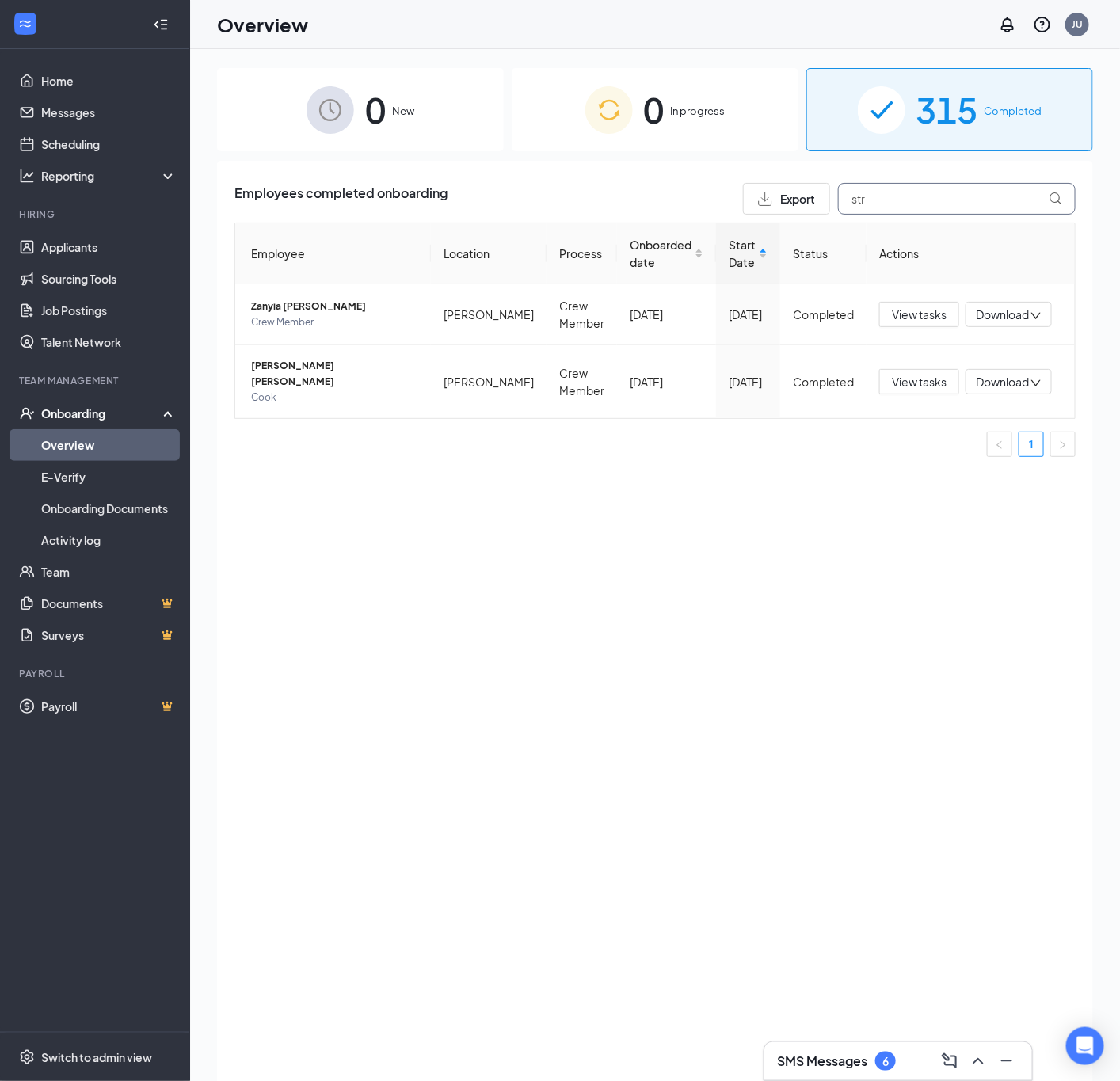
click at [955, 197] on input "str" at bounding box center [956, 199] width 237 height 32
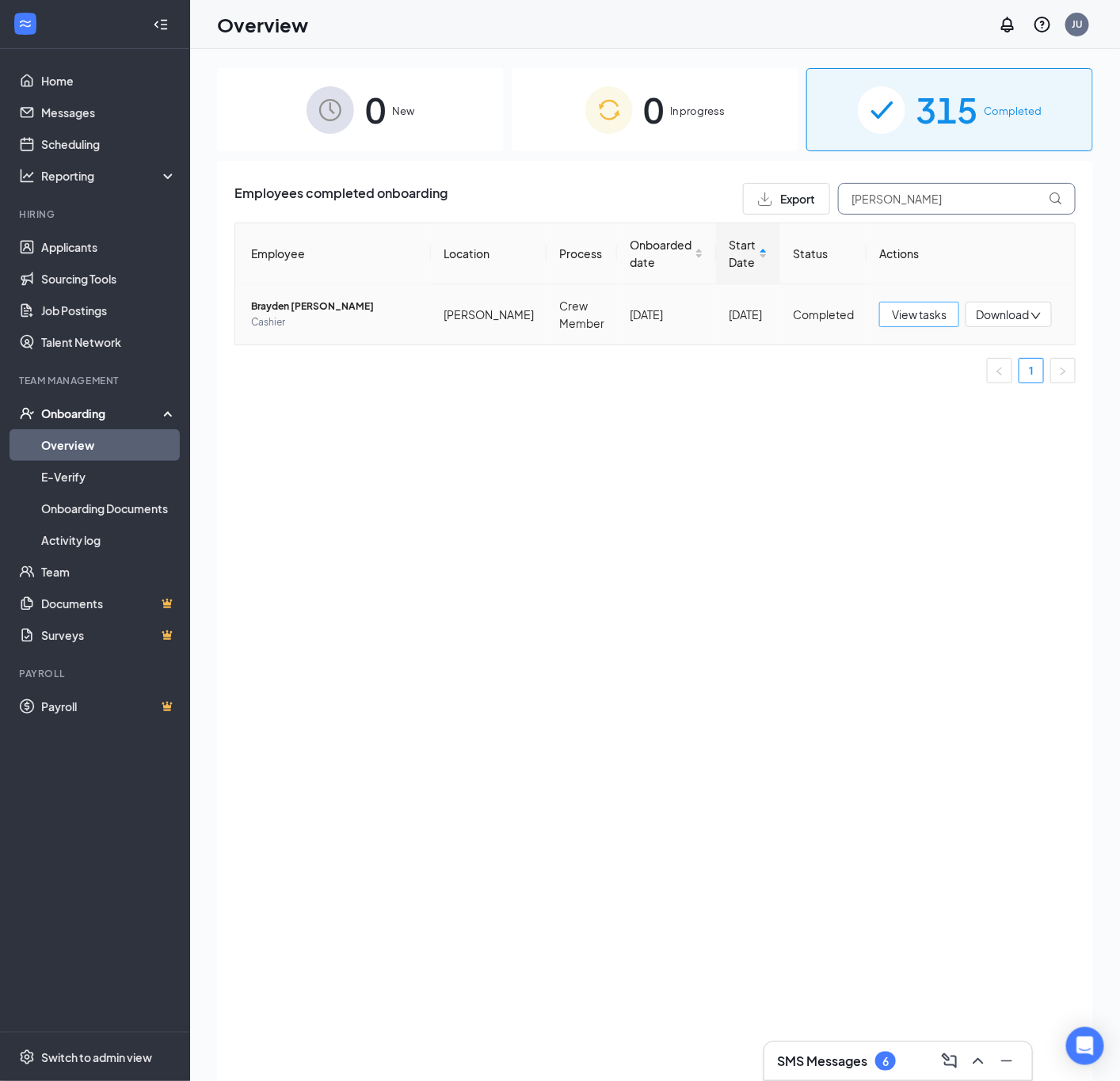
type input "[PERSON_NAME]"
click at [929, 316] on span "View tasks" at bounding box center [919, 314] width 55 height 18
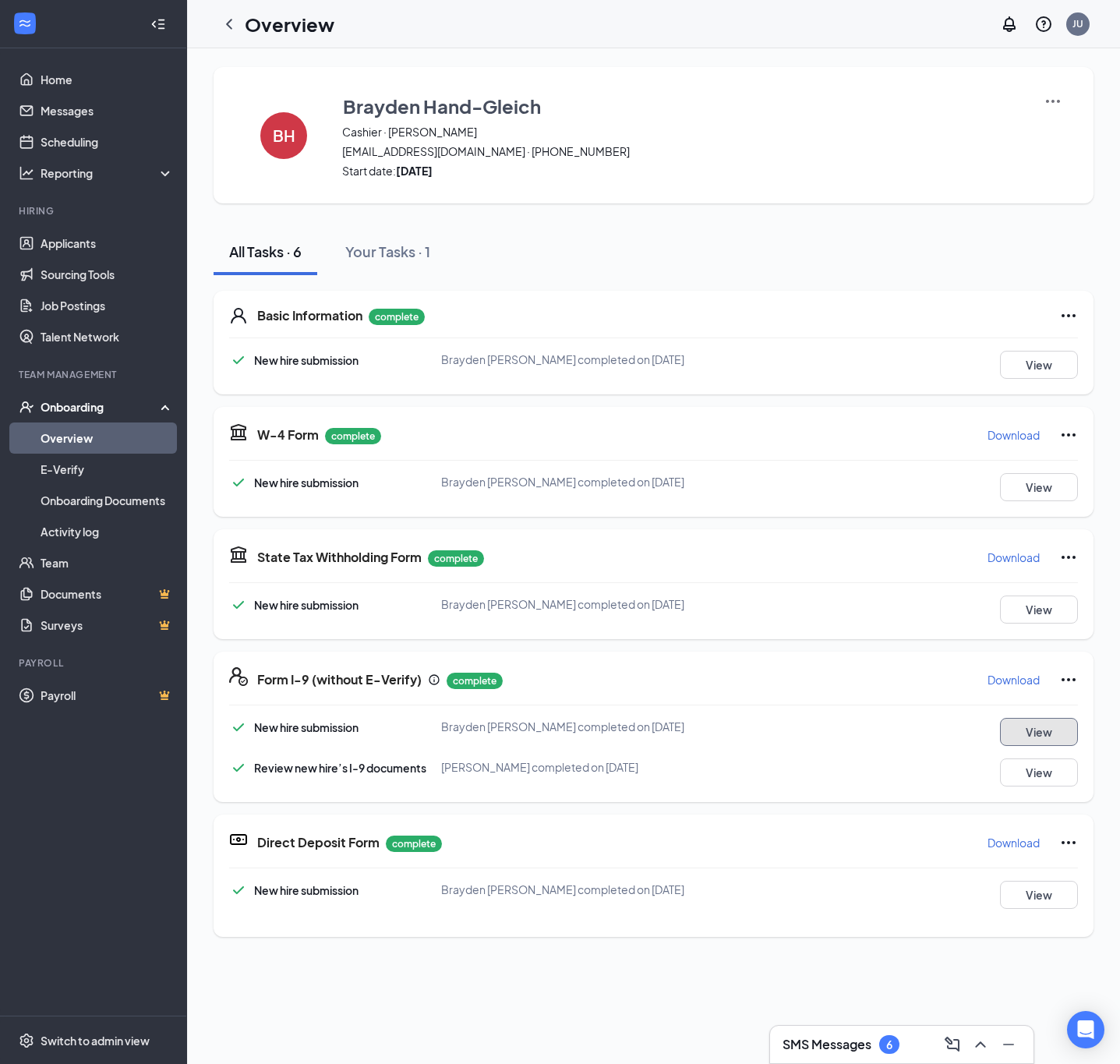
click at [1001, 740] on button "View" at bounding box center [1039, 732] width 78 height 28
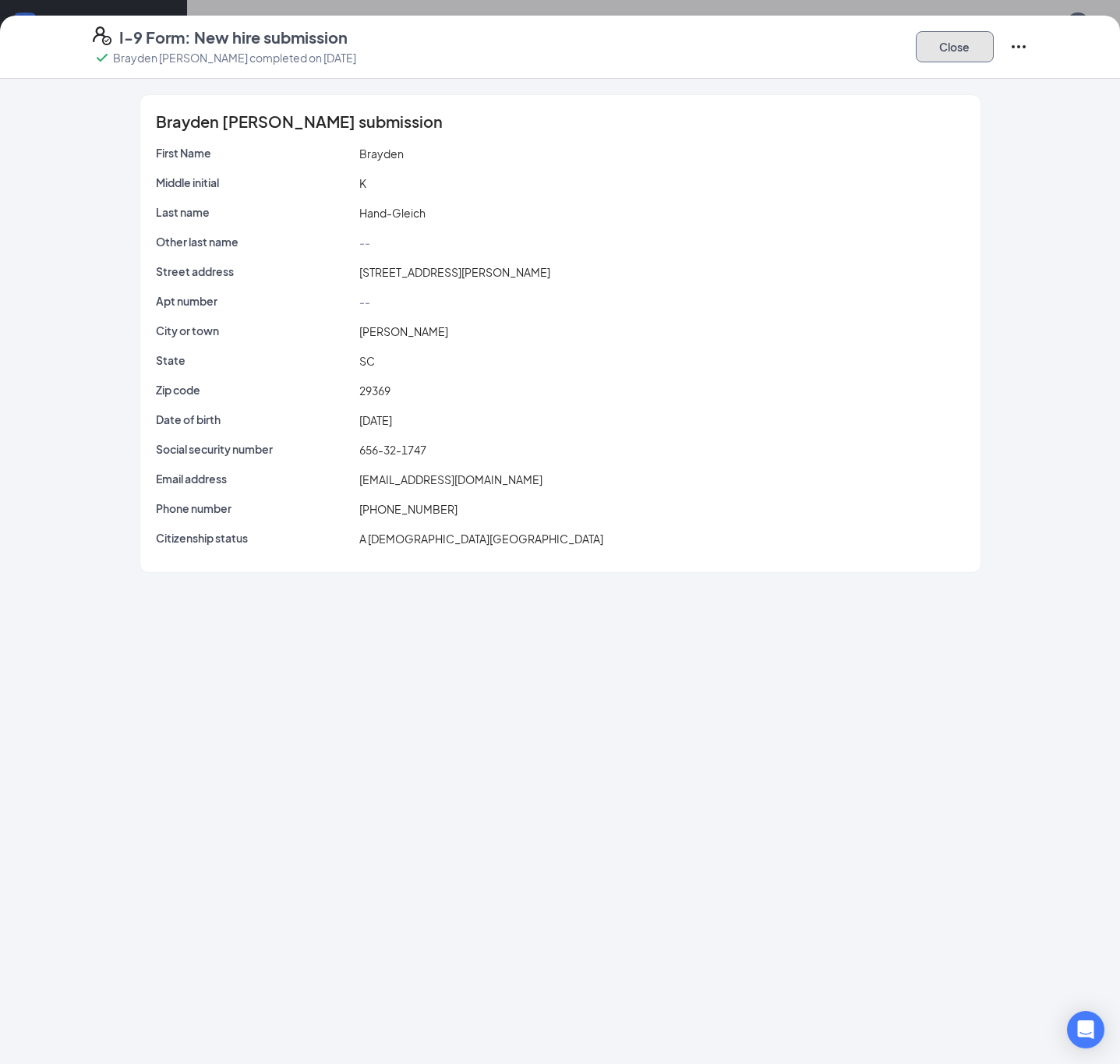
click at [980, 33] on button "Close" at bounding box center [954, 47] width 78 height 31
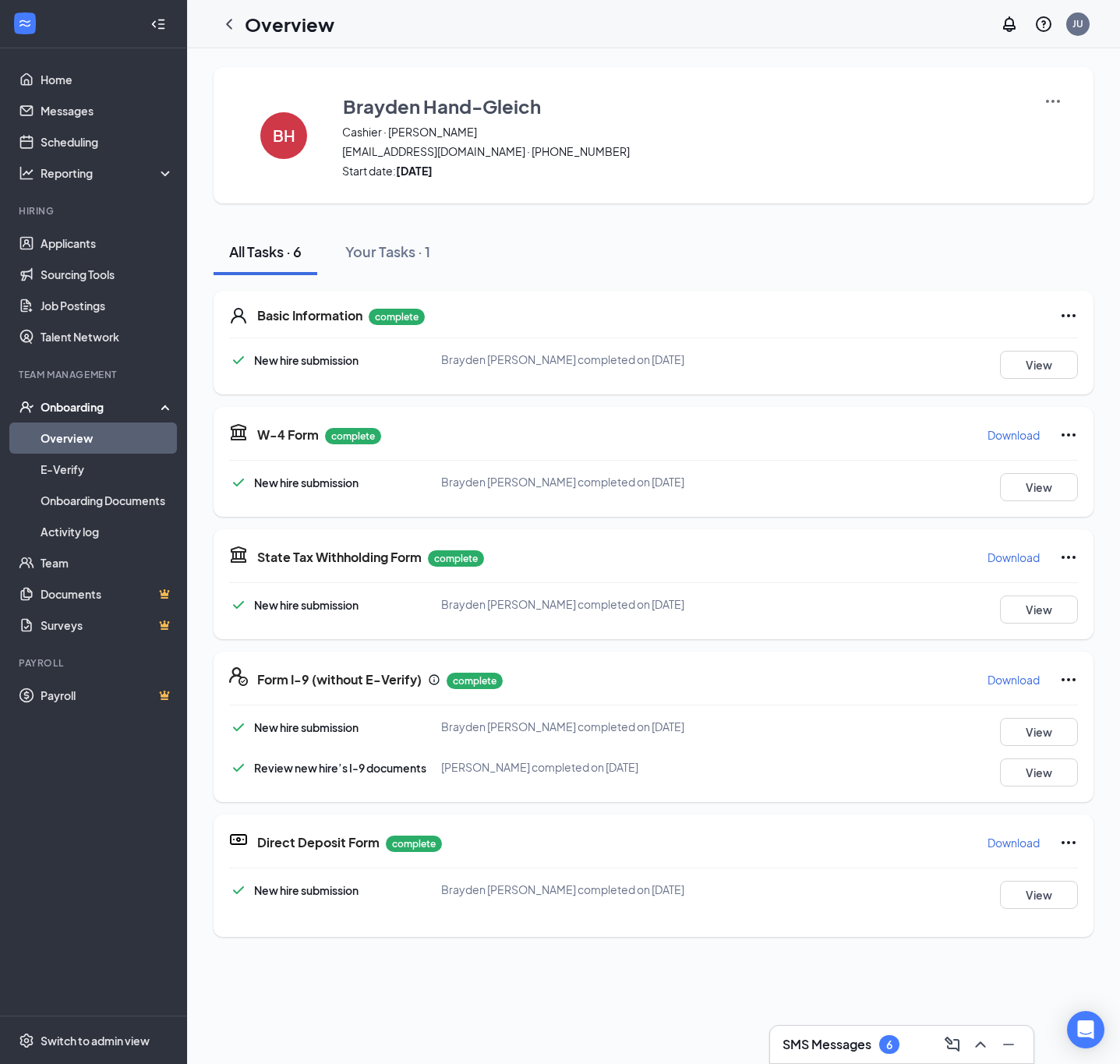
drag, startPoint x: 225, startPoint y: 28, endPoint x: 237, endPoint y: 26, distance: 12.2
click at [225, 28] on icon "ChevronLeft" at bounding box center [228, 24] width 18 height 18
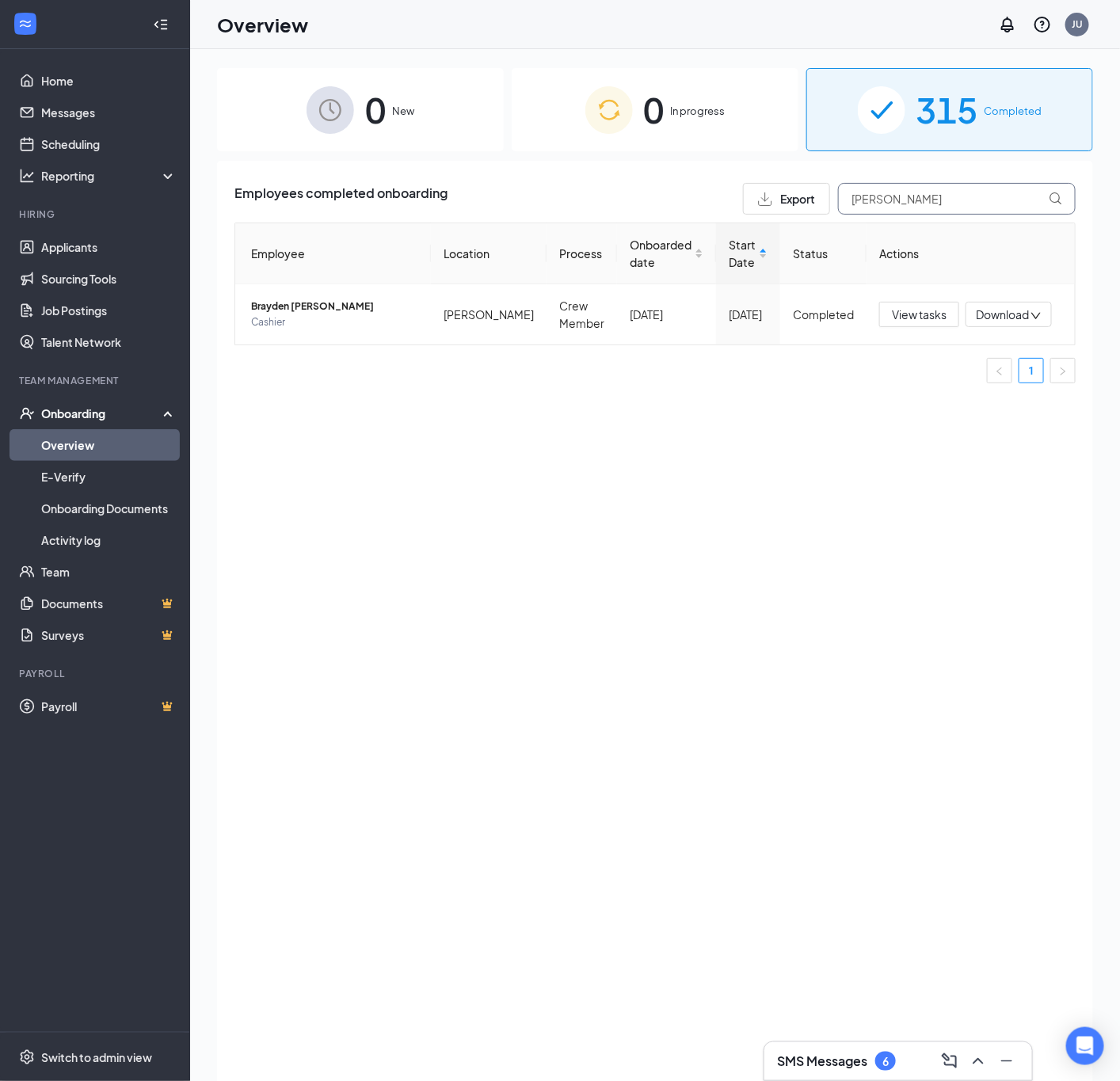
click at [917, 199] on input "[PERSON_NAME]" at bounding box center [956, 199] width 237 height 32
type input "abbi"
click at [926, 323] on span "View tasks" at bounding box center [919, 314] width 55 height 18
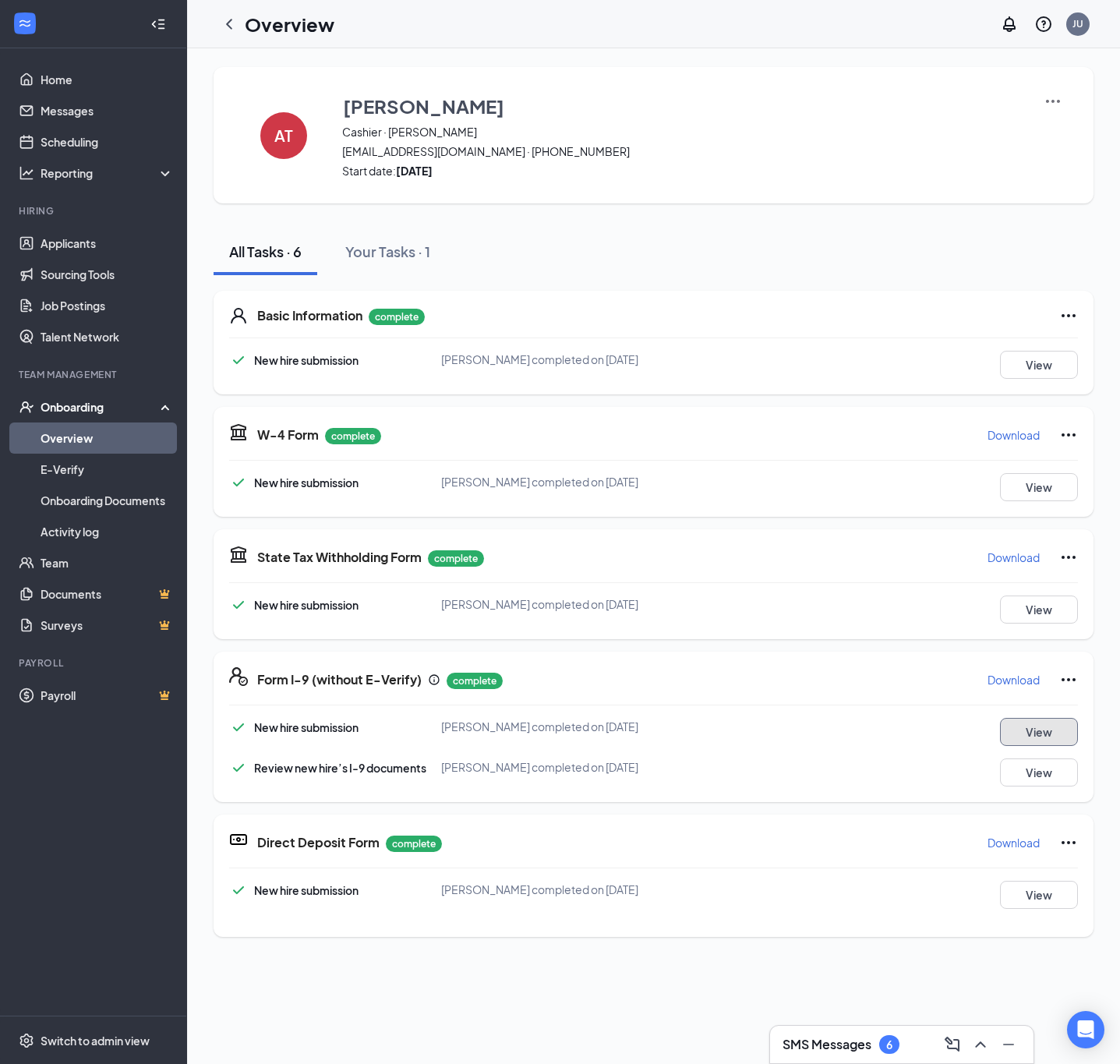
click at [1007, 730] on button "View" at bounding box center [1039, 732] width 78 height 28
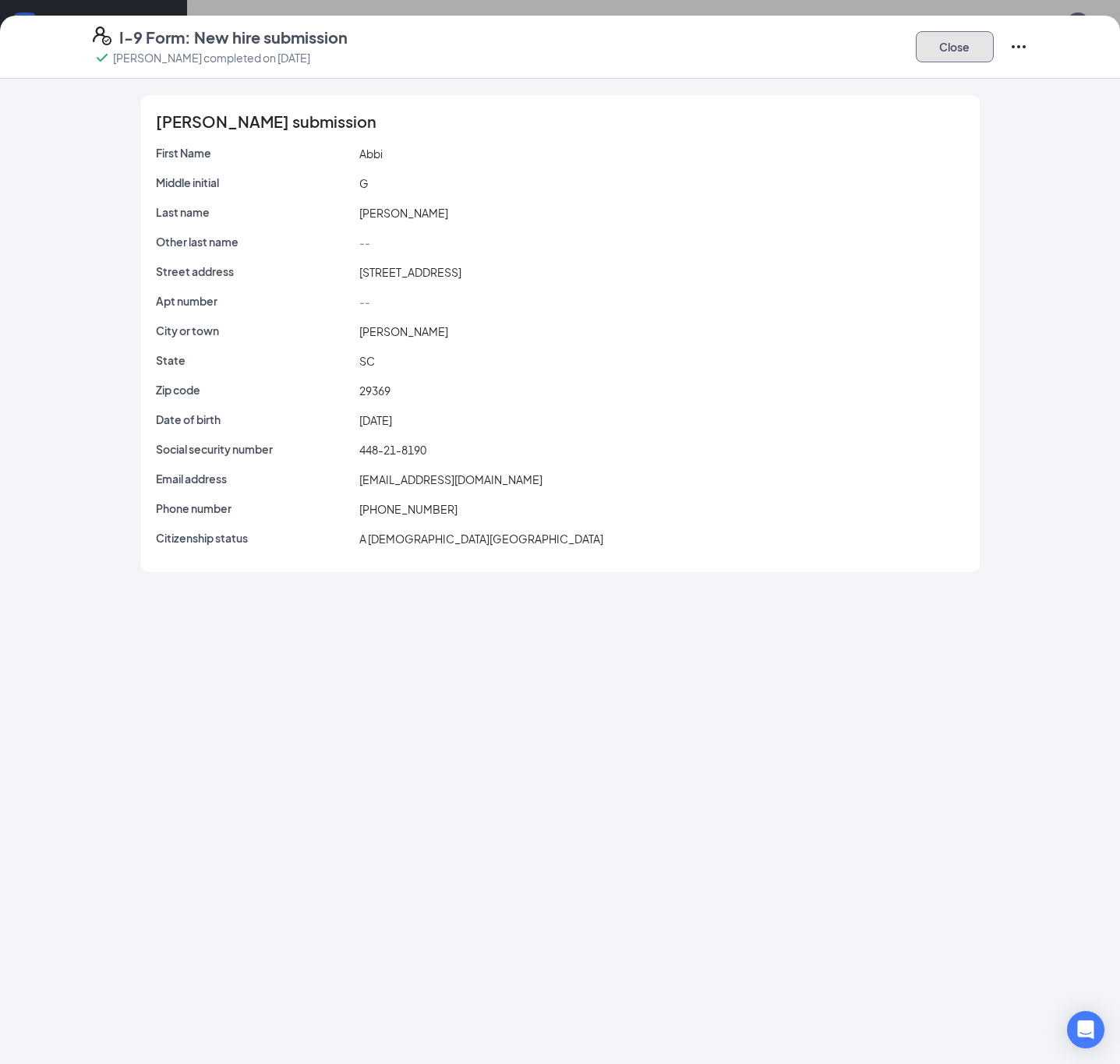
drag, startPoint x: 922, startPoint y: 35, endPoint x: 903, endPoint y: 36, distance: 19.0
click at [922, 35] on button "Close" at bounding box center [954, 47] width 78 height 31
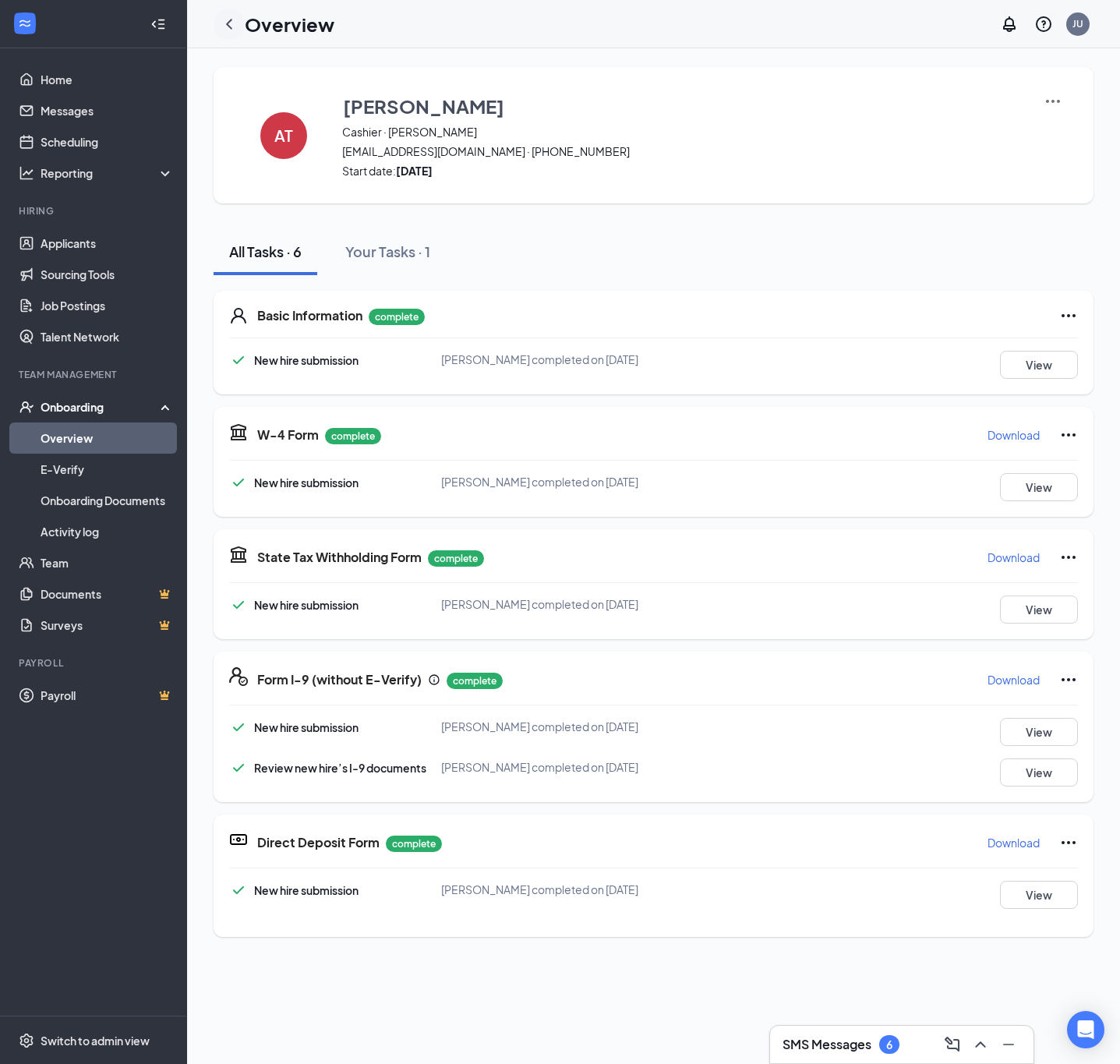
click at [221, 21] on icon "ChevronLeft" at bounding box center [228, 24] width 18 height 18
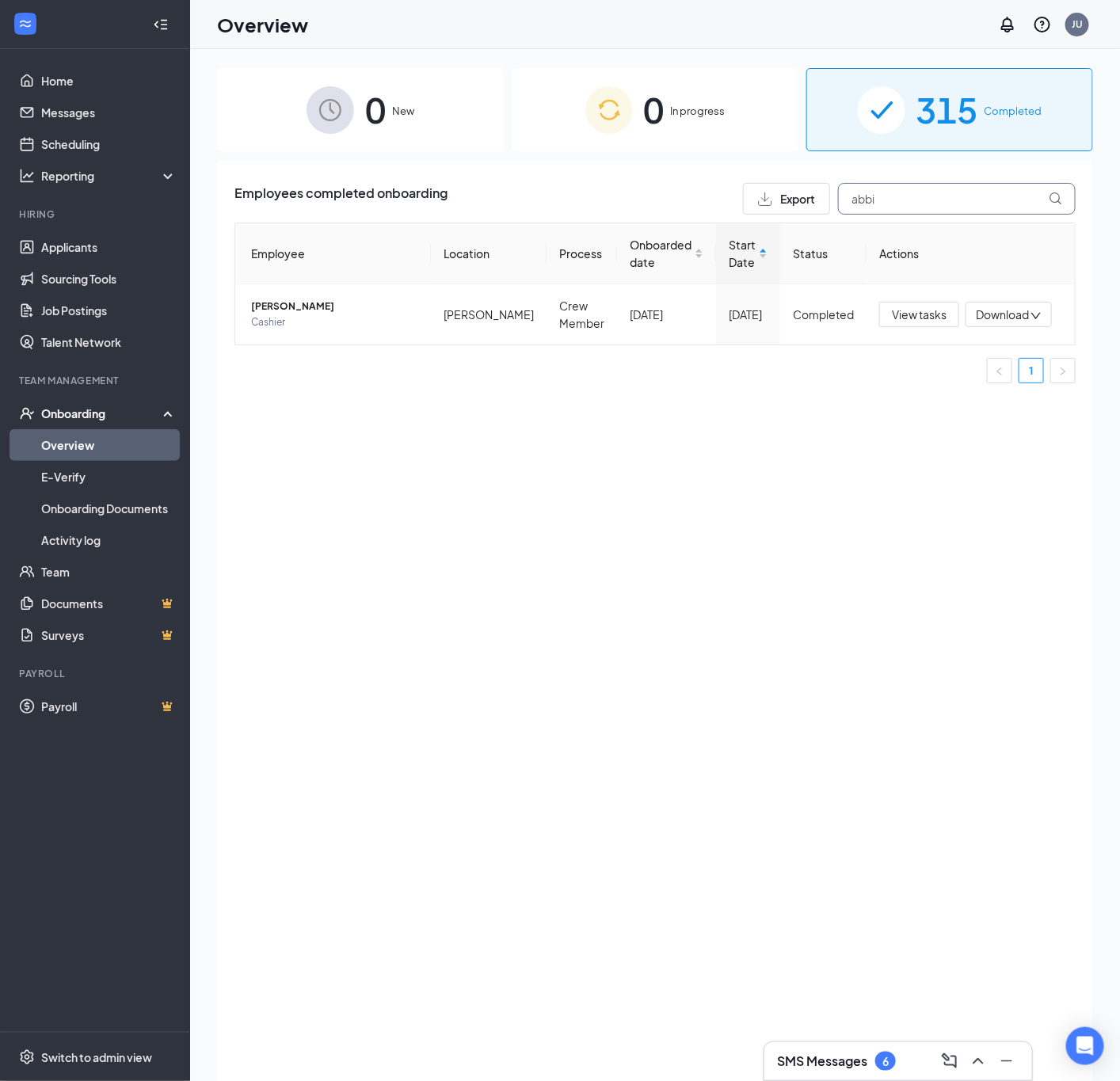
click at [962, 198] on input "abbi" at bounding box center [956, 199] width 237 height 32
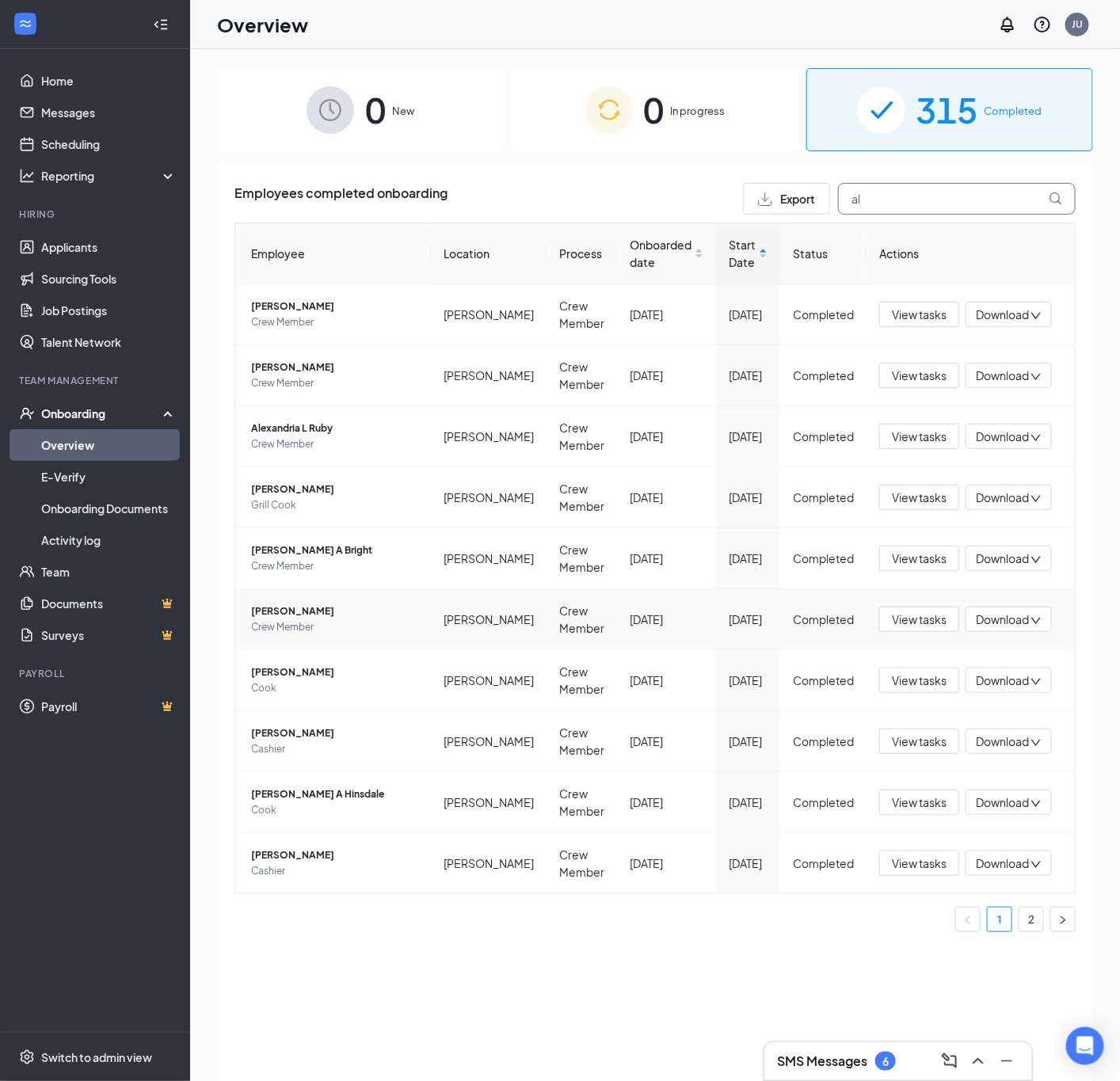
type input "a"
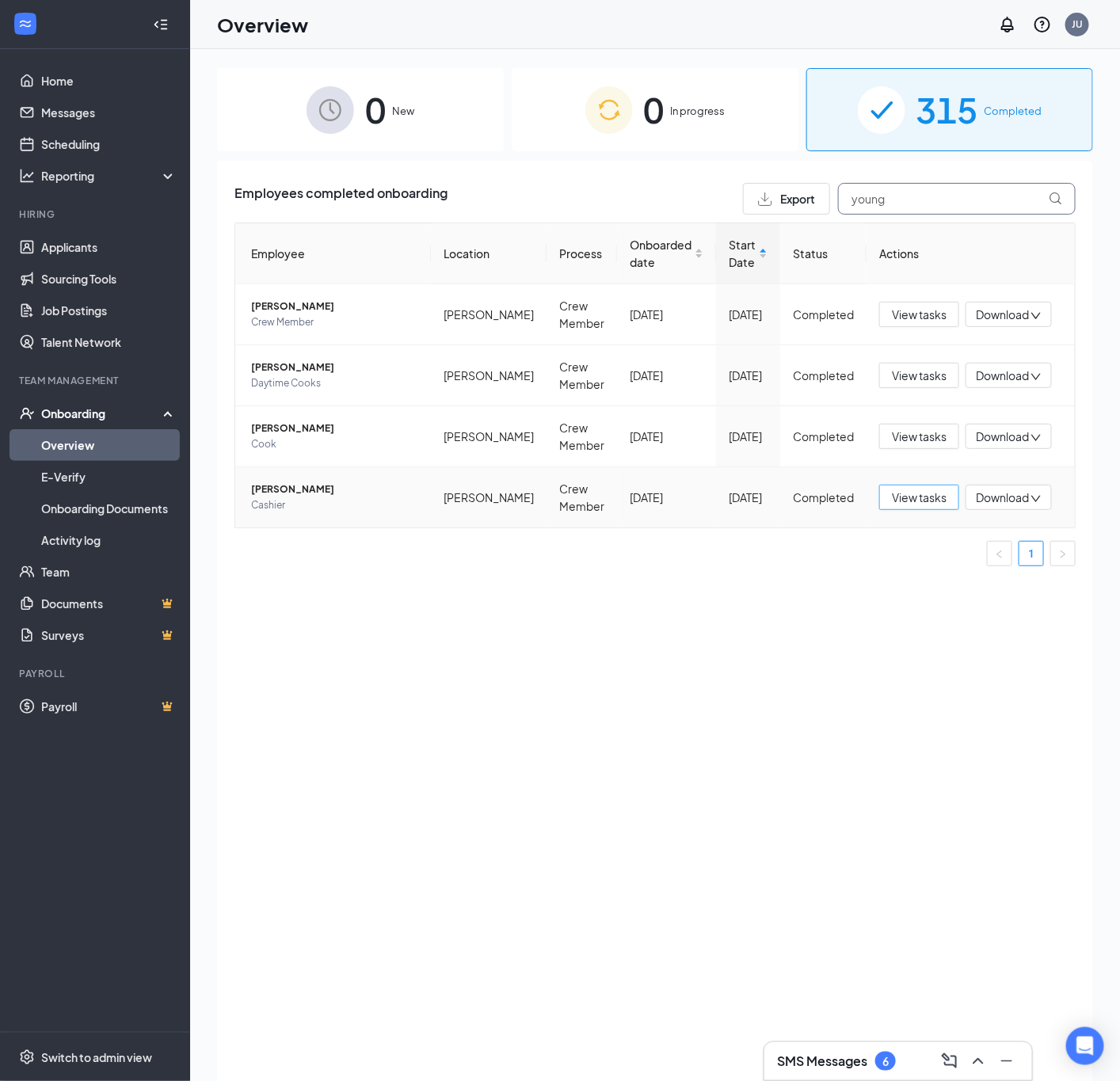
type input "young"
click at [938, 504] on span "View tasks" at bounding box center [919, 498] width 55 height 18
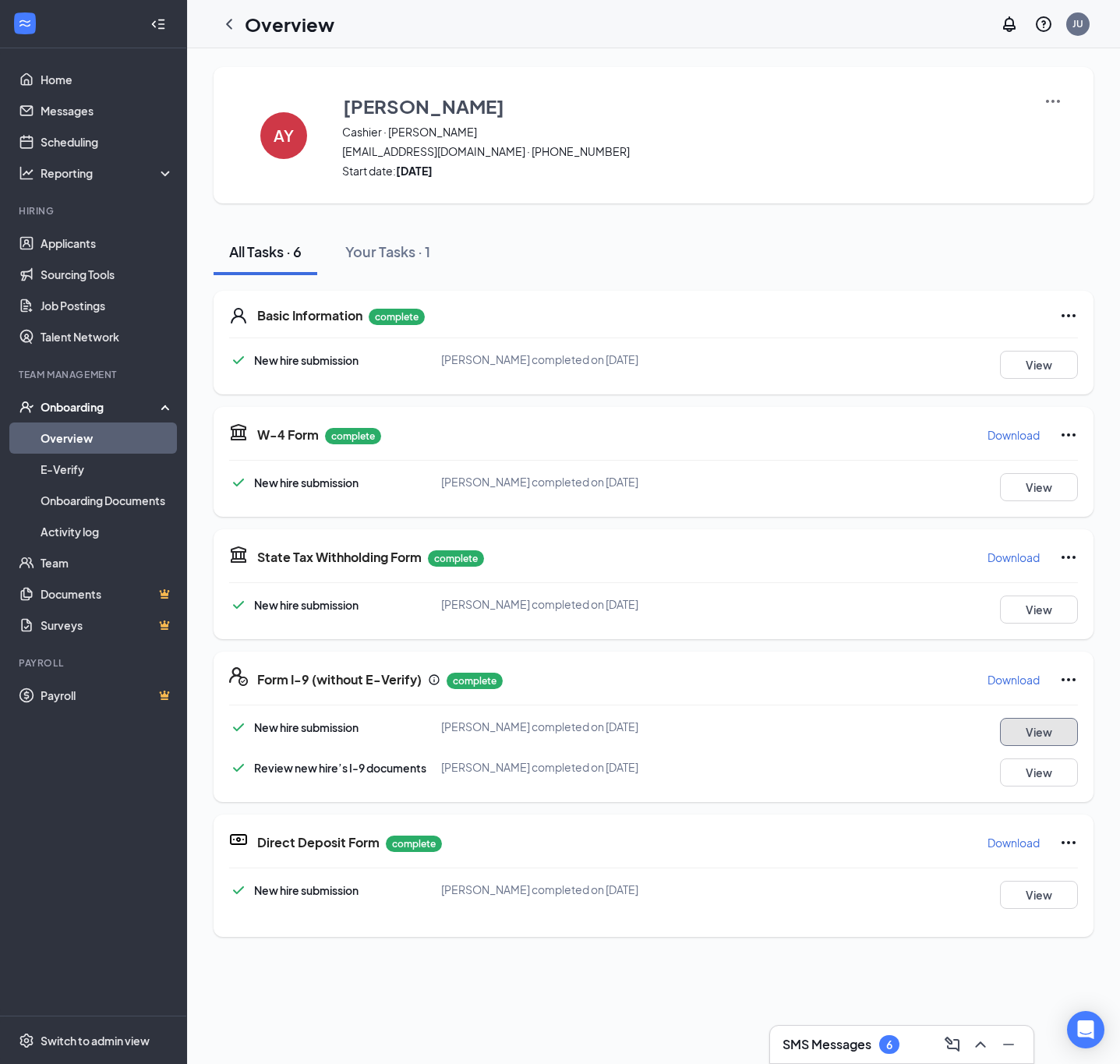
click at [1041, 725] on button "View" at bounding box center [1039, 732] width 78 height 28
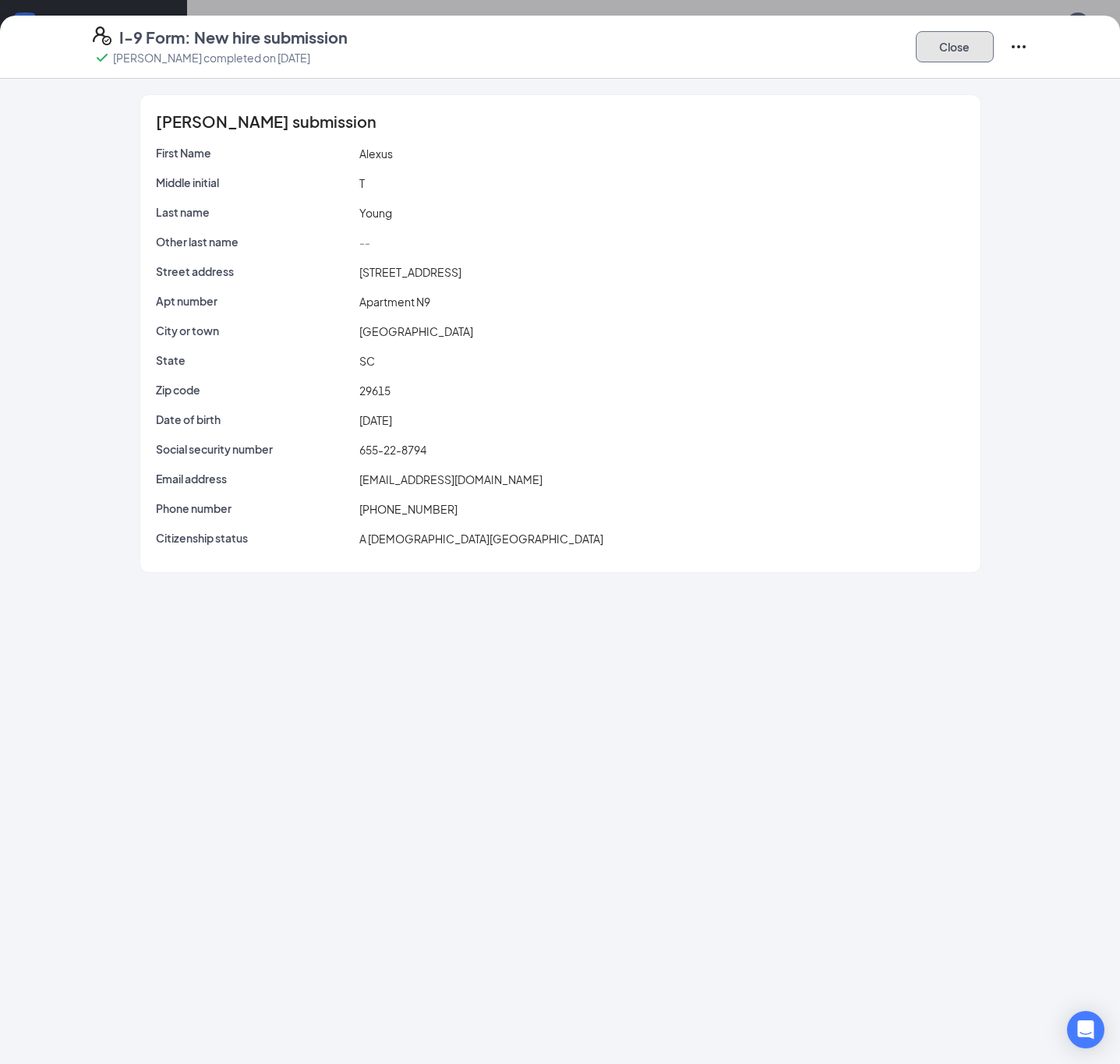
click at [950, 56] on button "Close" at bounding box center [954, 47] width 78 height 31
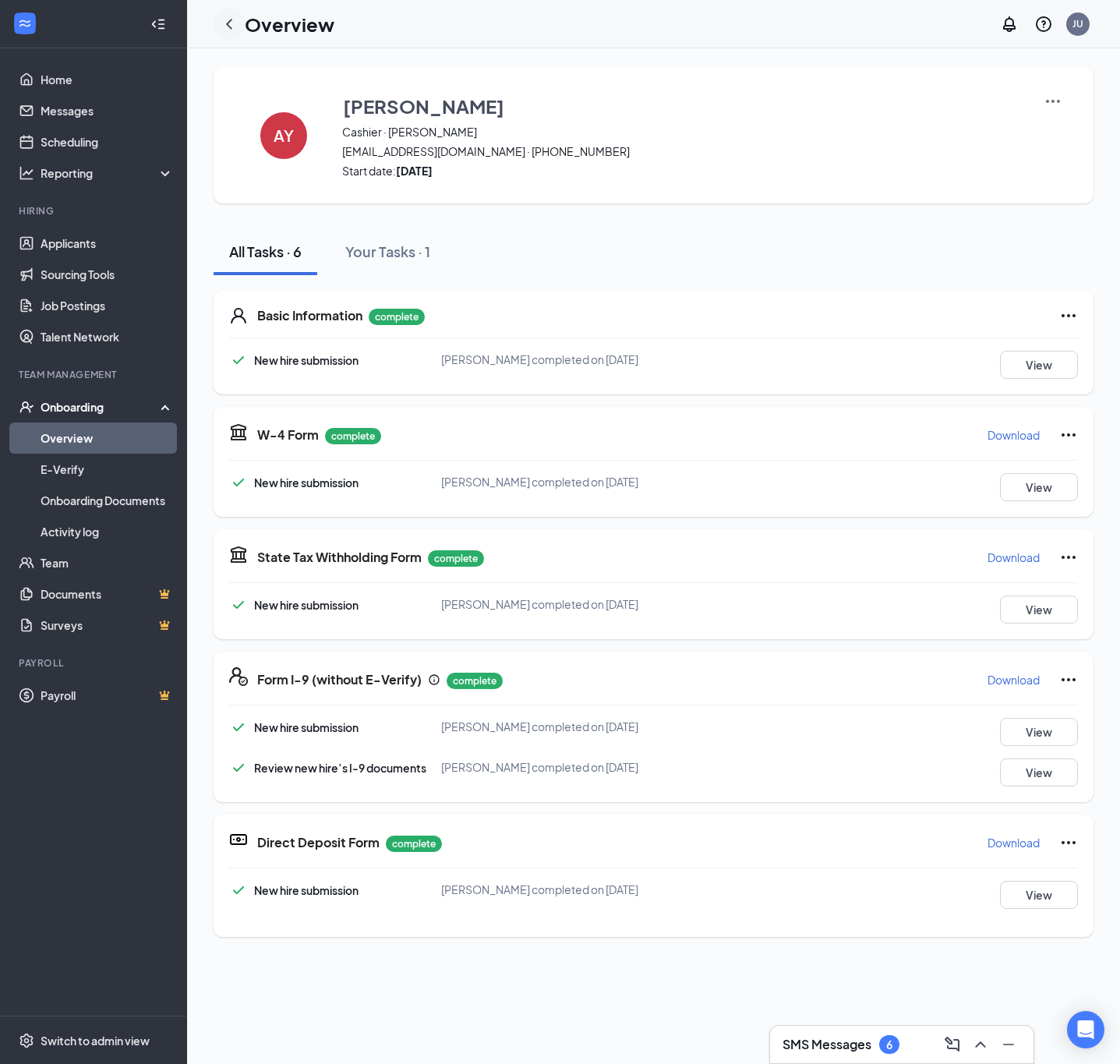
click at [227, 17] on icon "ChevronLeft" at bounding box center [228, 24] width 18 height 18
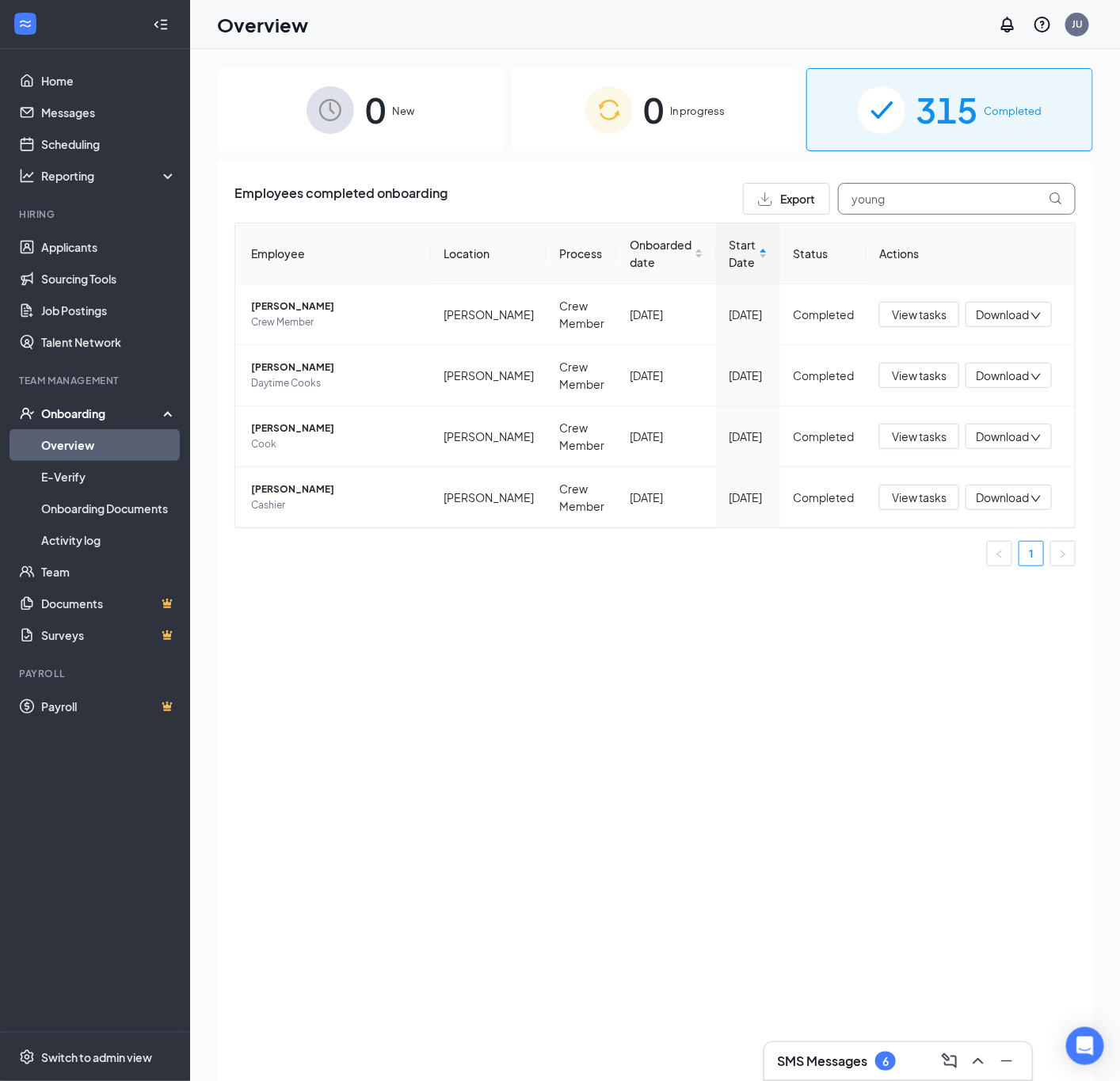
click at [968, 207] on input "young" at bounding box center [956, 199] width 237 height 32
click at [968, 206] on input "young" at bounding box center [956, 199] width 237 height 32
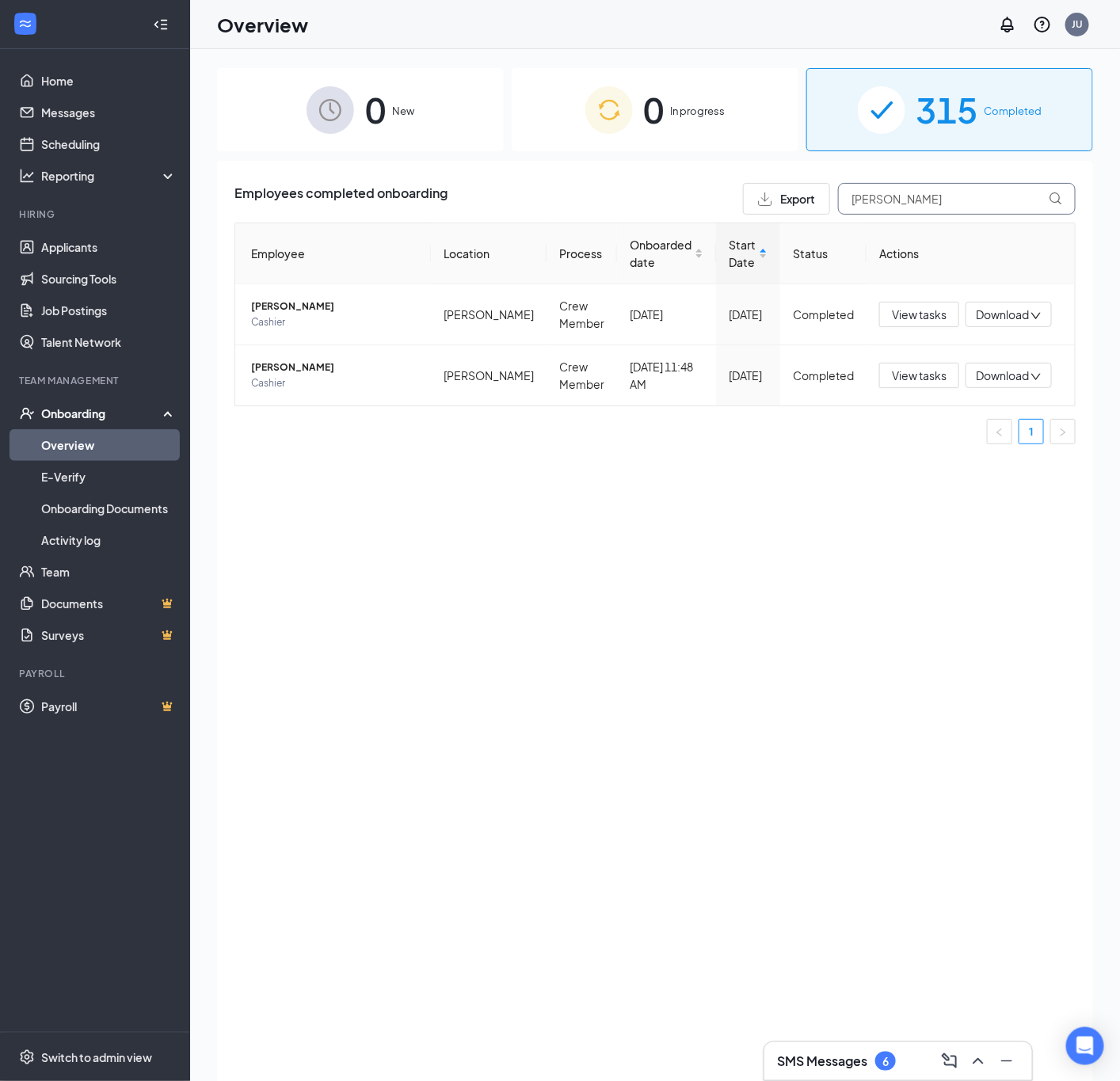
type input "[PERSON_NAME]"
click at [936, 371] on span "View tasks" at bounding box center [919, 375] width 55 height 18
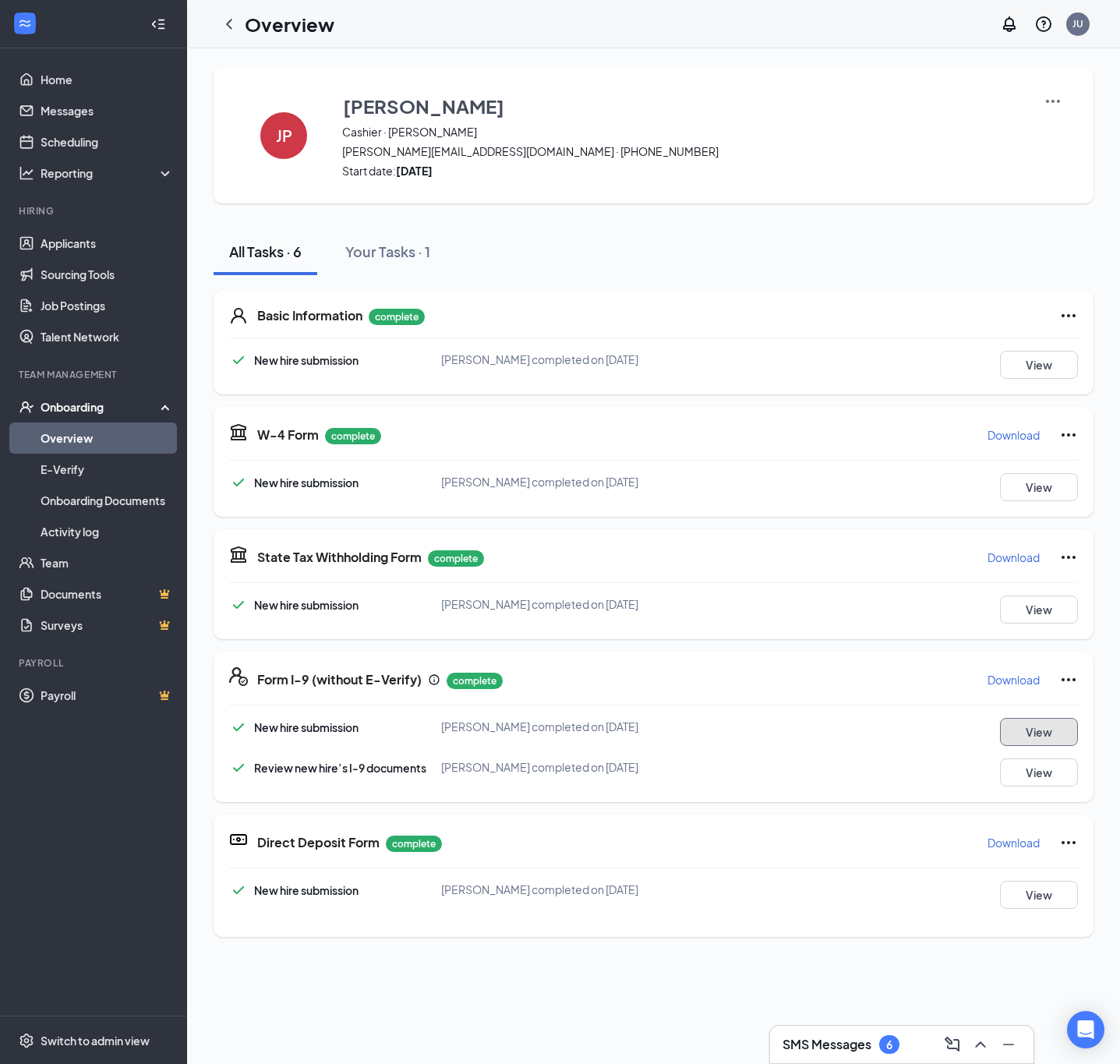
click at [1031, 729] on button "View" at bounding box center [1039, 732] width 78 height 28
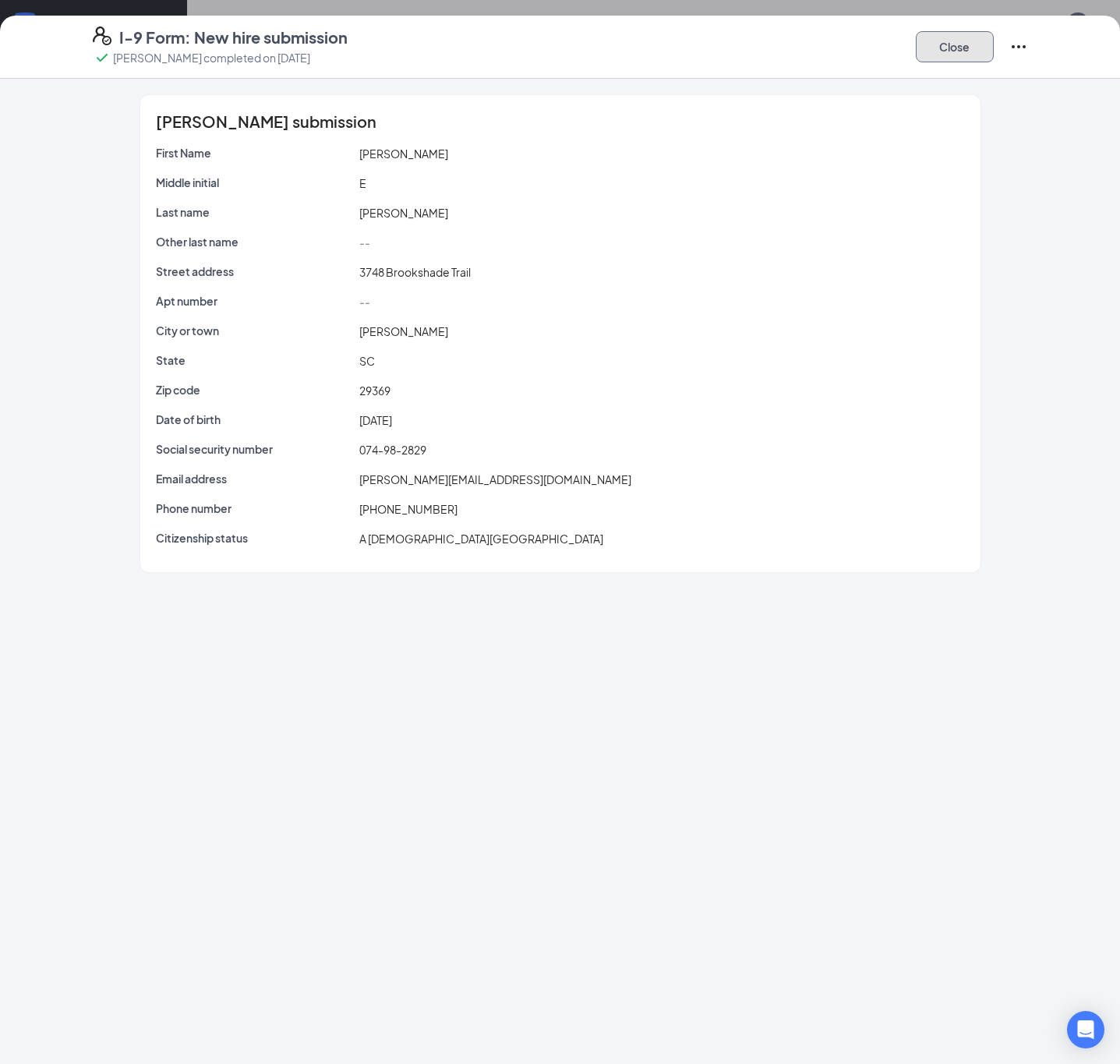
click at [964, 44] on button "Close" at bounding box center [954, 47] width 78 height 31
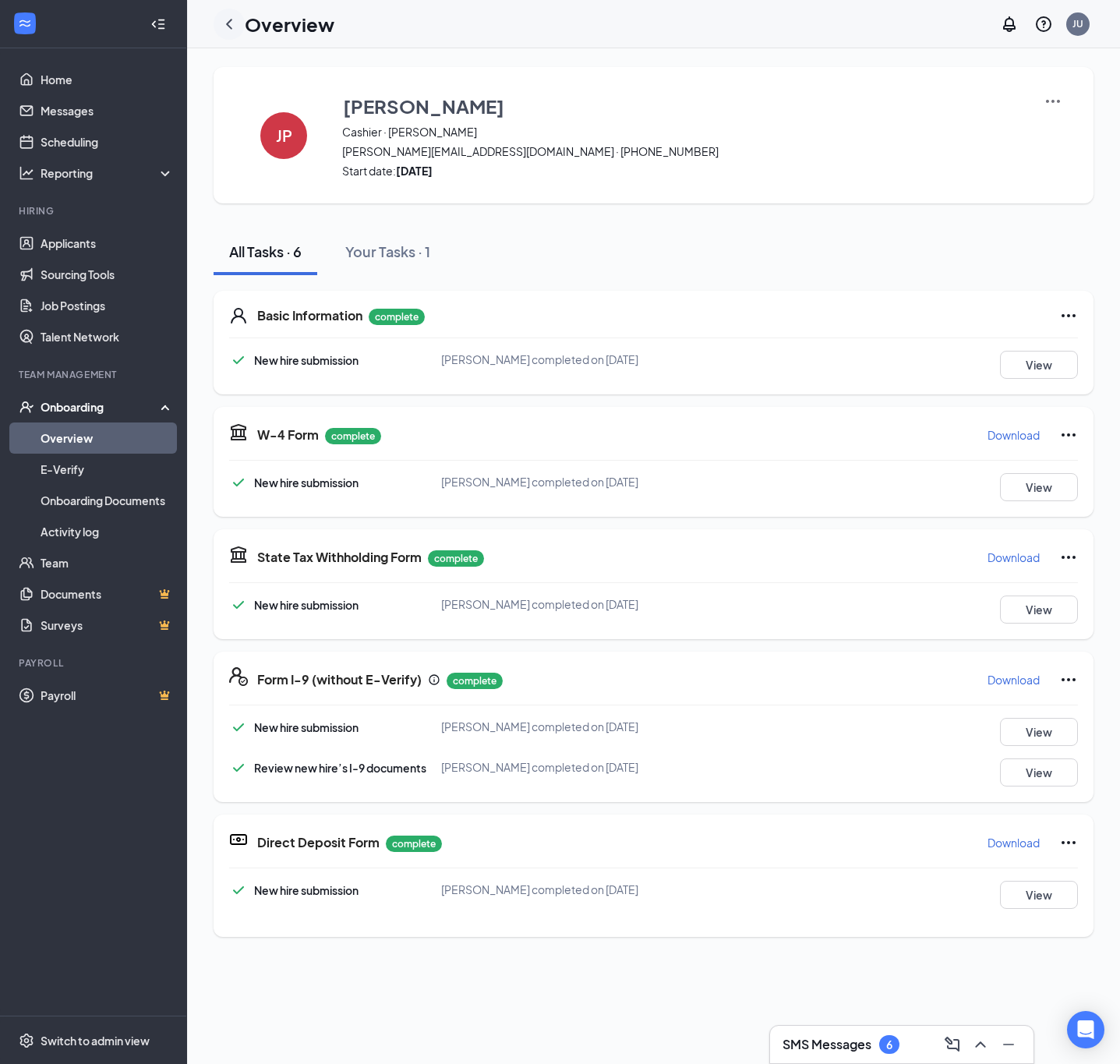
click at [225, 17] on icon "ChevronLeft" at bounding box center [228, 24] width 18 height 18
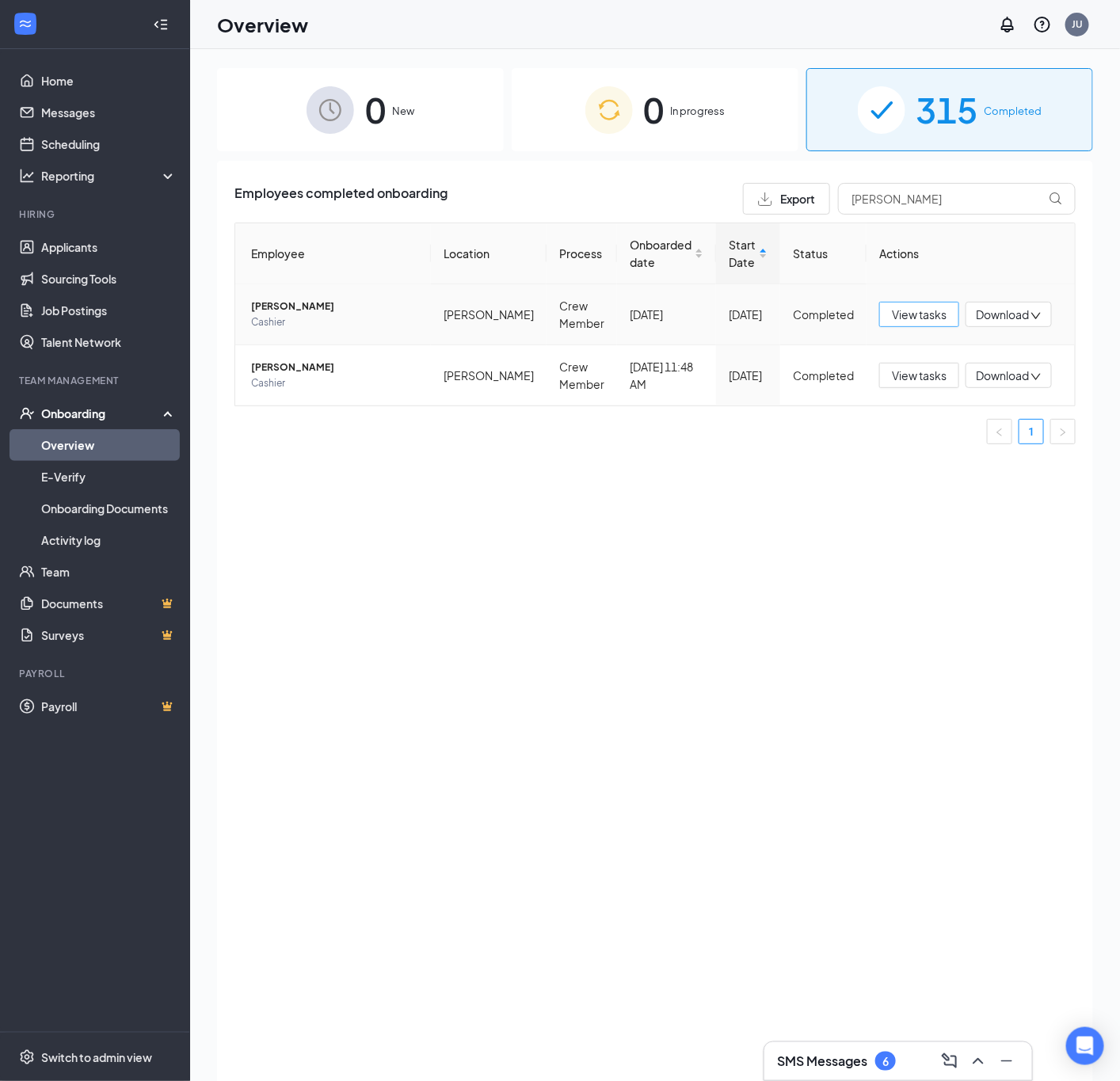
click at [913, 312] on span "View tasks" at bounding box center [919, 314] width 55 height 18
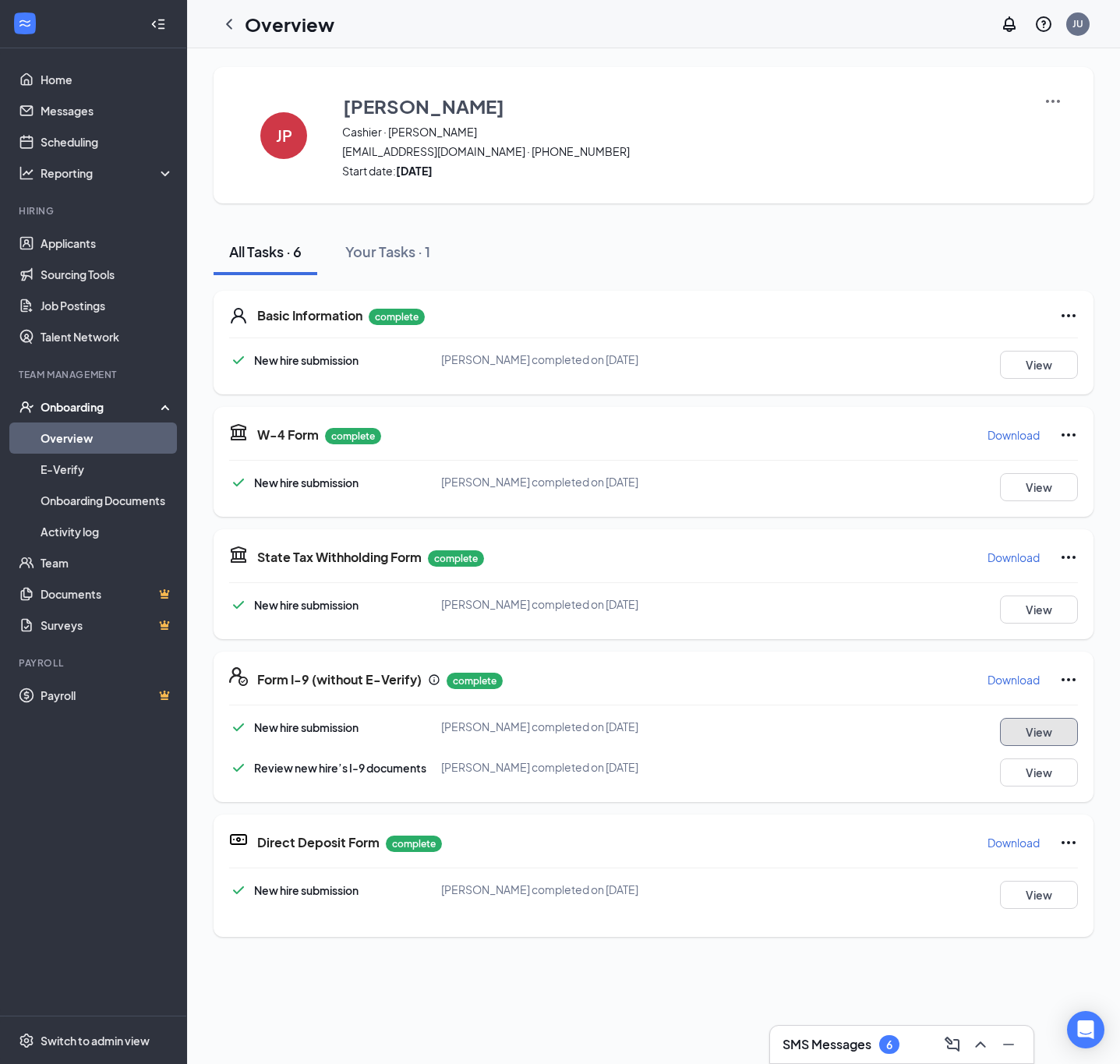
click at [1022, 733] on button "View" at bounding box center [1039, 732] width 78 height 28
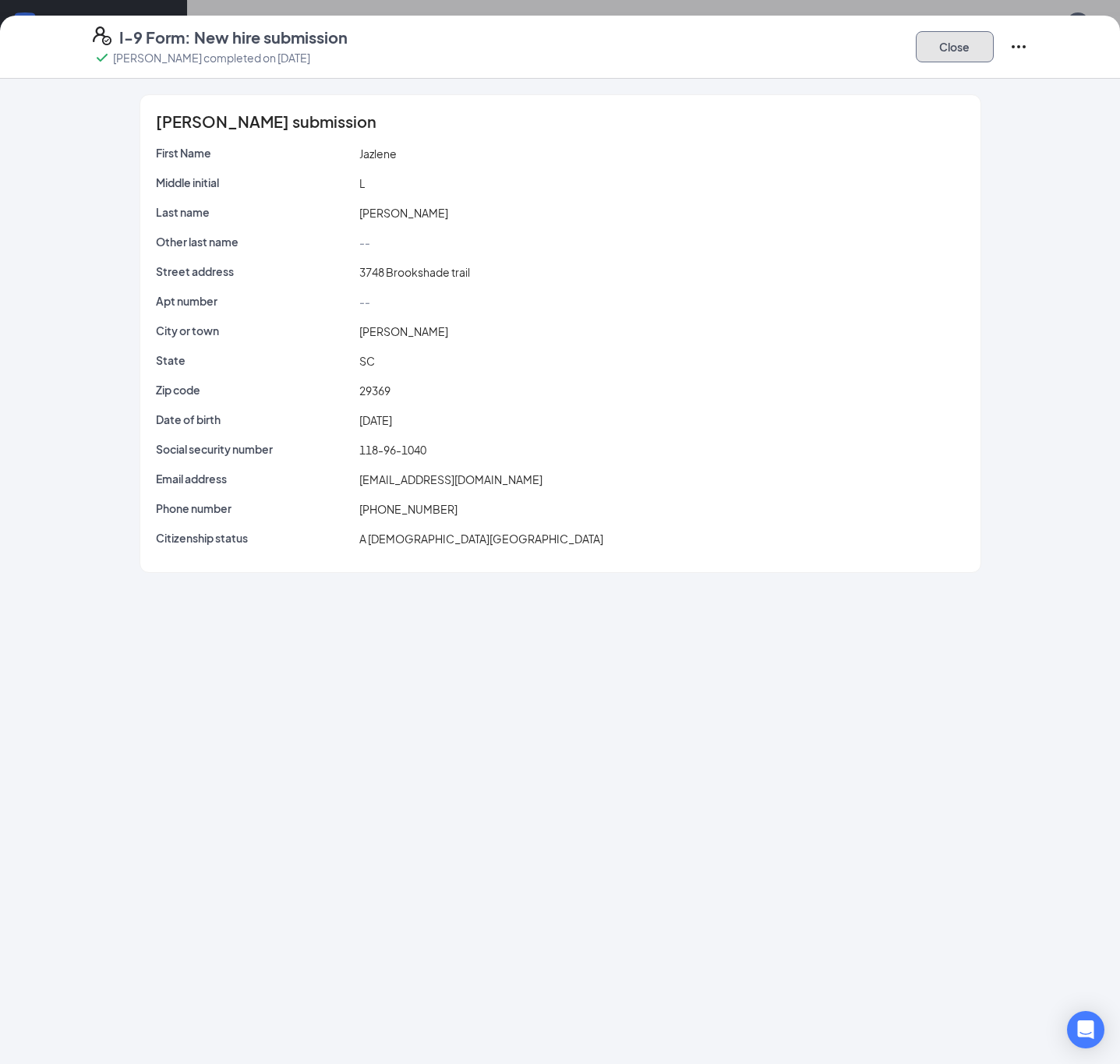
click at [964, 43] on button "Close" at bounding box center [954, 47] width 78 height 31
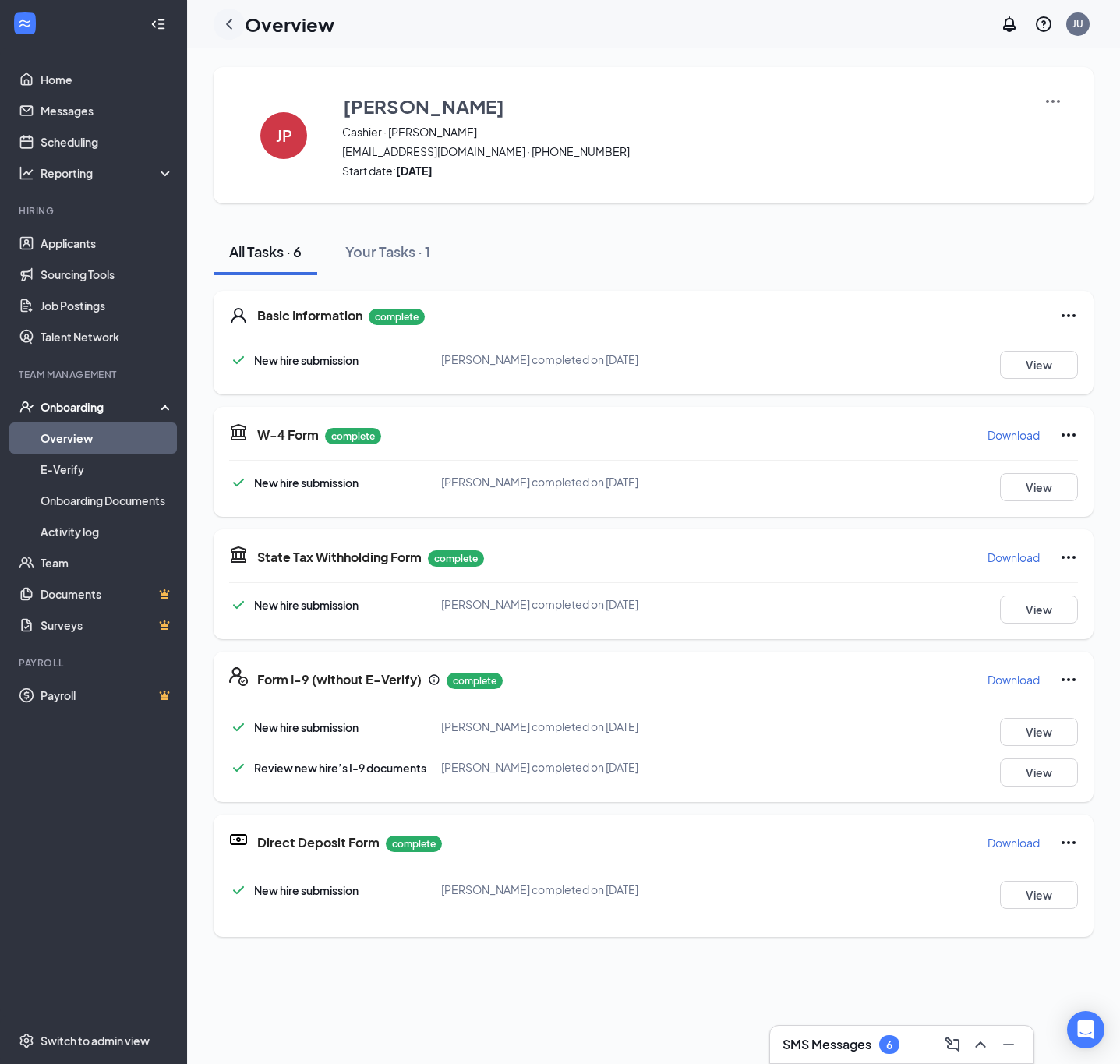
click at [218, 19] on div at bounding box center [229, 24] width 31 height 31
click at [221, 19] on icon "ChevronLeft" at bounding box center [228, 24] width 18 height 18
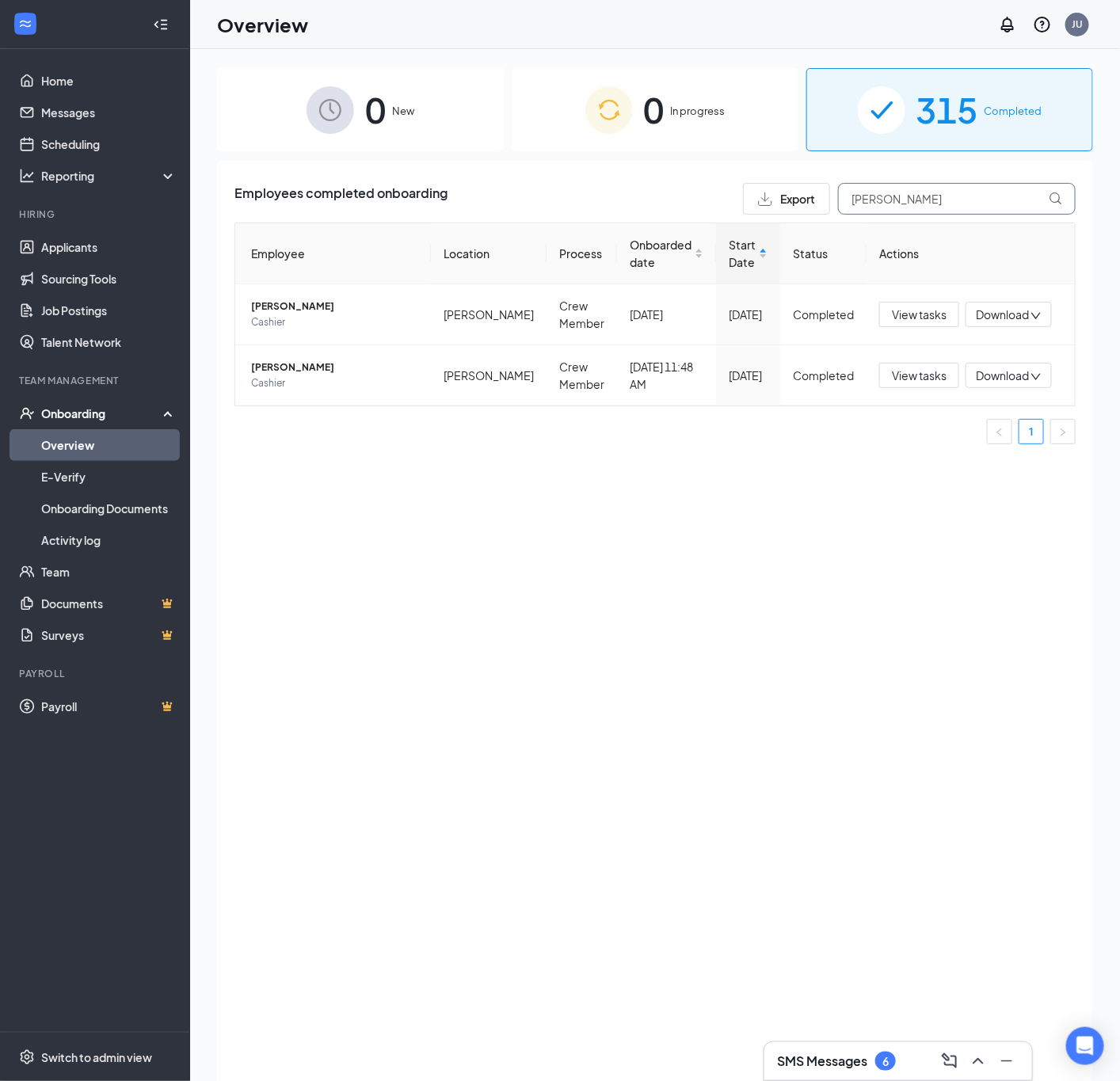
click at [967, 184] on input "[PERSON_NAME]" at bounding box center [956, 199] width 237 height 32
click at [967, 185] on input "[PERSON_NAME]" at bounding box center [956, 199] width 237 height 32
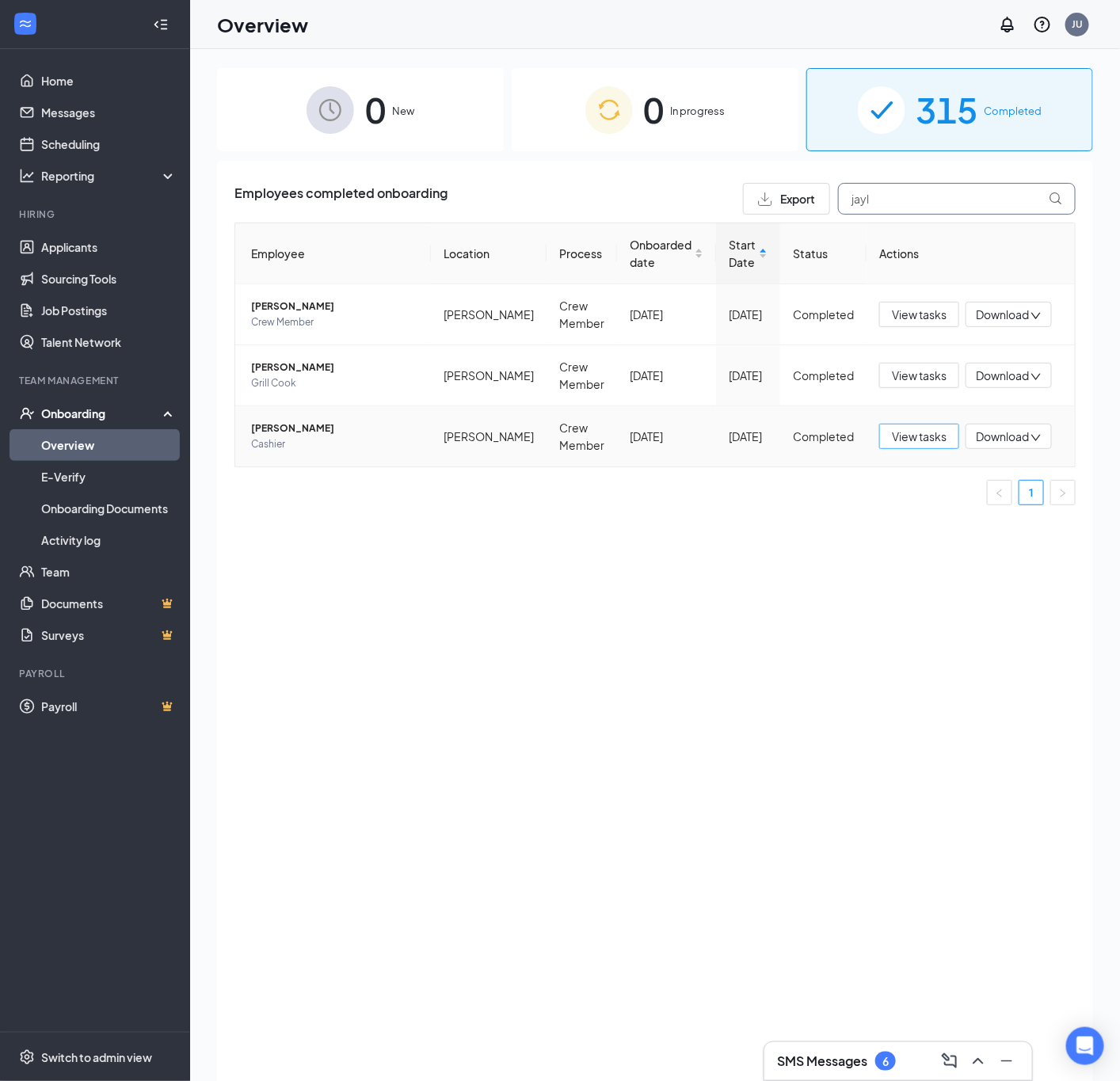
type input "jayl"
click at [932, 439] on span "View tasks" at bounding box center [919, 436] width 55 height 18
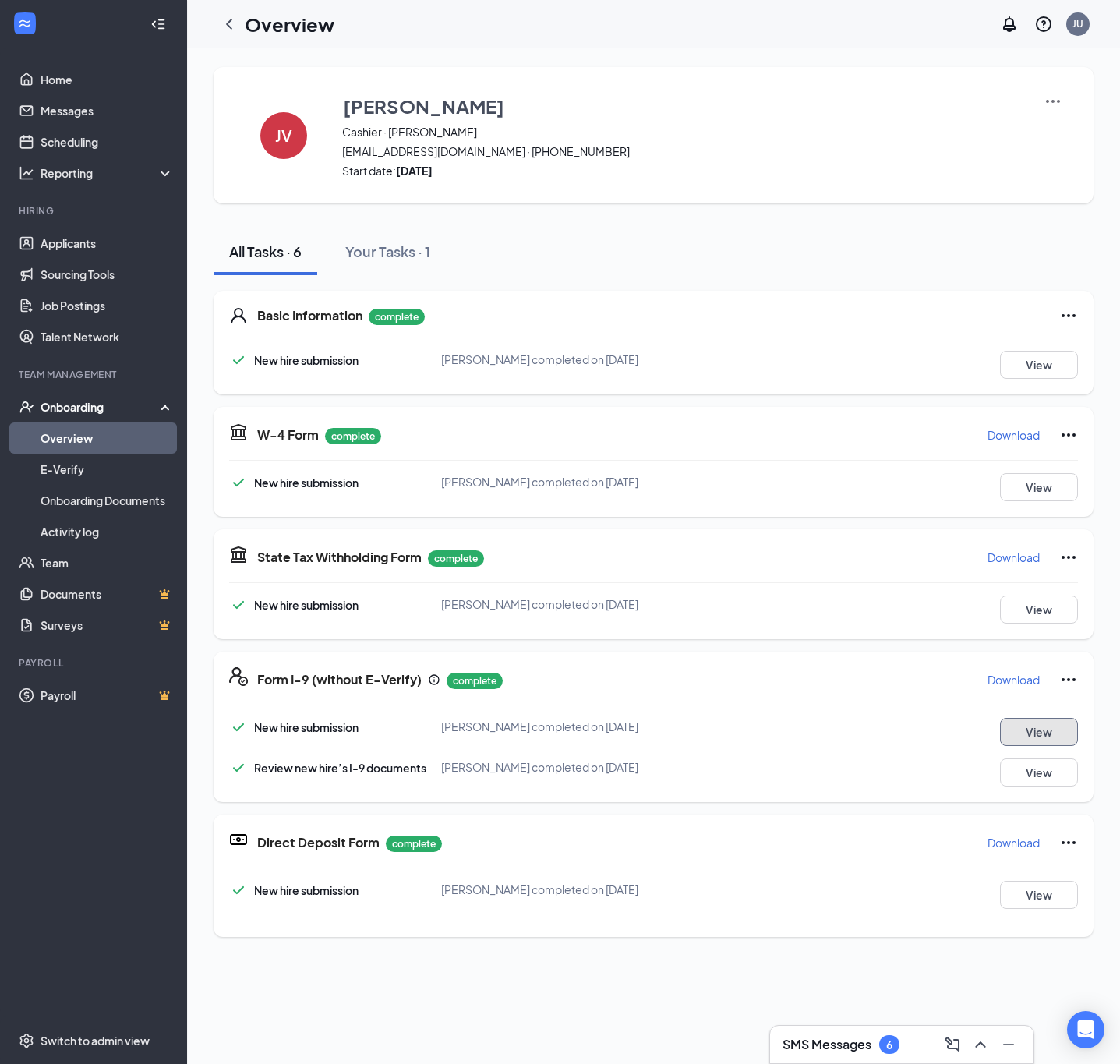
click at [1021, 729] on button "View" at bounding box center [1039, 732] width 78 height 28
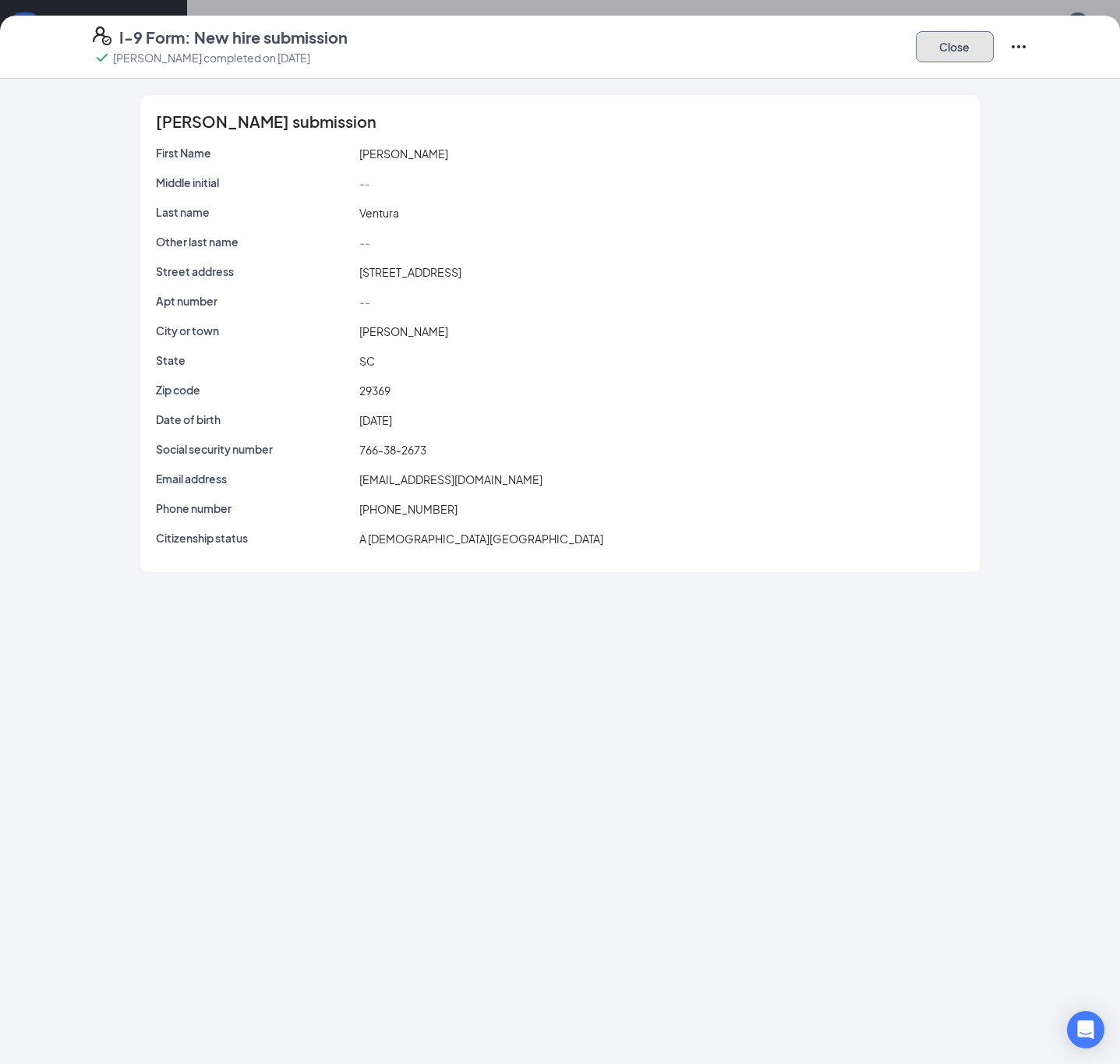
click at [952, 42] on button "Close" at bounding box center [954, 47] width 78 height 31
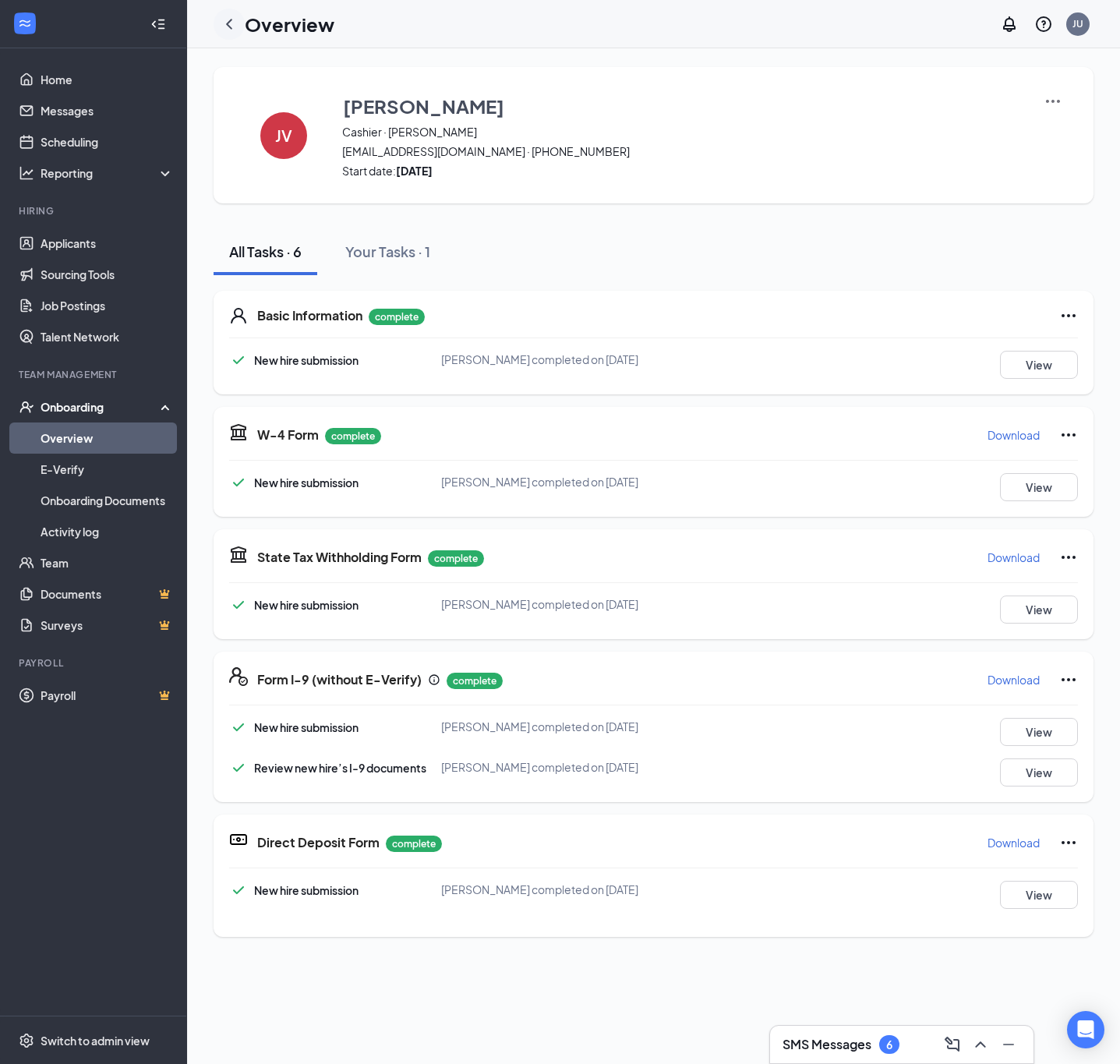
click at [222, 24] on icon "ChevronLeft" at bounding box center [228, 24] width 18 height 18
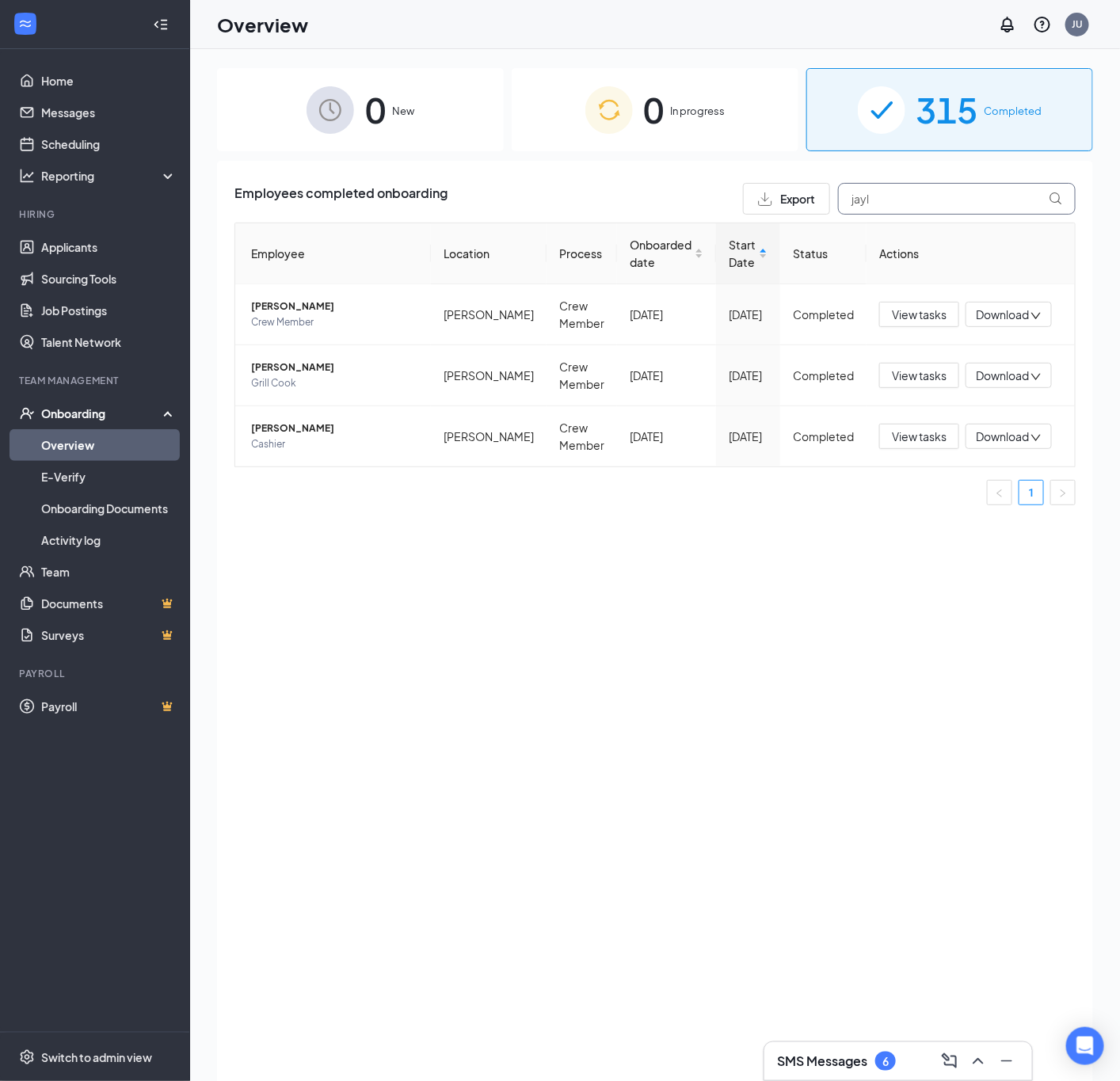
click at [923, 205] on input "jayl" at bounding box center [956, 199] width 237 height 32
click at [923, 205] on input "jayl" at bounding box center [956, 199] width 237 height 32
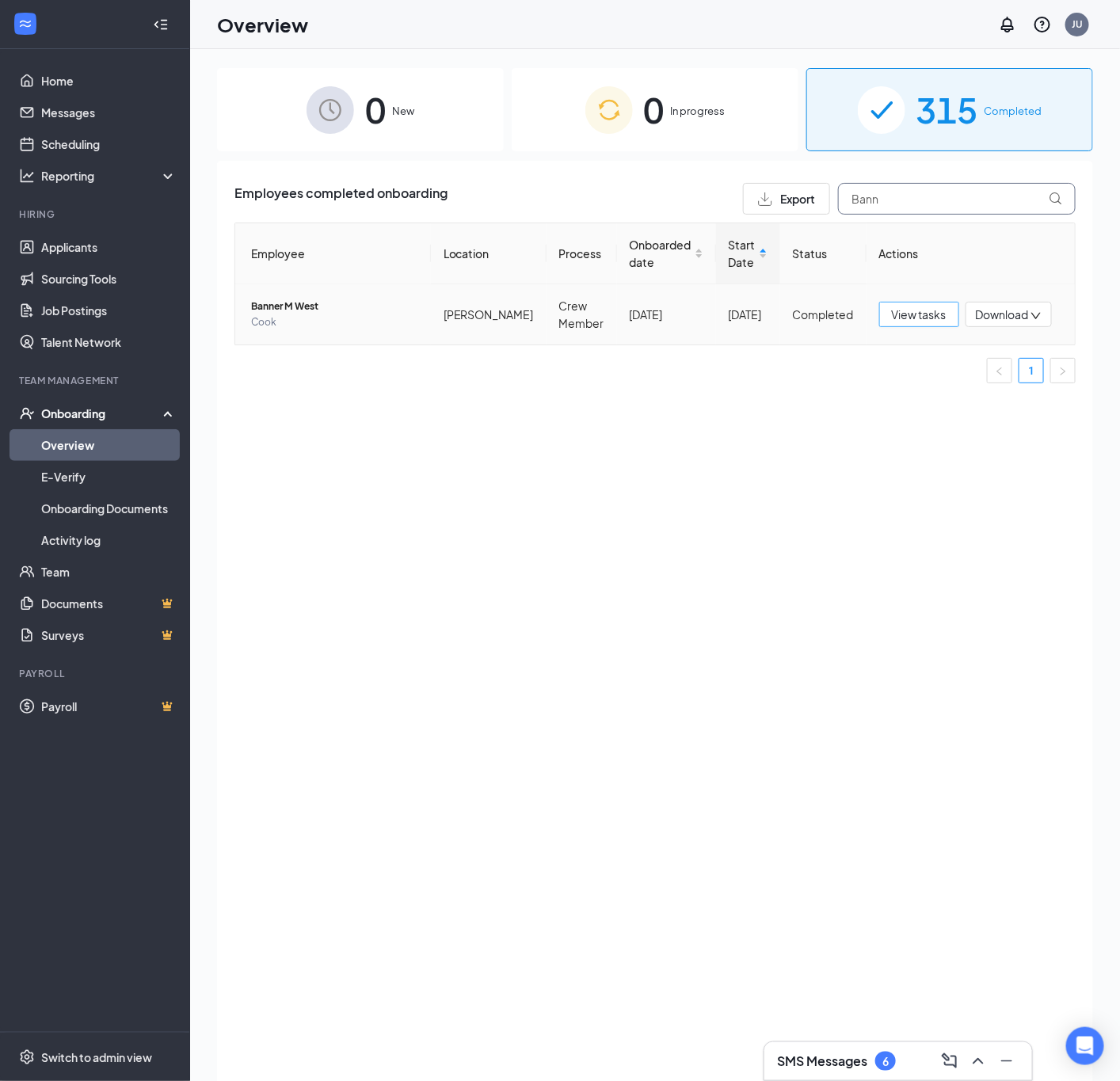
type input "Bann"
click at [930, 316] on span "View tasks" at bounding box center [919, 314] width 55 height 18
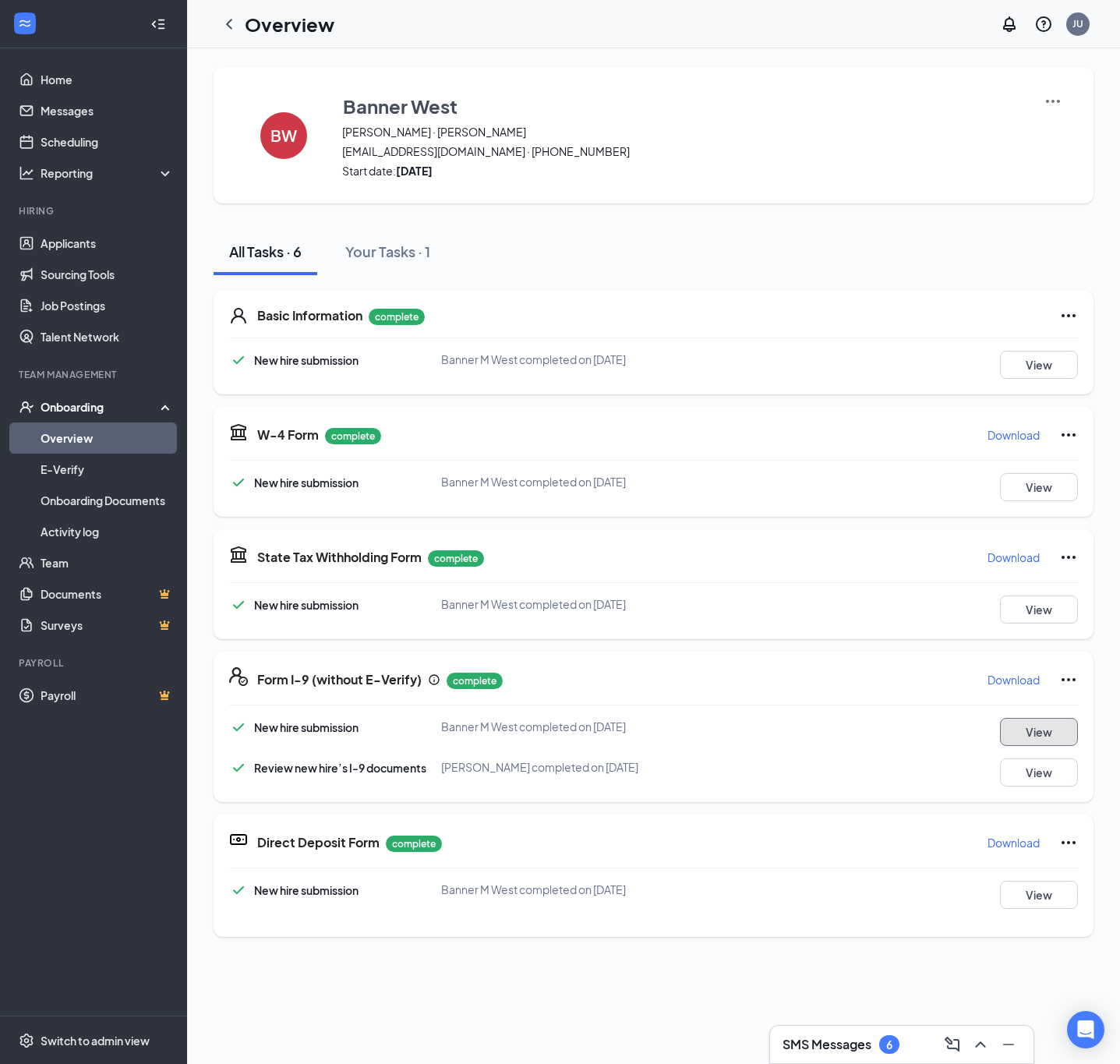
click at [1021, 720] on button "View" at bounding box center [1039, 732] width 78 height 28
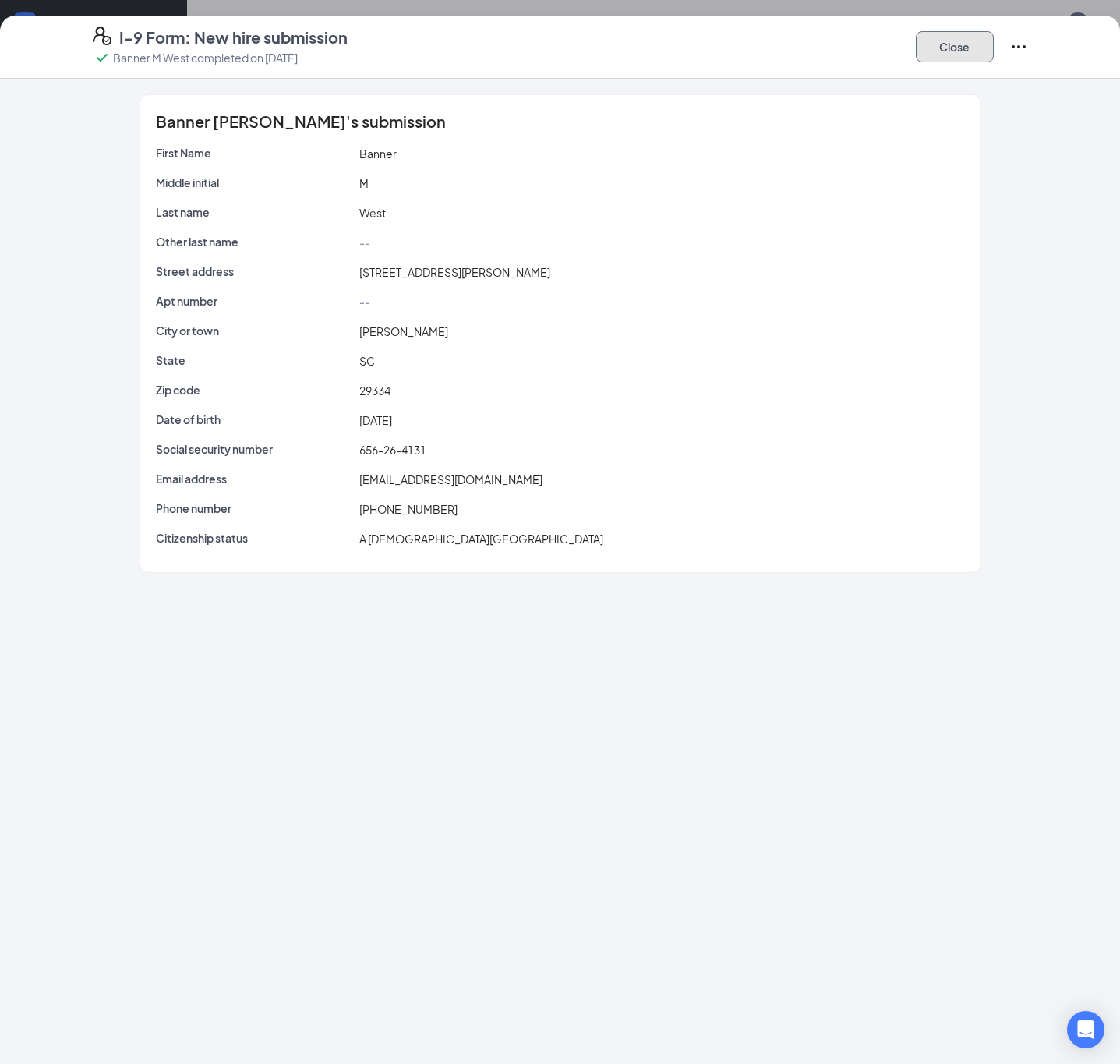
click at [962, 48] on button "Close" at bounding box center [954, 47] width 78 height 31
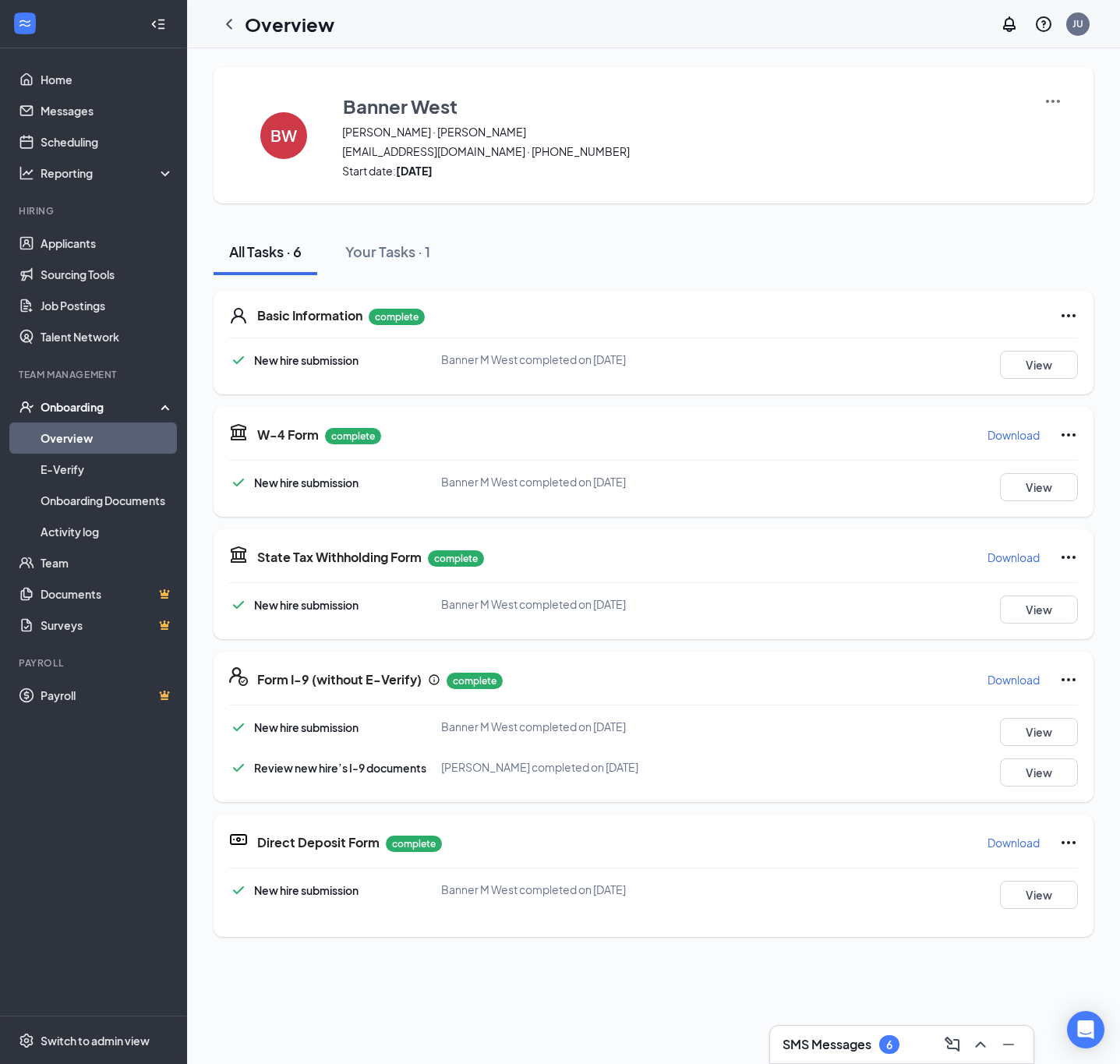
click at [230, 15] on icon "ChevronLeft" at bounding box center [228, 24] width 18 height 18
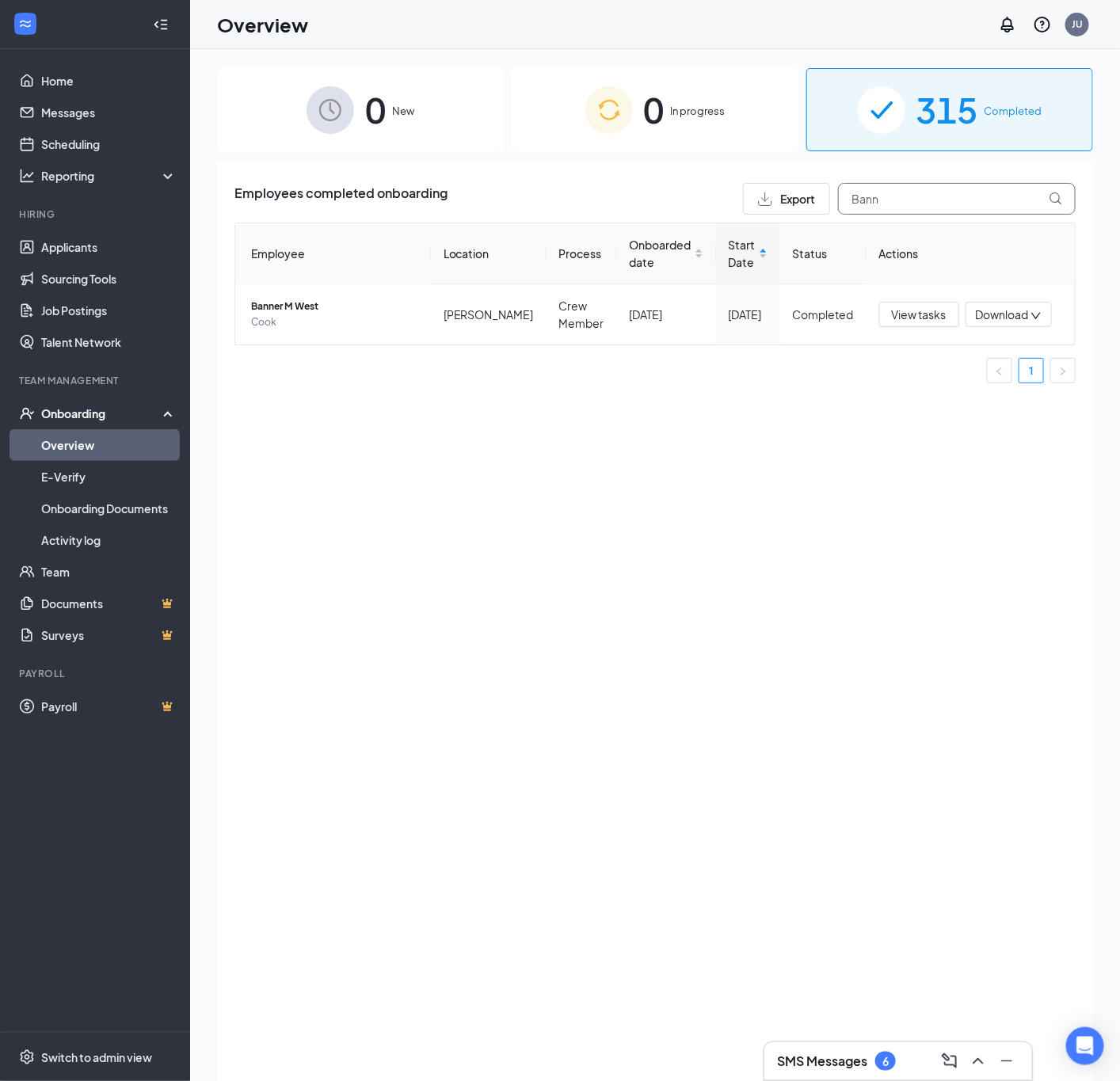
click at [950, 189] on input "Bann" at bounding box center [956, 199] width 237 height 32
click at [949, 190] on input "Bann" at bounding box center [956, 199] width 237 height 32
type input "Law"
click at [932, 371] on span "View tasks" at bounding box center [919, 375] width 55 height 18
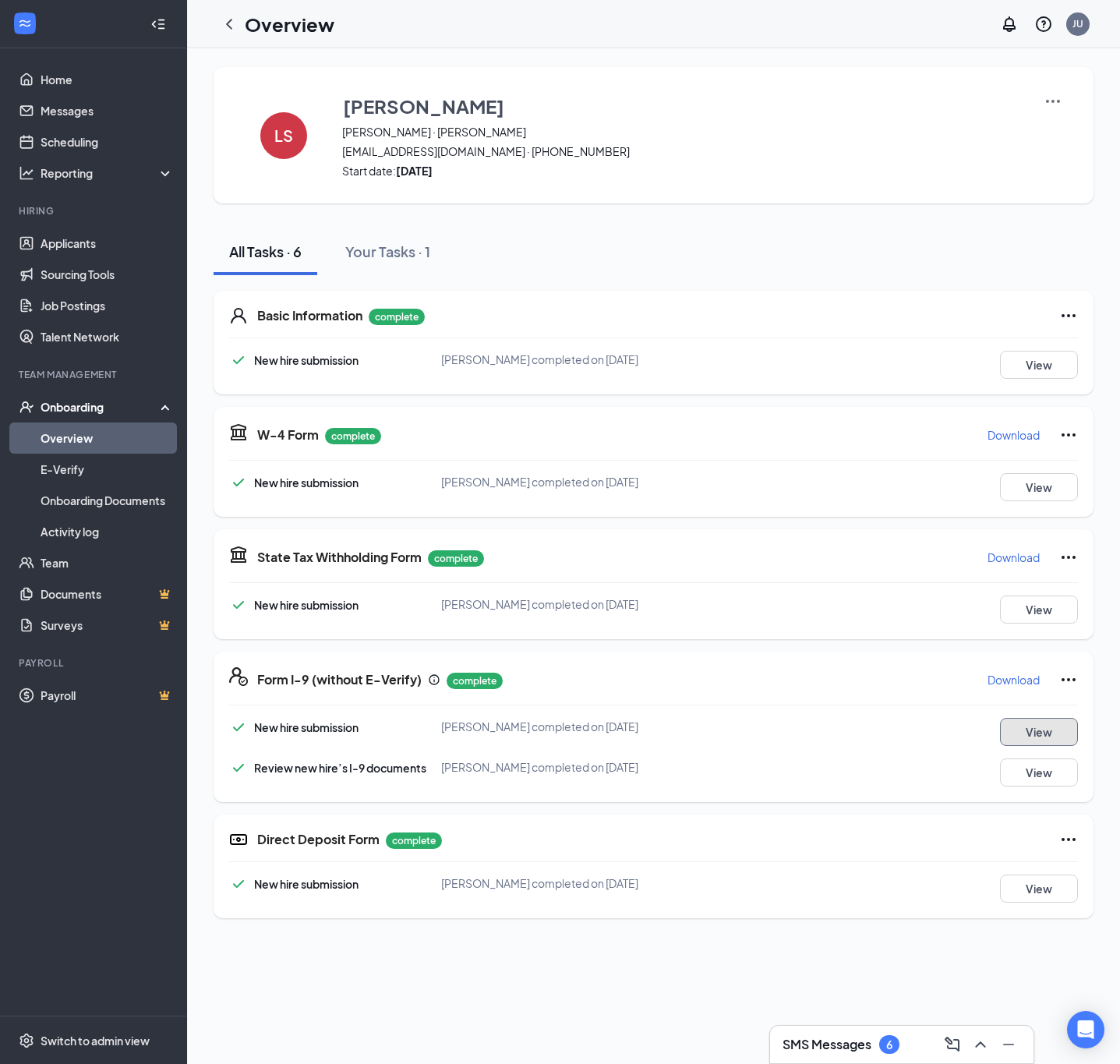
click at [1049, 723] on button "View" at bounding box center [1039, 732] width 78 height 28
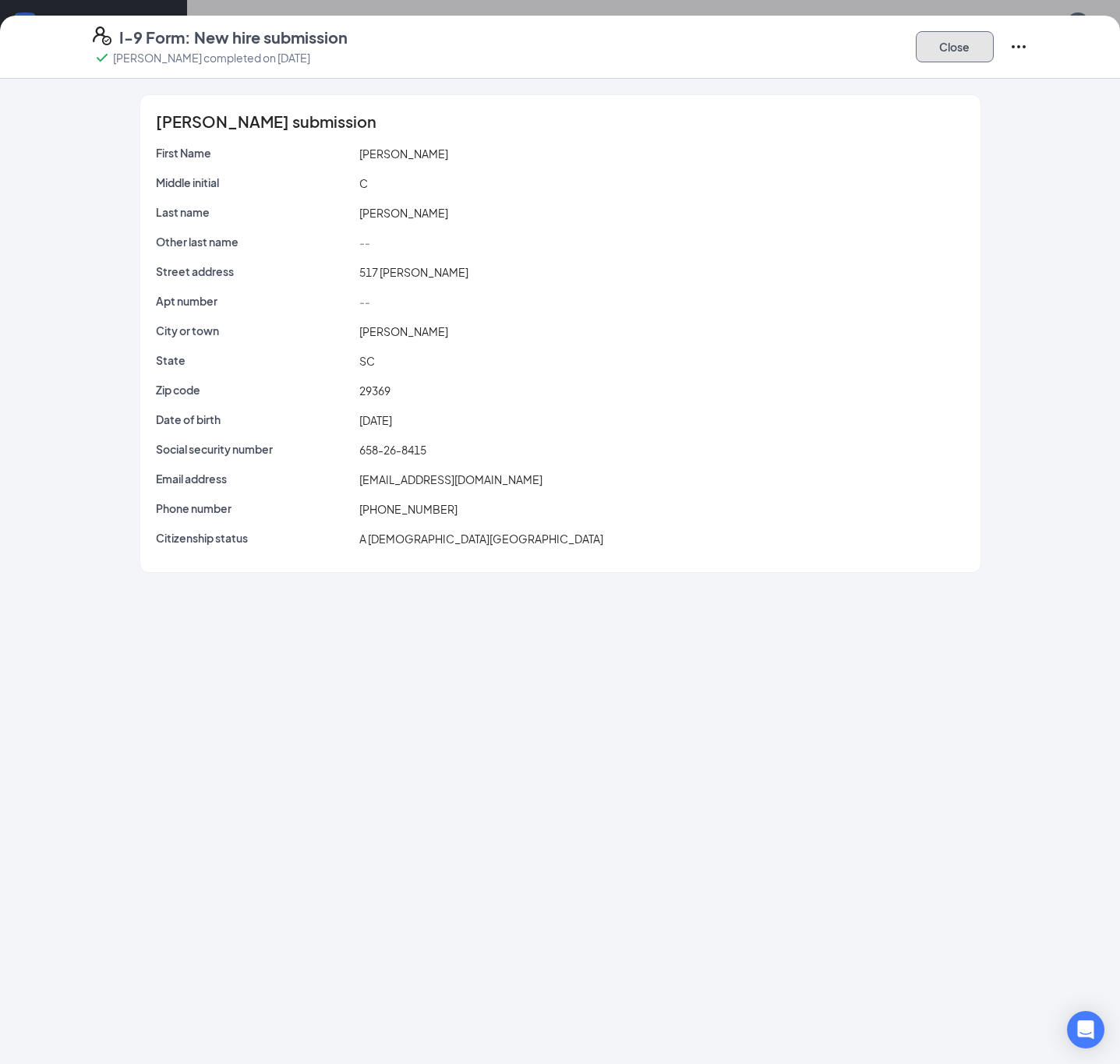
click at [943, 41] on button "Close" at bounding box center [954, 47] width 78 height 31
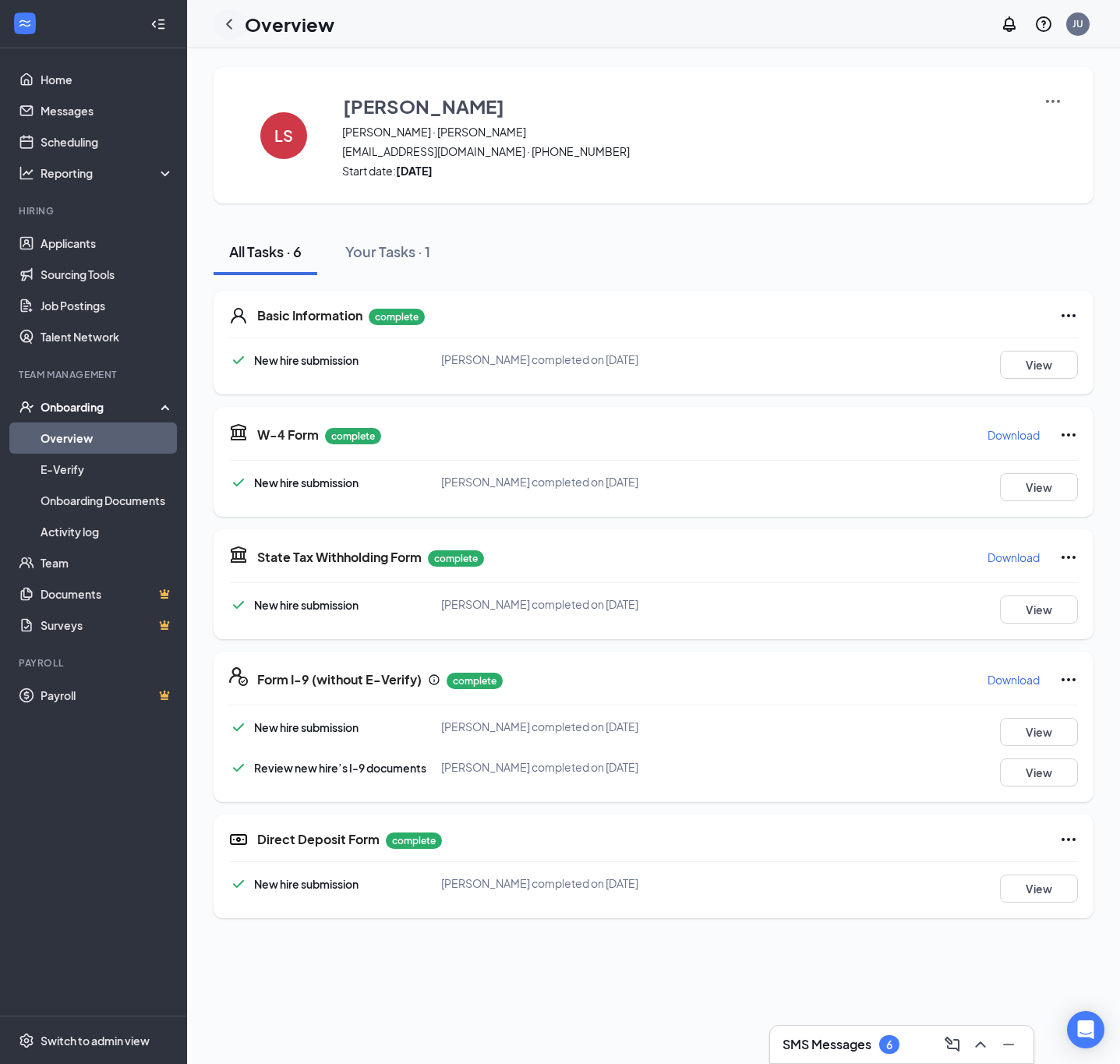
click at [227, 18] on icon "ChevronLeft" at bounding box center [228, 24] width 18 height 18
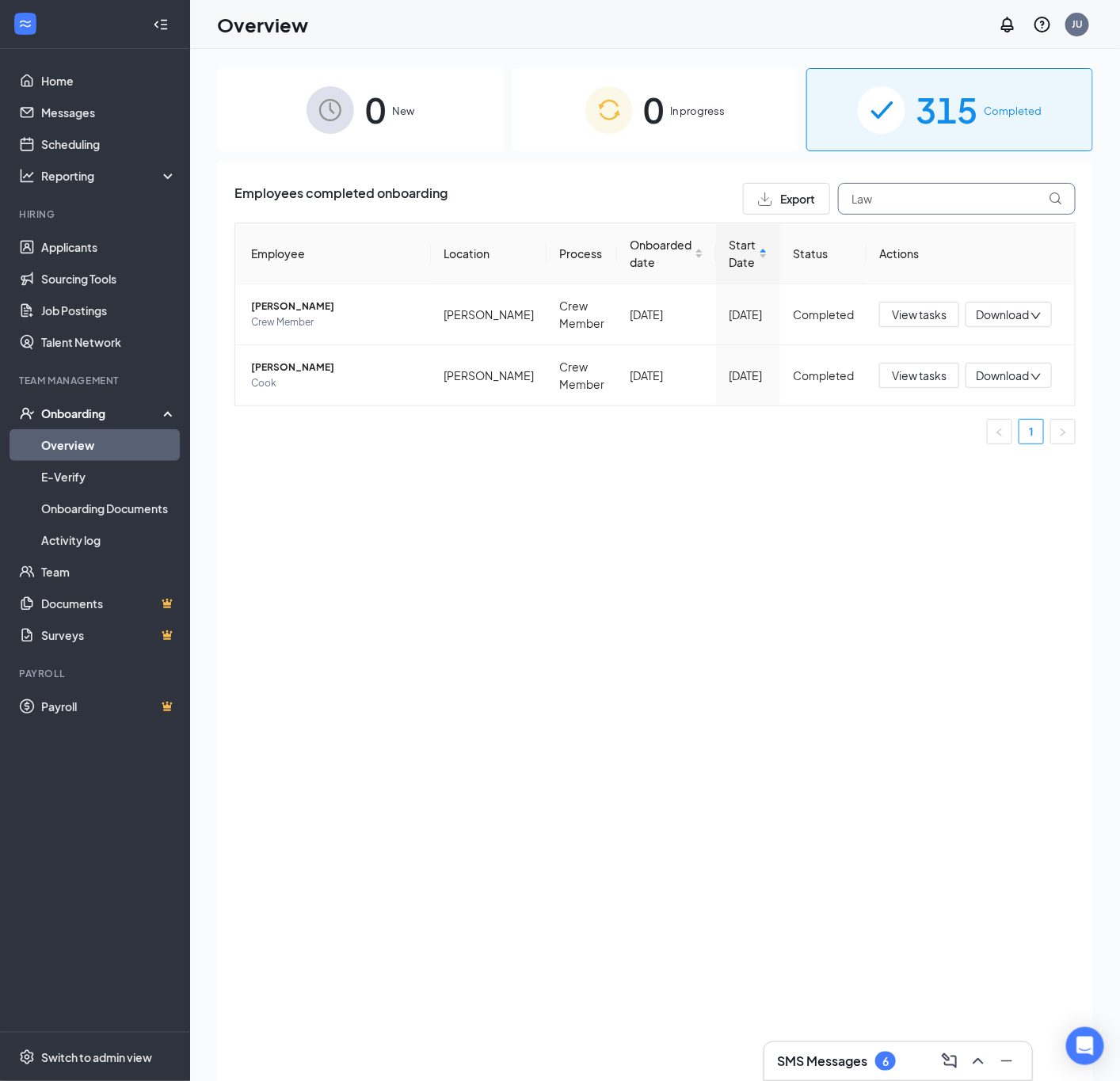
click at [934, 207] on input "Law" at bounding box center [956, 199] width 237 height 32
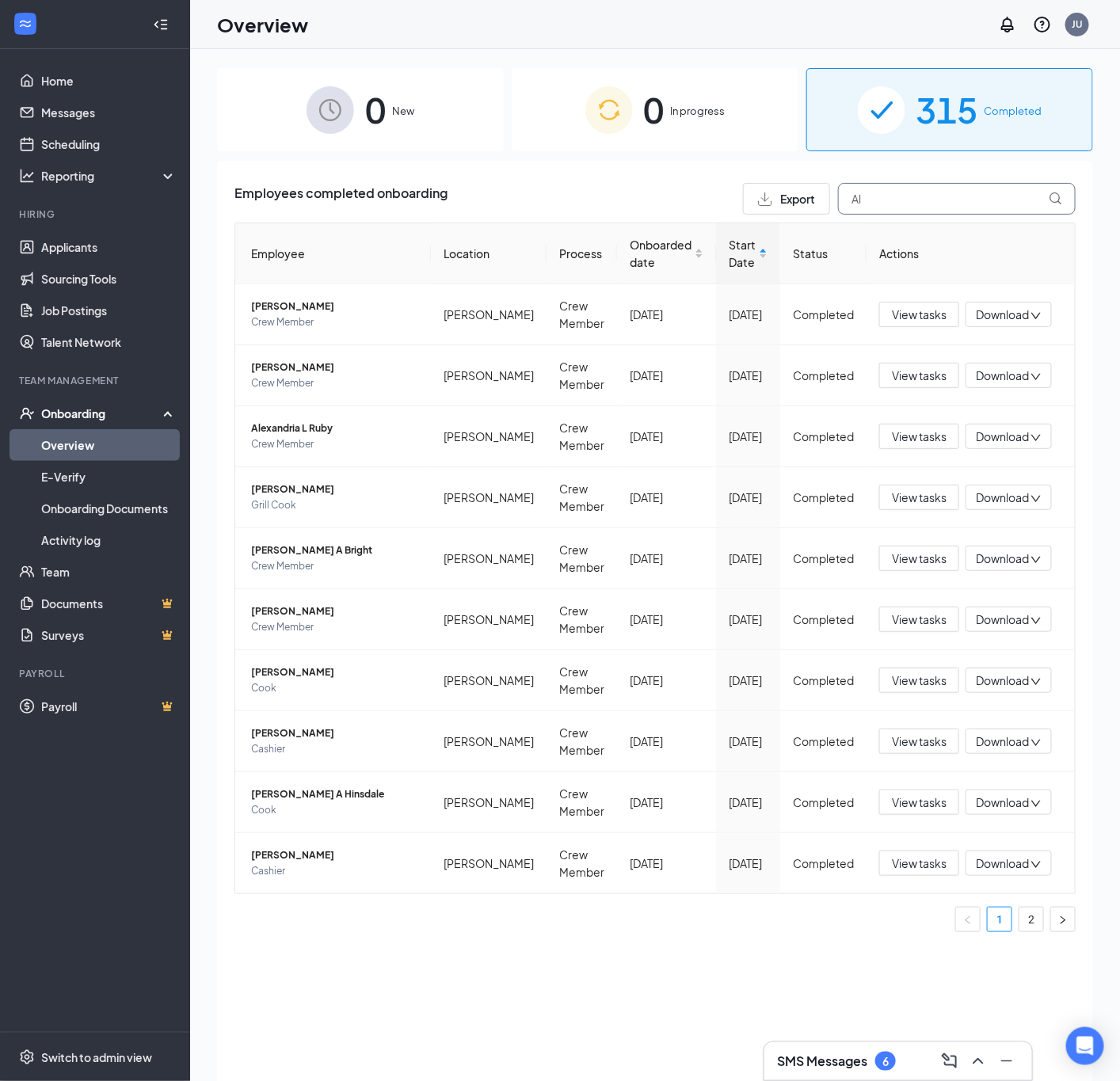
type input "A"
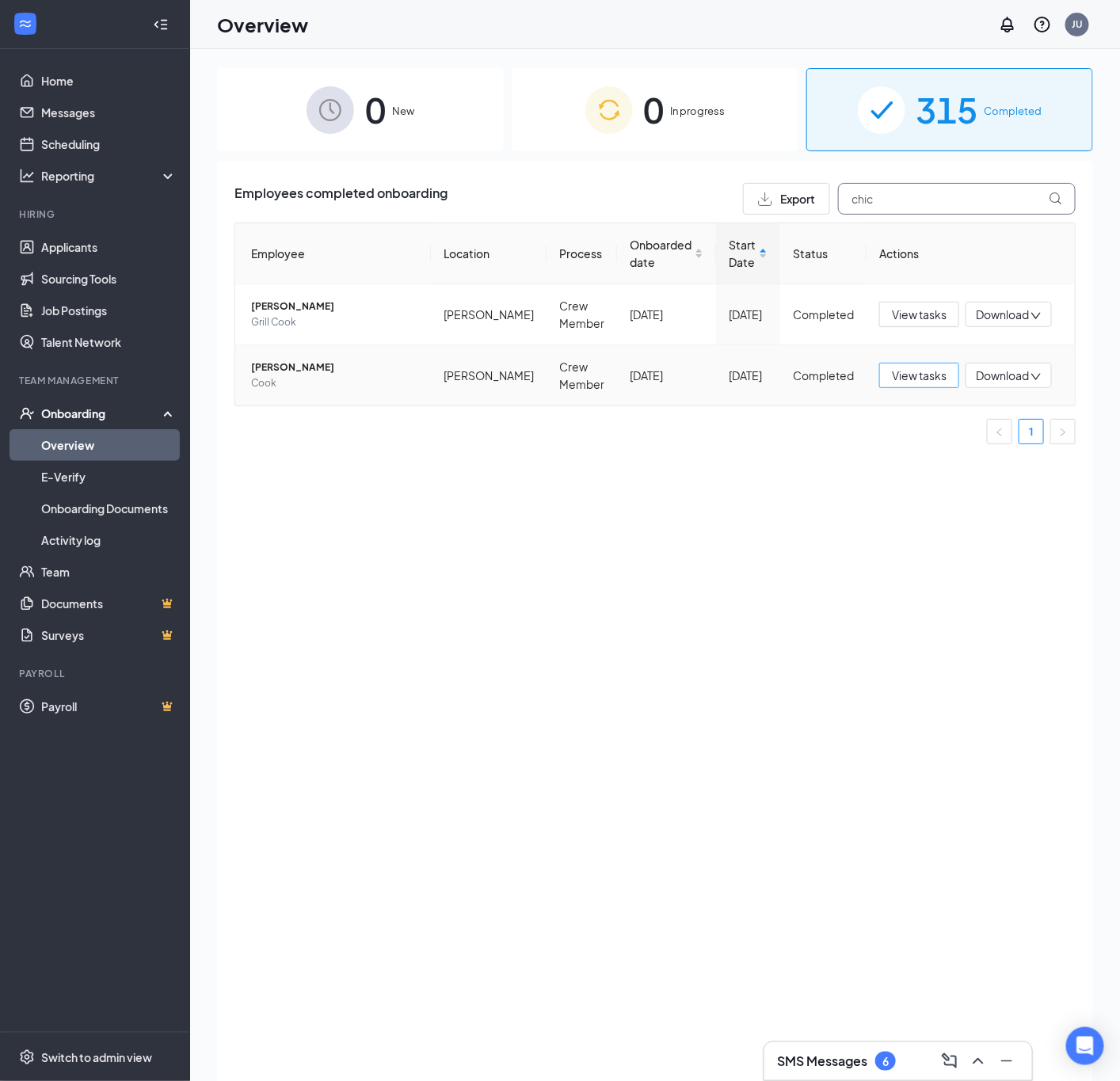
type input "chic"
click at [904, 375] on span "View tasks" at bounding box center [919, 375] width 55 height 18
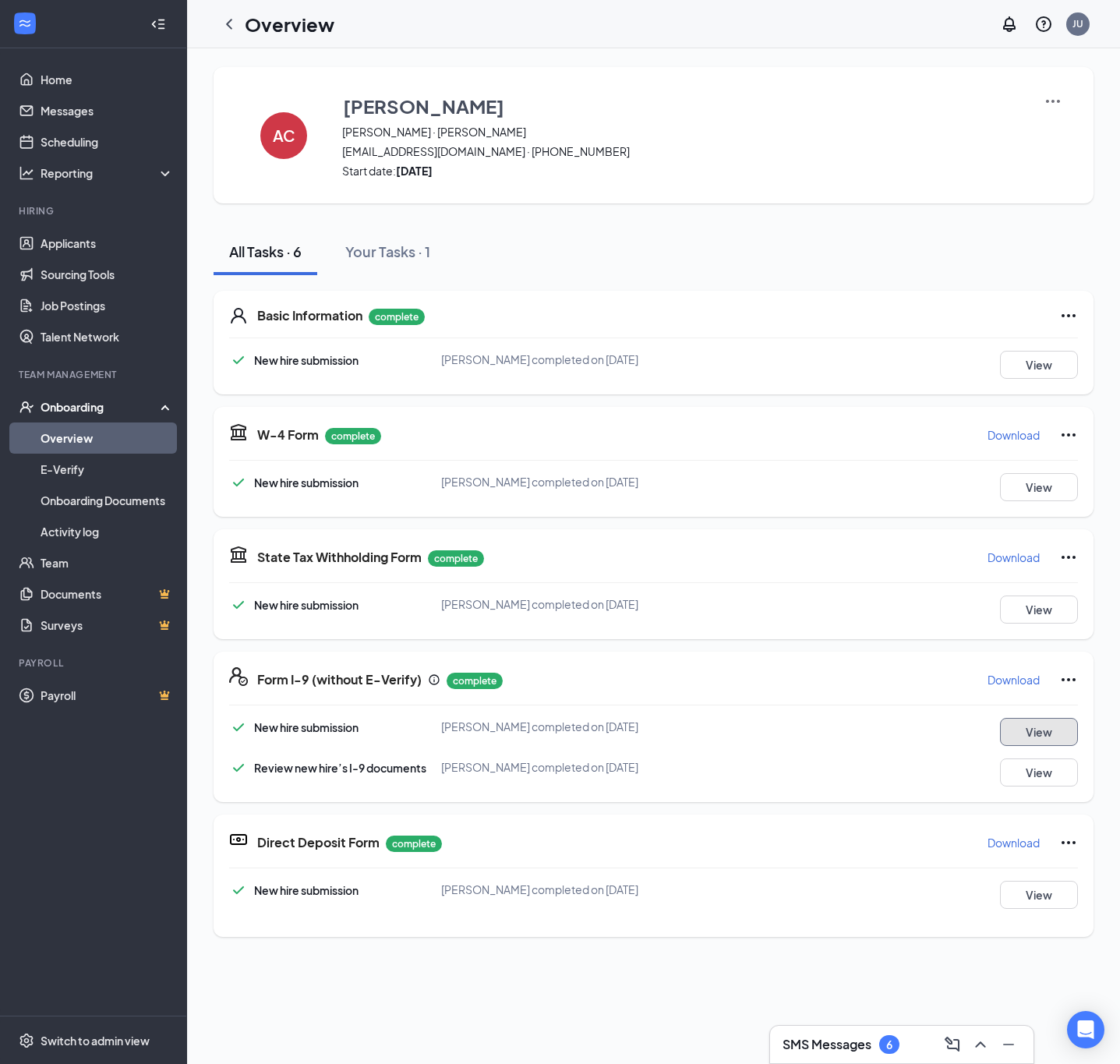
click at [1041, 739] on button "View" at bounding box center [1039, 732] width 78 height 28
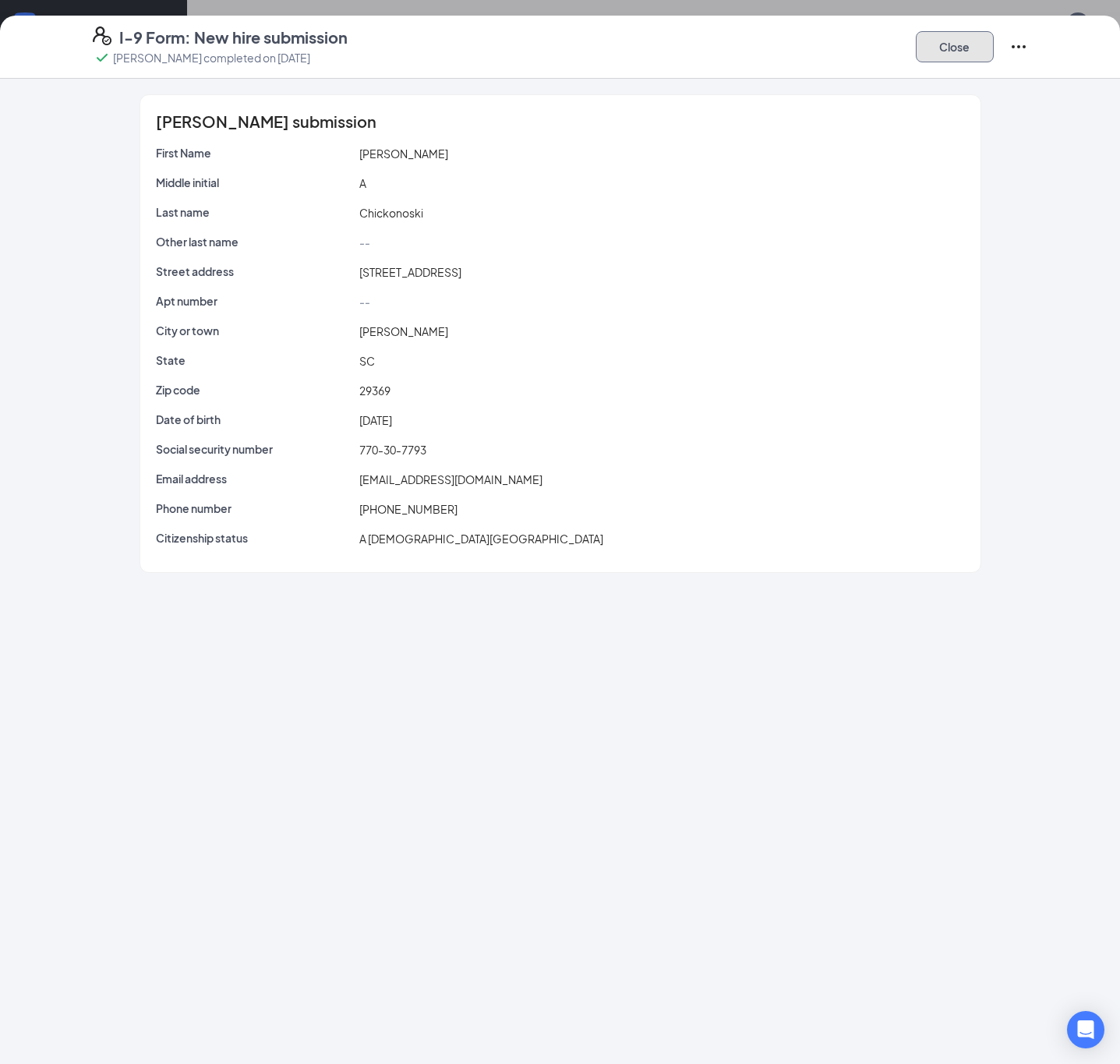
click at [955, 33] on button "Close" at bounding box center [954, 47] width 78 height 31
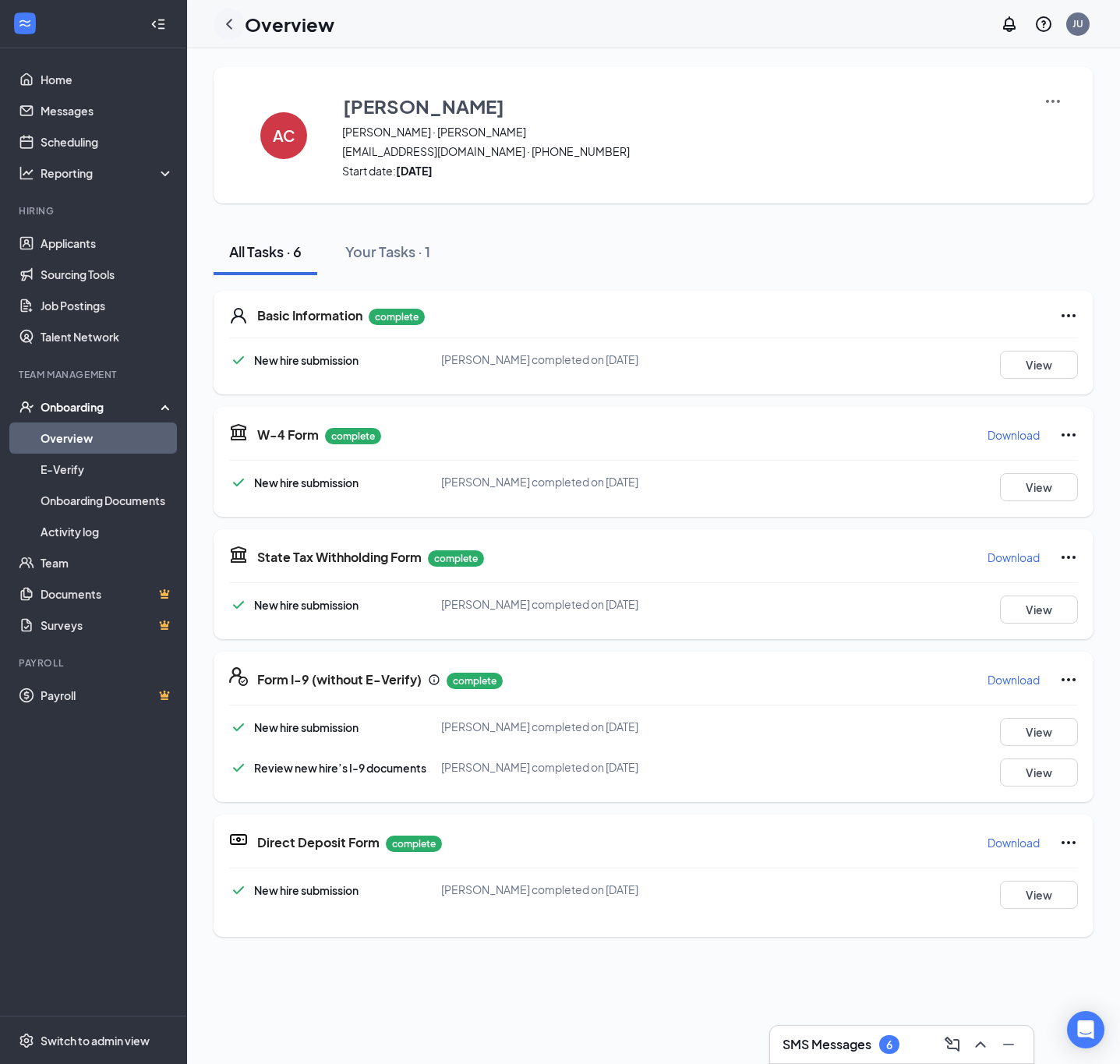
click at [227, 21] on icon "ChevronLeft" at bounding box center [228, 24] width 18 height 18
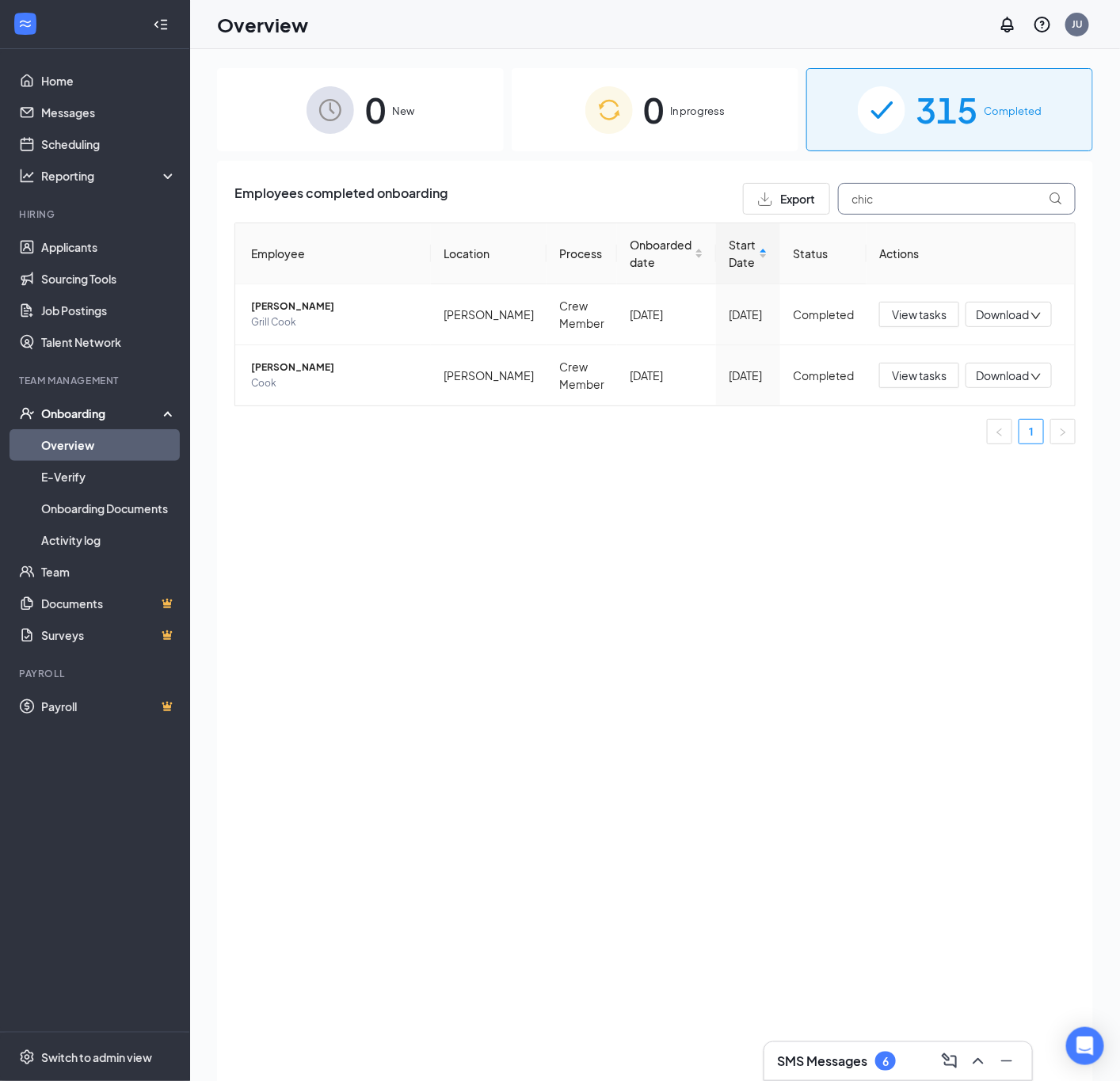
click at [930, 202] on input "chic" at bounding box center [956, 199] width 237 height 32
click at [929, 202] on input "chic" at bounding box center [956, 199] width 237 height 32
type input "[PERSON_NAME]"
click at [908, 312] on div "Employee Location Process Onboarded date Start Date Status Actions [PERSON_NAME…" at bounding box center [655, 303] width 841 height 161
click at [912, 306] on span "View tasks" at bounding box center [919, 314] width 55 height 18
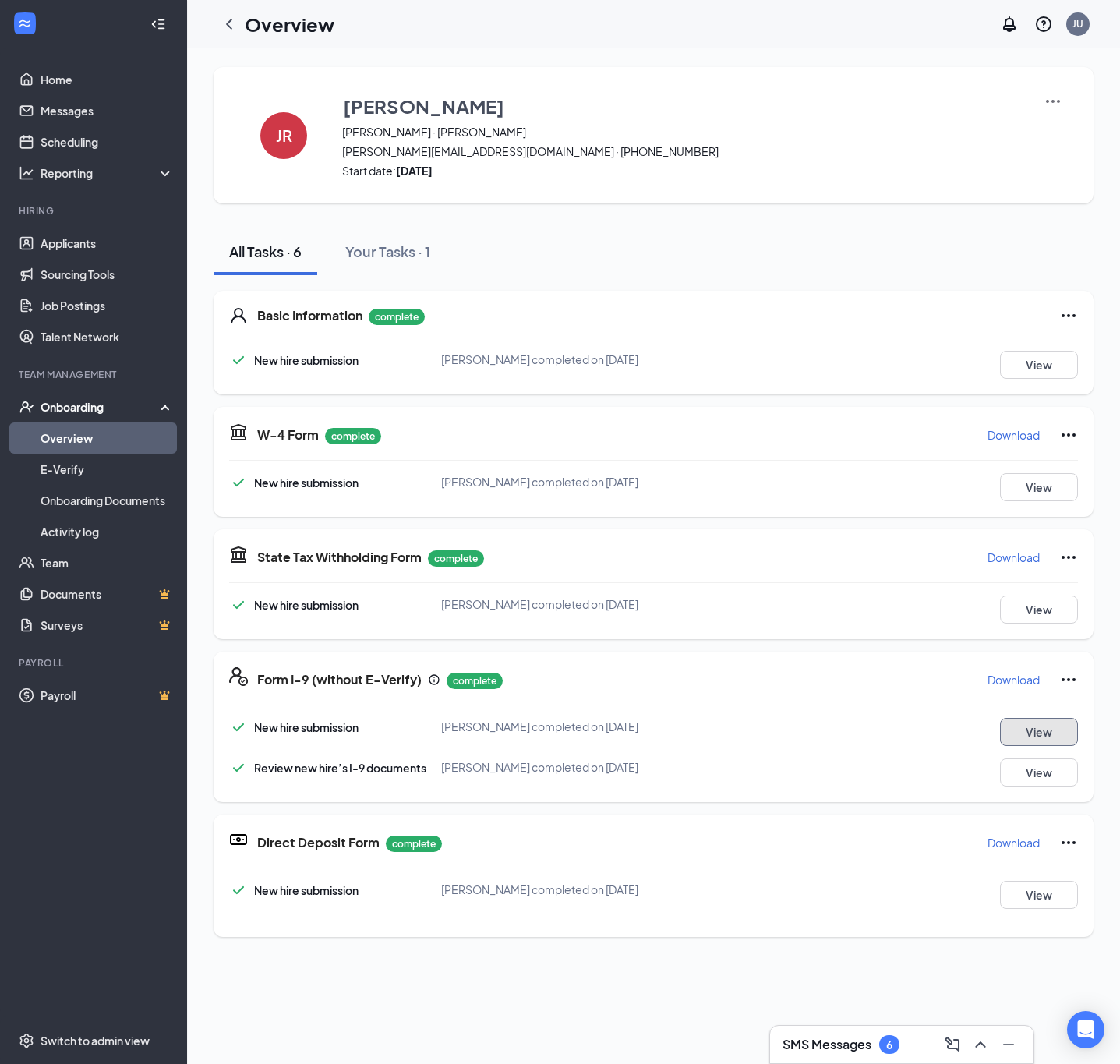
click at [1027, 733] on button "View" at bounding box center [1039, 732] width 78 height 28
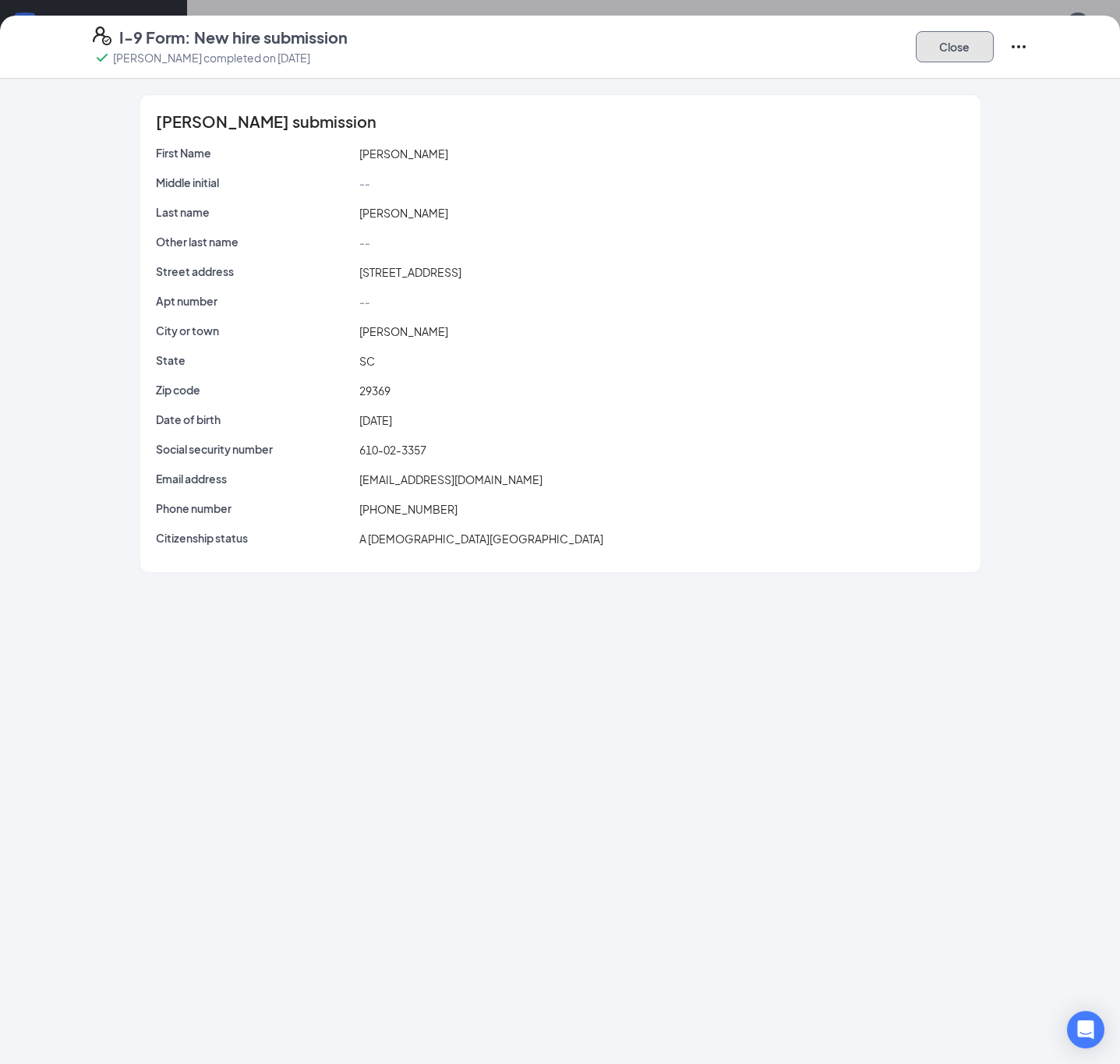
click at [978, 52] on button "Close" at bounding box center [954, 47] width 78 height 31
